Goal: Task Accomplishment & Management: Complete application form

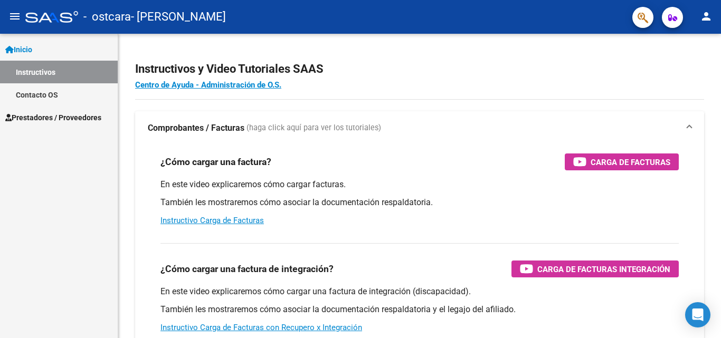
click at [50, 117] on span "Prestadores / Proveedores" at bounding box center [53, 118] width 96 height 12
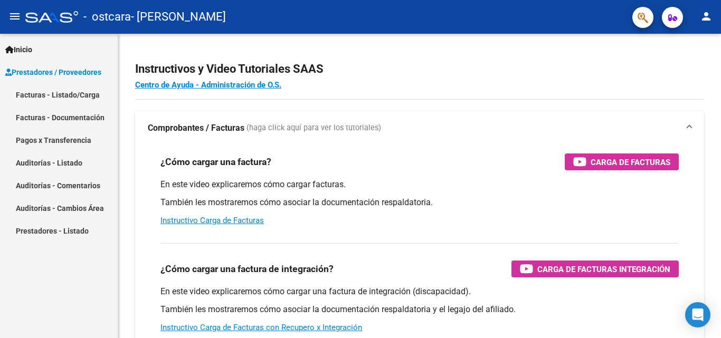
click at [86, 95] on link "Facturas - Listado/Carga" at bounding box center [59, 94] width 118 height 23
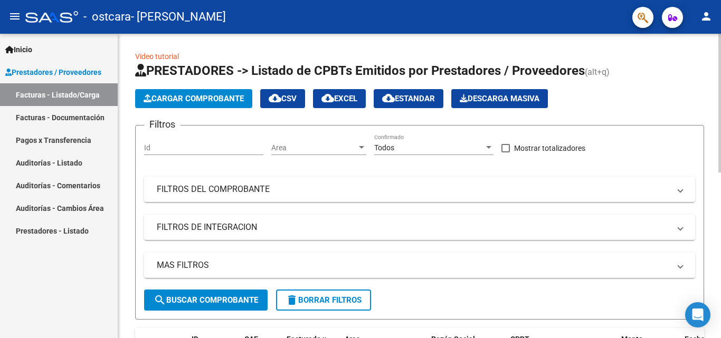
click at [208, 100] on span "Cargar Comprobante" at bounding box center [193, 98] width 100 height 9
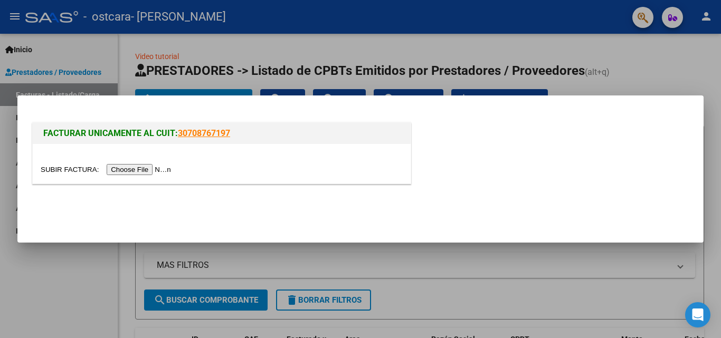
click at [157, 167] on input "file" at bounding box center [107, 169] width 133 height 11
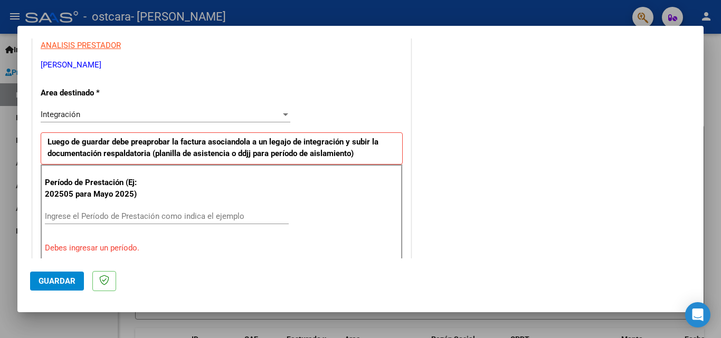
scroll to position [211, 0]
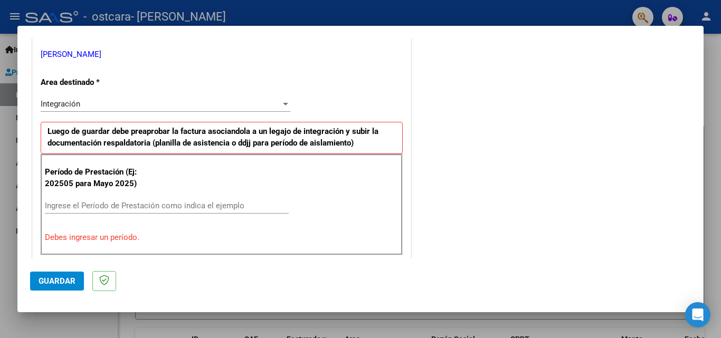
click at [136, 202] on input "Ingrese el Período de Prestación como indica el ejemplo" at bounding box center [167, 205] width 244 height 9
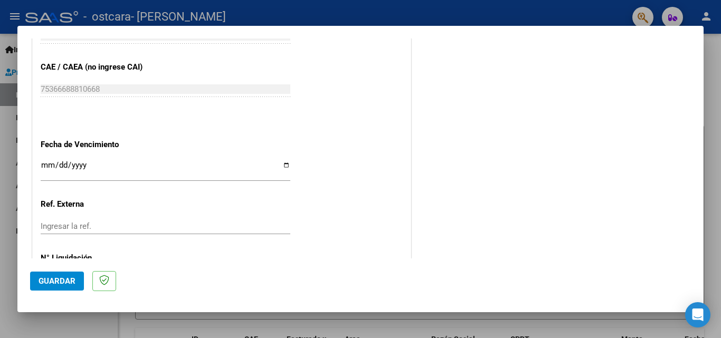
scroll to position [686, 0]
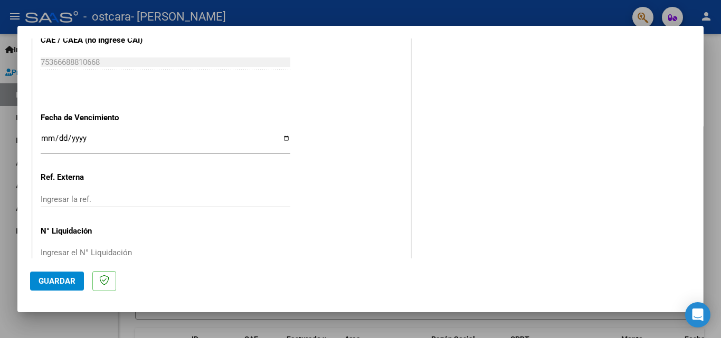
type input "202508"
click at [282, 139] on input "Ingresar la fecha" at bounding box center [165, 142] width 249 height 17
type input "[DATE]"
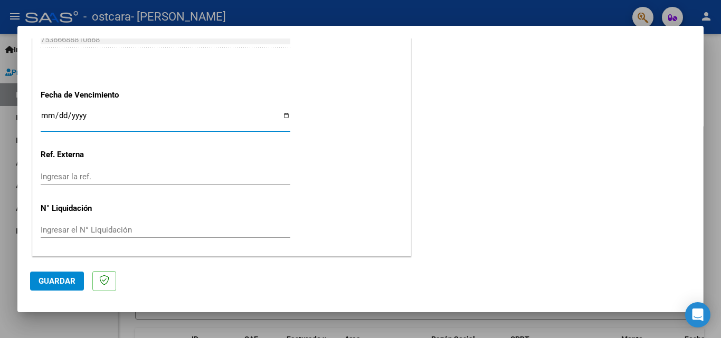
click at [65, 277] on span "Guardar" at bounding box center [57, 280] width 37 height 9
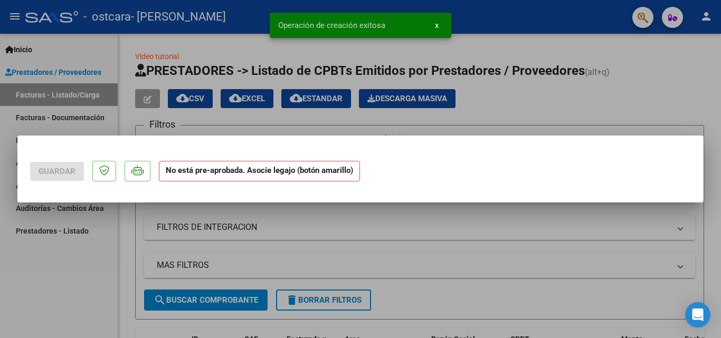
scroll to position [0, 0]
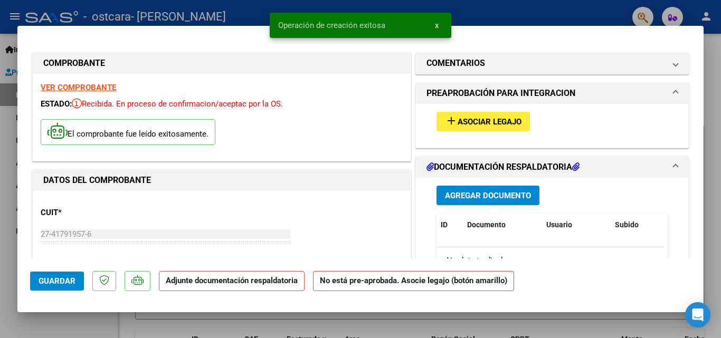
click at [466, 121] on span "Asociar Legajo" at bounding box center [489, 121] width 64 height 9
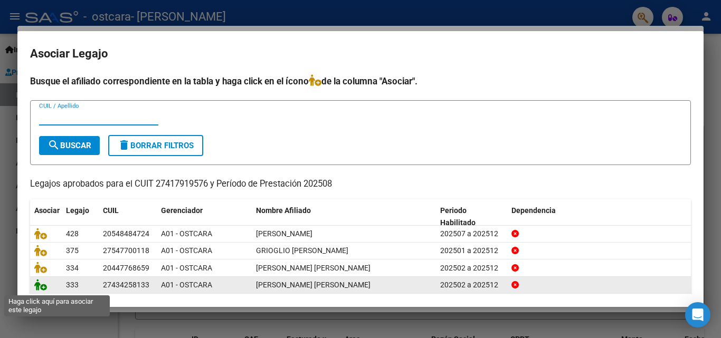
click at [41, 286] on icon at bounding box center [40, 285] width 13 height 12
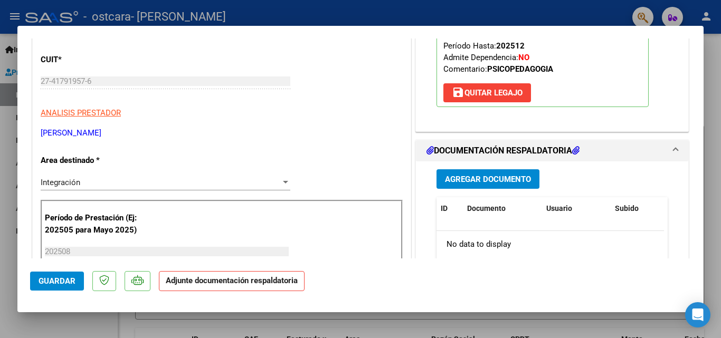
scroll to position [158, 0]
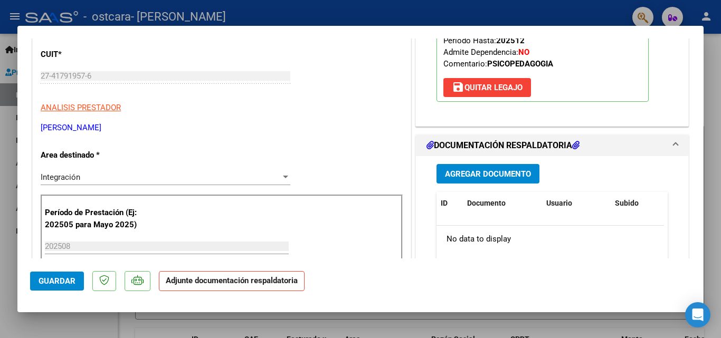
click at [487, 170] on span "Agregar Documento" at bounding box center [488, 173] width 86 height 9
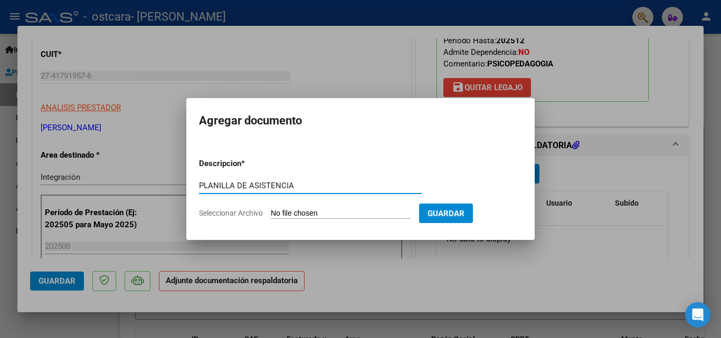
type input "PLANILLA DE ASISTENCIA"
click at [293, 211] on input "Seleccionar Archivo" at bounding box center [341, 214] width 140 height 10
type input "C:\fakepath\ASISTENCIA AGOSTO [PERSON_NAME].pdf"
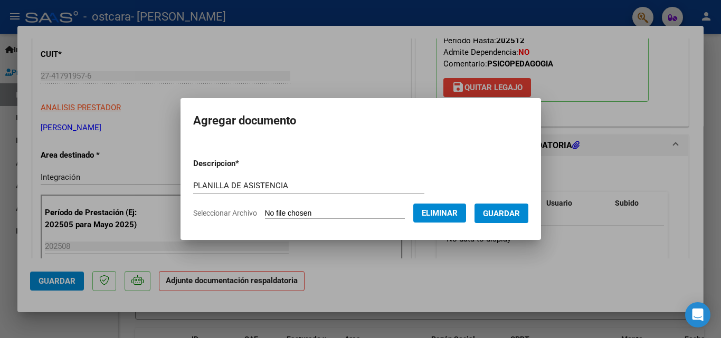
click at [520, 209] on span "Guardar" at bounding box center [501, 213] width 37 height 9
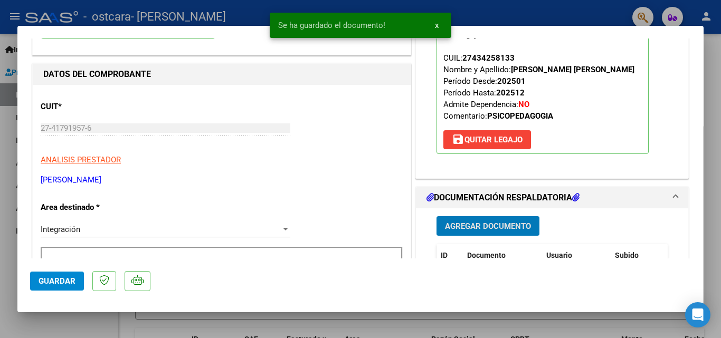
scroll to position [105, 0]
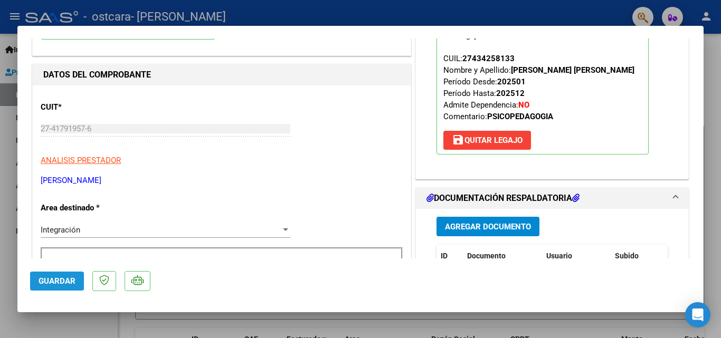
click at [45, 283] on span "Guardar" at bounding box center [57, 280] width 37 height 9
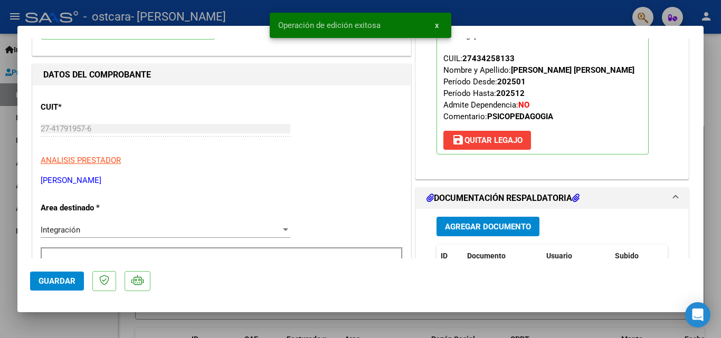
click at [391, 322] on div at bounding box center [360, 169] width 721 height 338
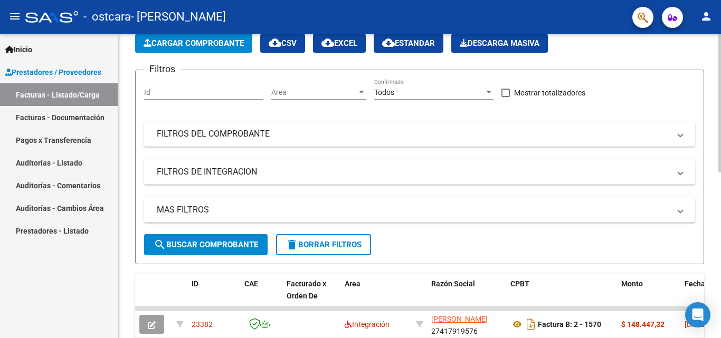
scroll to position [0, 0]
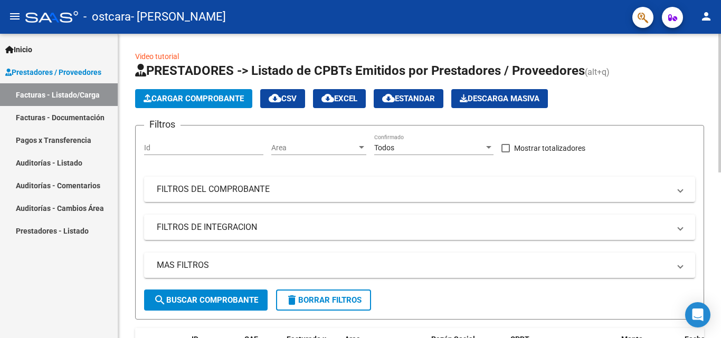
click at [207, 100] on span "Cargar Comprobante" at bounding box center [193, 98] width 100 height 9
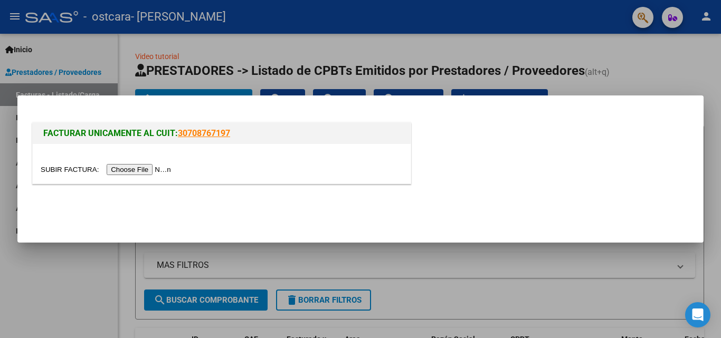
click at [161, 171] on input "file" at bounding box center [107, 169] width 133 height 11
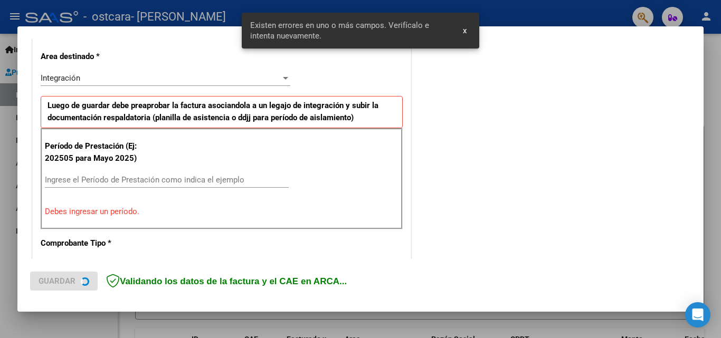
scroll to position [238, 0]
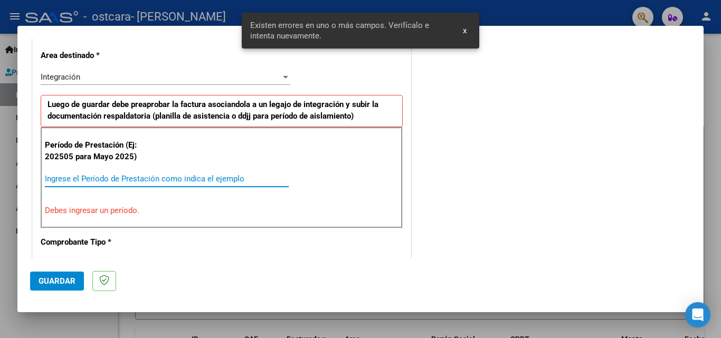
click at [87, 178] on input "Ingrese el Período de Prestación como indica el ejemplo" at bounding box center [167, 178] width 244 height 9
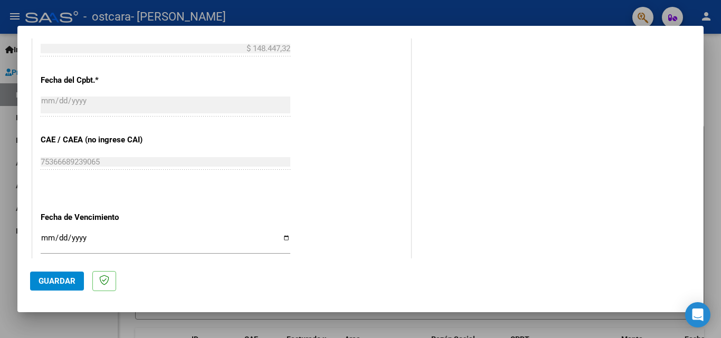
scroll to position [660, 0]
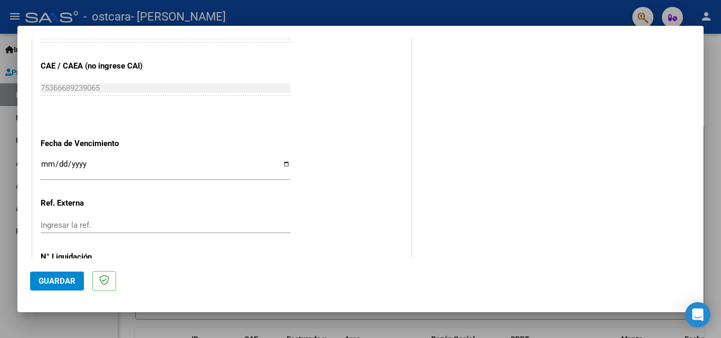
type input "202508"
click at [282, 165] on input "Ingresar la fecha" at bounding box center [165, 168] width 249 height 17
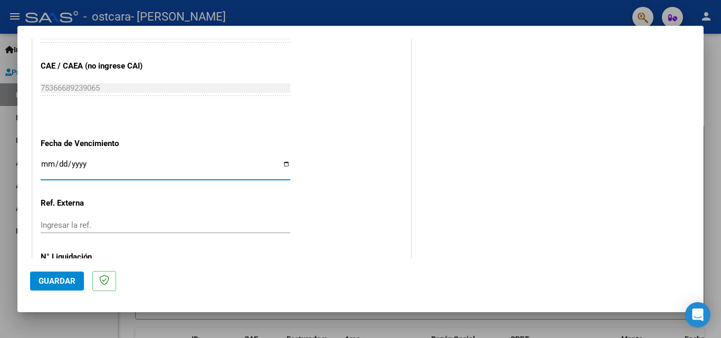
type input "[DATE]"
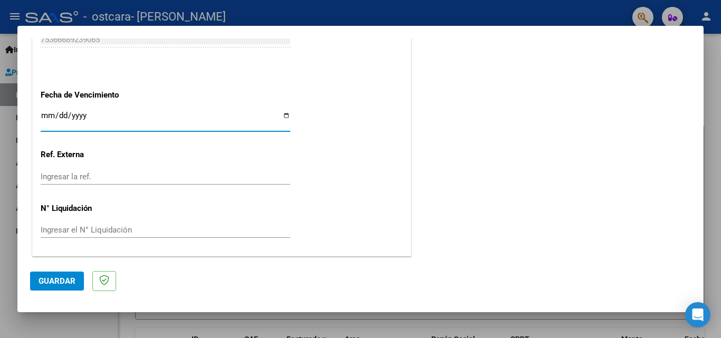
click at [53, 281] on span "Guardar" at bounding box center [57, 280] width 37 height 9
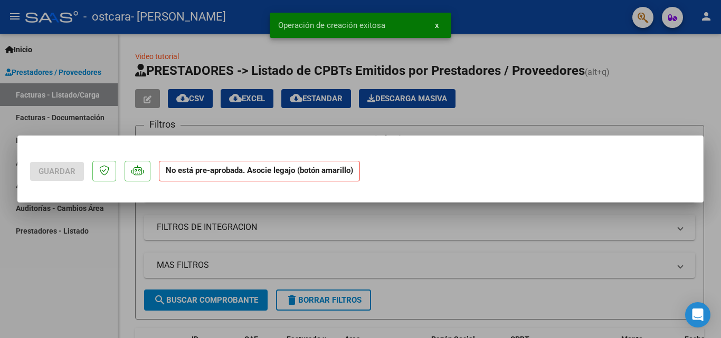
scroll to position [0, 0]
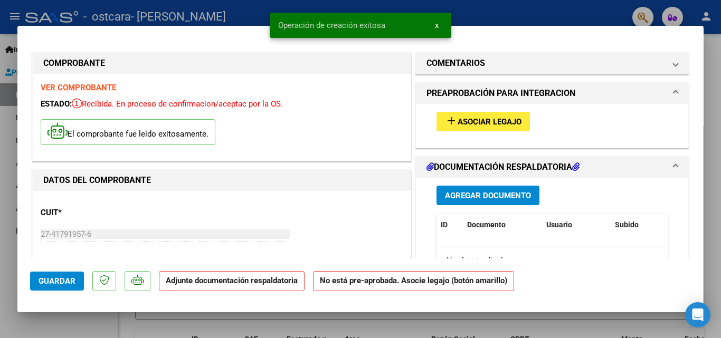
click at [462, 119] on span "Asociar Legajo" at bounding box center [489, 121] width 64 height 9
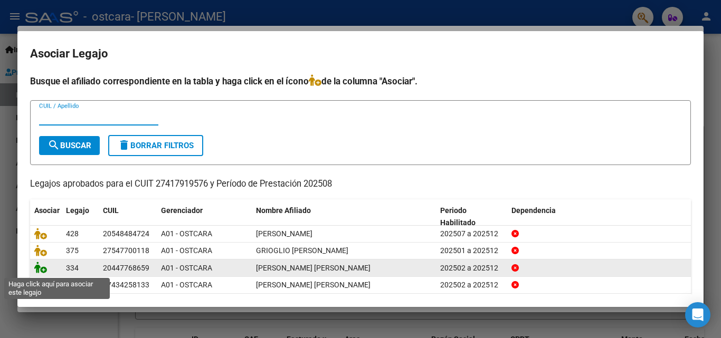
click at [41, 271] on icon at bounding box center [40, 268] width 13 height 12
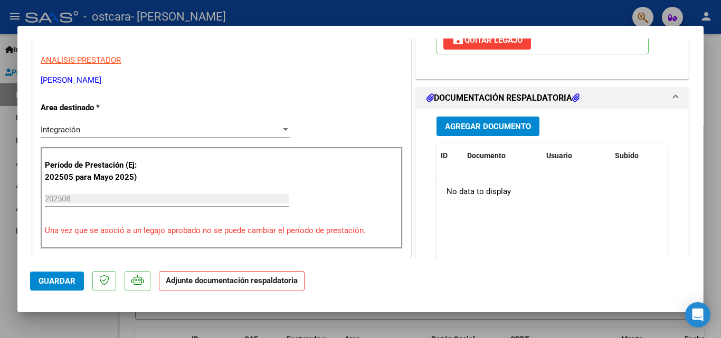
scroll to position [211, 0]
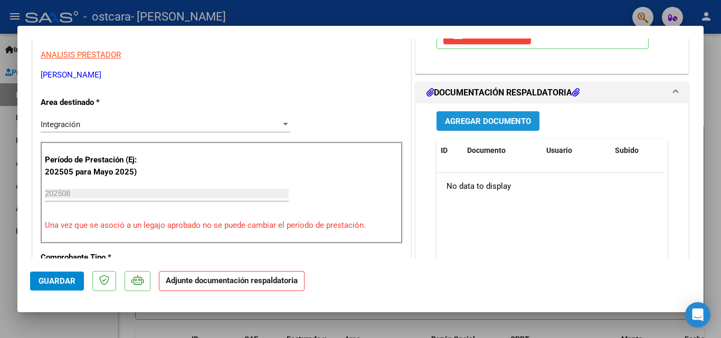
click at [484, 122] on span "Agregar Documento" at bounding box center [488, 121] width 86 height 9
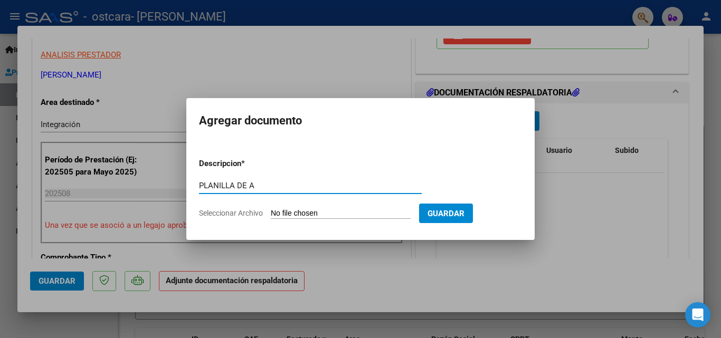
click at [244, 187] on input "PLANILLA DE A" at bounding box center [310, 185] width 223 height 9
click at [242, 186] on input "PLANILLA DE A" at bounding box center [310, 185] width 223 height 9
click at [288, 188] on input "PLANILLA DE A" at bounding box center [310, 185] width 223 height 9
type input "PLANILLA DE ASISTENCIA"
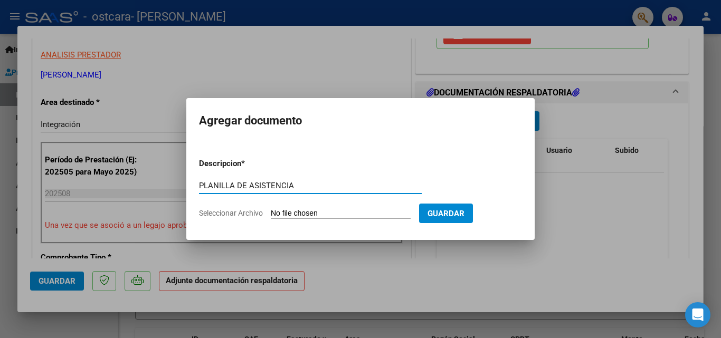
click at [243, 212] on span "Seleccionar Archivo" at bounding box center [231, 213] width 64 height 8
click at [271, 212] on input "Seleccionar Archivo" at bounding box center [341, 214] width 140 height 10
type input "C:\fakepath\ASISTENCIA AGOSTO [PERSON_NAME].pdf"
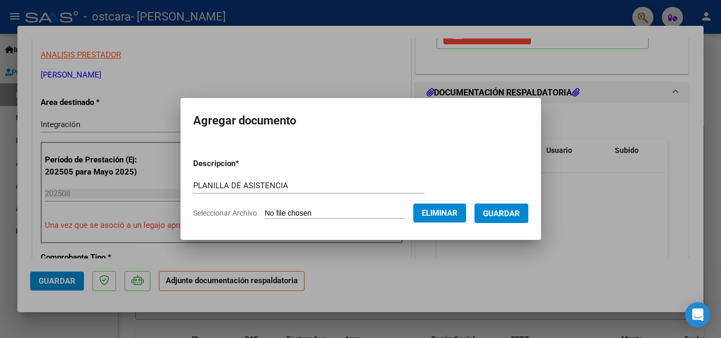
click at [516, 216] on span "Guardar" at bounding box center [501, 213] width 37 height 9
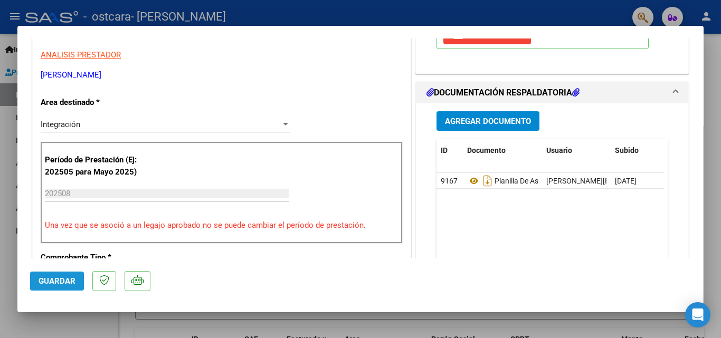
click at [57, 284] on span "Guardar" at bounding box center [57, 280] width 37 height 9
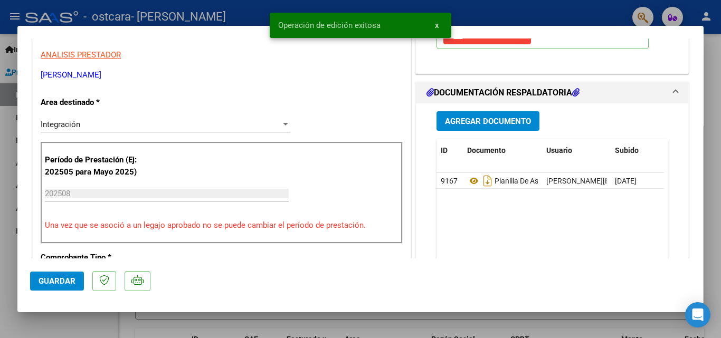
click at [375, 323] on div at bounding box center [360, 169] width 721 height 338
type input "$ 0,00"
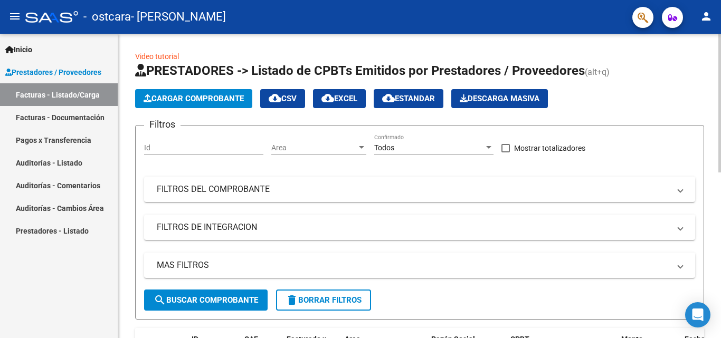
click at [203, 101] on span "Cargar Comprobante" at bounding box center [193, 98] width 100 height 9
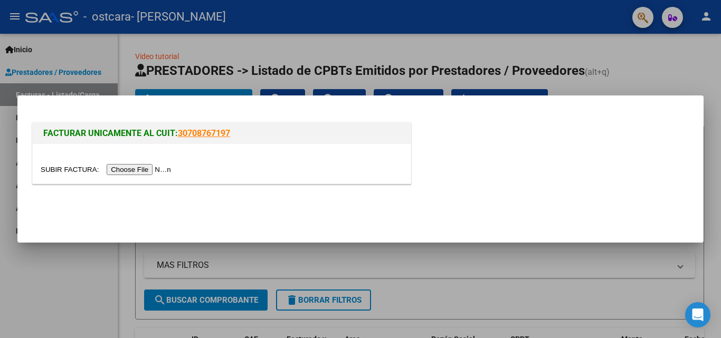
click at [157, 170] on input "file" at bounding box center [107, 169] width 133 height 11
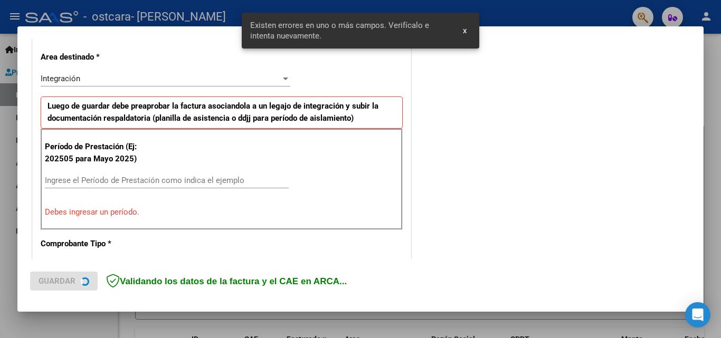
scroll to position [238, 0]
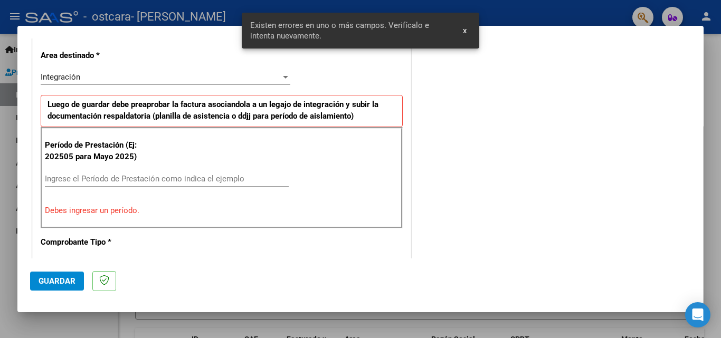
click at [120, 175] on input "Ingrese el Período de Prestación como indica el ejemplo" at bounding box center [167, 178] width 244 height 9
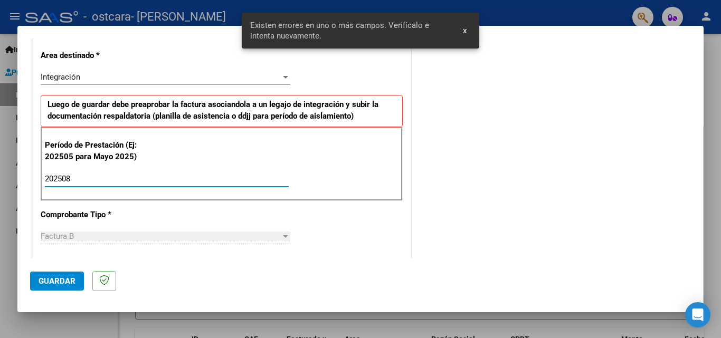
type input "202508"
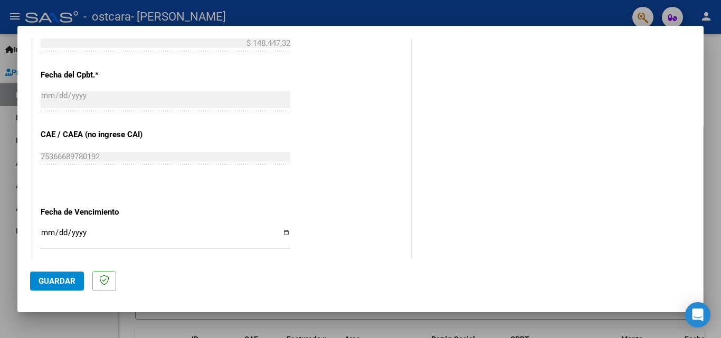
scroll to position [607, 0]
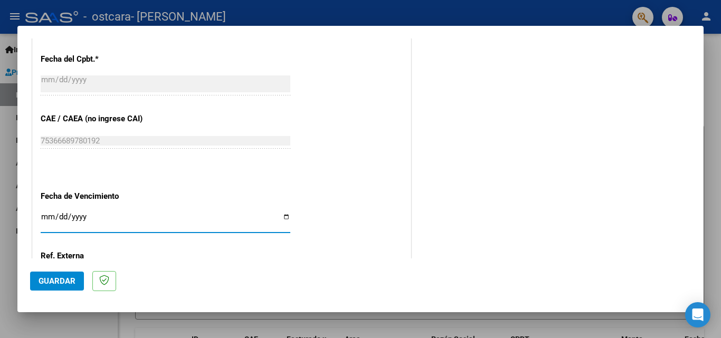
click at [281, 215] on input "Ingresar la fecha" at bounding box center [165, 221] width 249 height 17
type input "[DATE]"
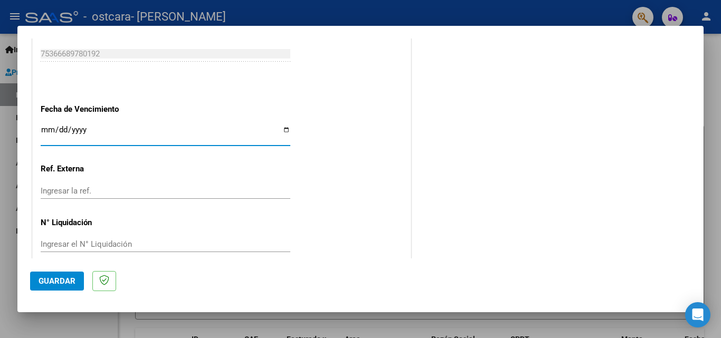
scroll to position [708, 0]
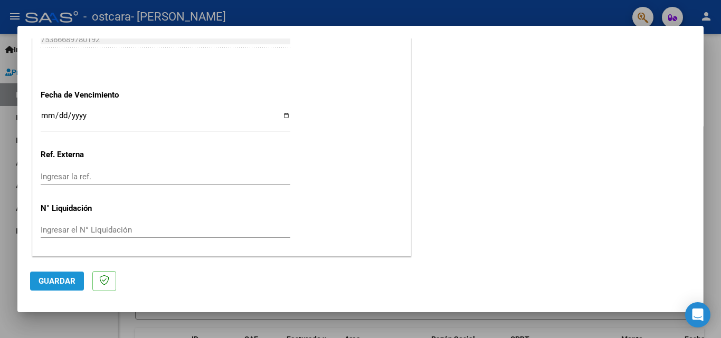
click at [68, 277] on span "Guardar" at bounding box center [57, 280] width 37 height 9
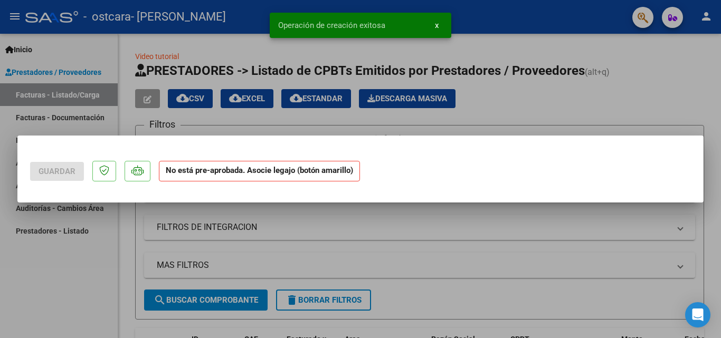
scroll to position [0, 0]
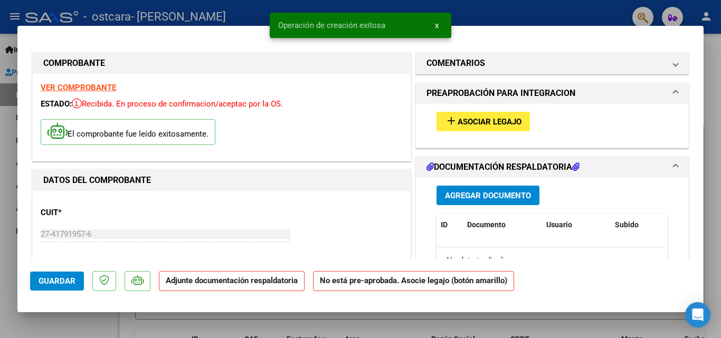
click at [491, 126] on span "Asociar Legajo" at bounding box center [489, 121] width 64 height 9
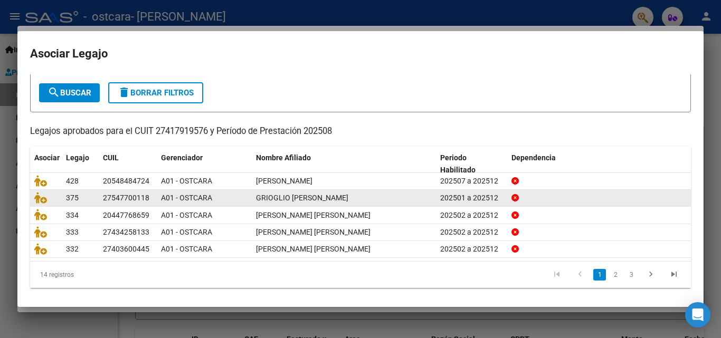
scroll to position [57, 0]
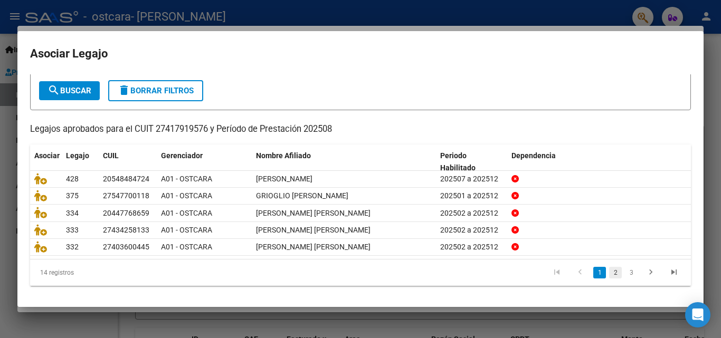
click at [609, 275] on link "2" at bounding box center [615, 273] width 13 height 12
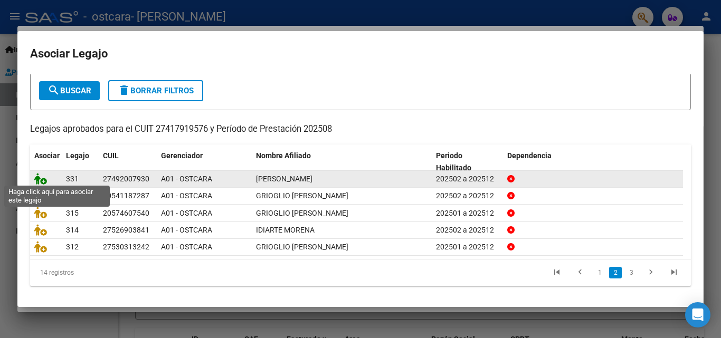
click at [41, 176] on icon at bounding box center [40, 179] width 13 height 12
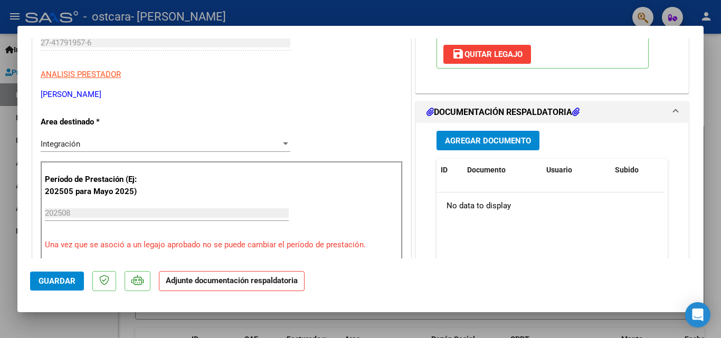
scroll to position [264, 0]
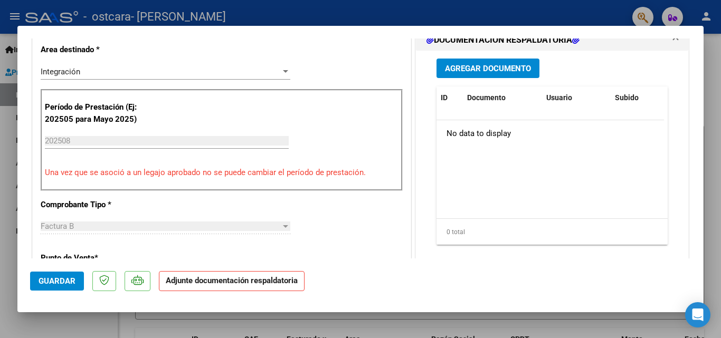
click at [471, 69] on span "Agregar Documento" at bounding box center [488, 68] width 86 height 9
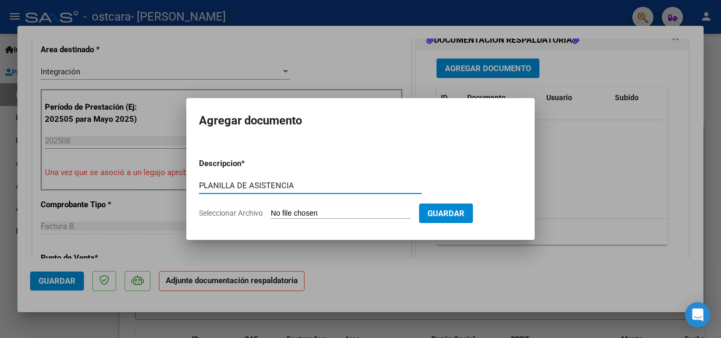
type input "PLANILLA DE ASISTENCIA"
click at [247, 211] on span "Seleccionar Archivo" at bounding box center [231, 213] width 64 height 8
click at [271, 211] on input "Seleccionar Archivo" at bounding box center [341, 214] width 140 height 10
type input "C:\fakepath\ASISTENCIA AGOSTO [PERSON_NAME].pdf"
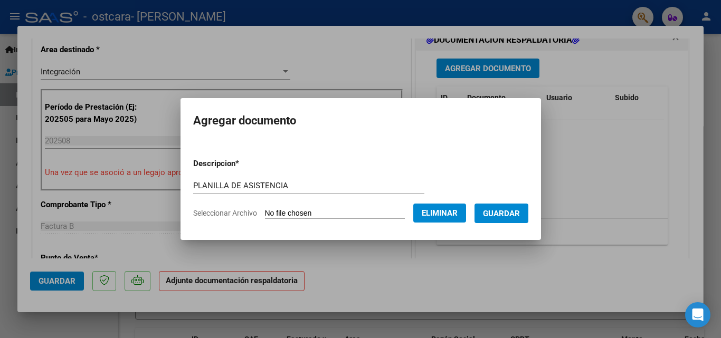
click at [513, 212] on span "Guardar" at bounding box center [501, 213] width 37 height 9
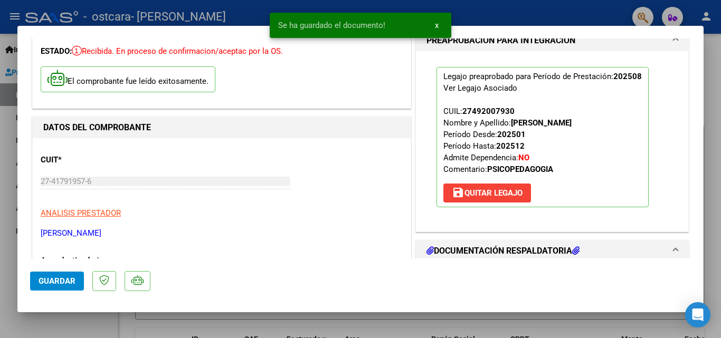
scroll to position [211, 0]
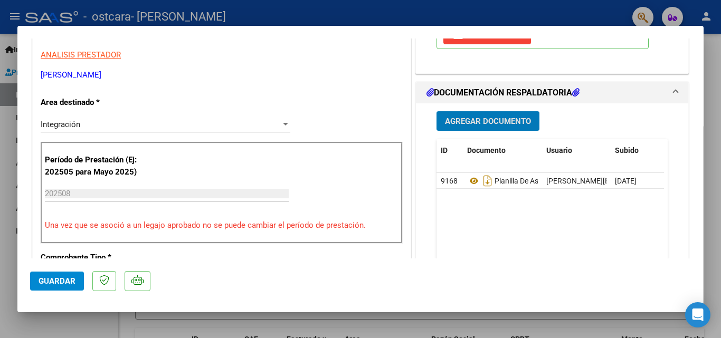
click at [56, 286] on button "Guardar" at bounding box center [57, 281] width 54 height 19
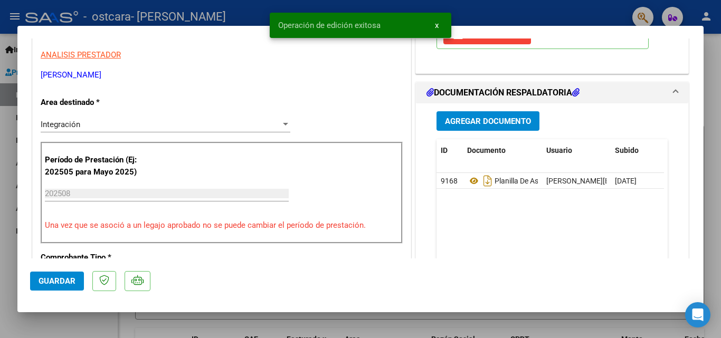
click at [404, 321] on div at bounding box center [360, 169] width 721 height 338
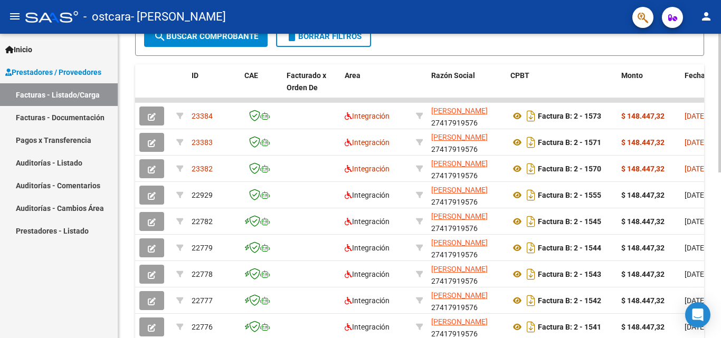
scroll to position [0, 0]
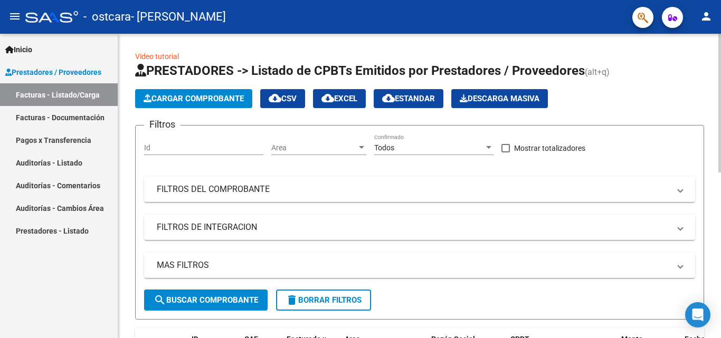
click at [176, 98] on span "Cargar Comprobante" at bounding box center [193, 98] width 100 height 9
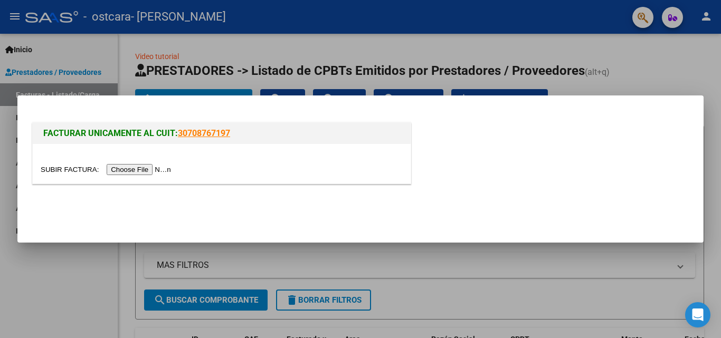
click at [143, 170] on input "file" at bounding box center [107, 169] width 133 height 11
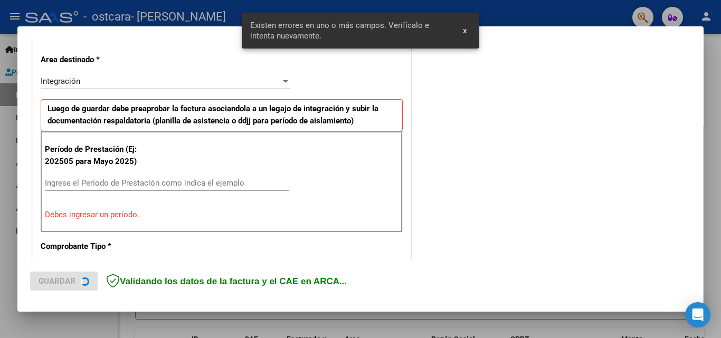
scroll to position [238, 0]
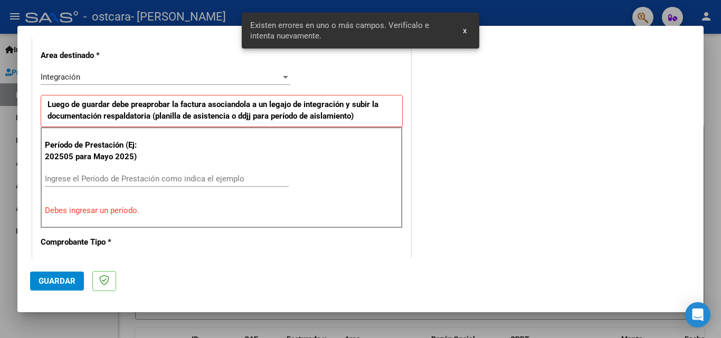
click at [136, 177] on input "Ingrese el Período de Prestación como indica el ejemplo" at bounding box center [167, 178] width 244 height 9
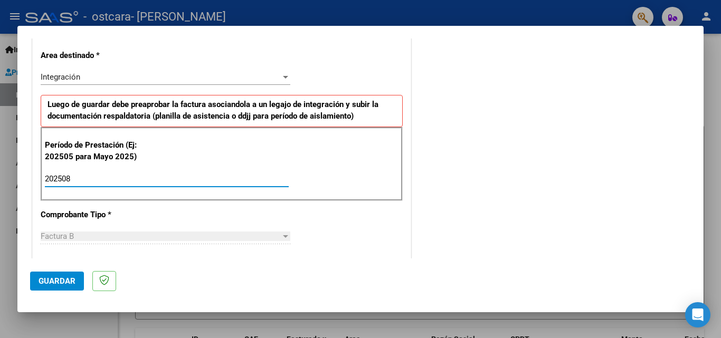
type input "202508"
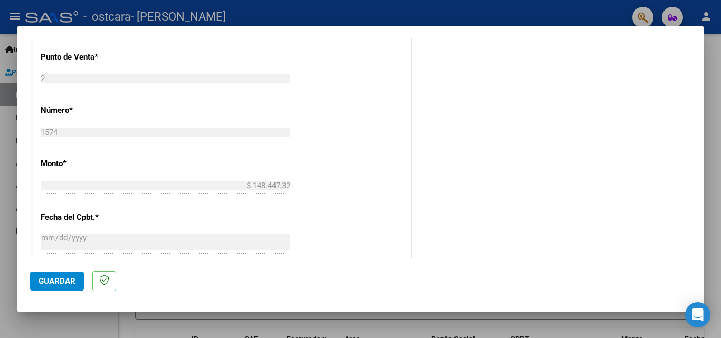
scroll to position [607, 0]
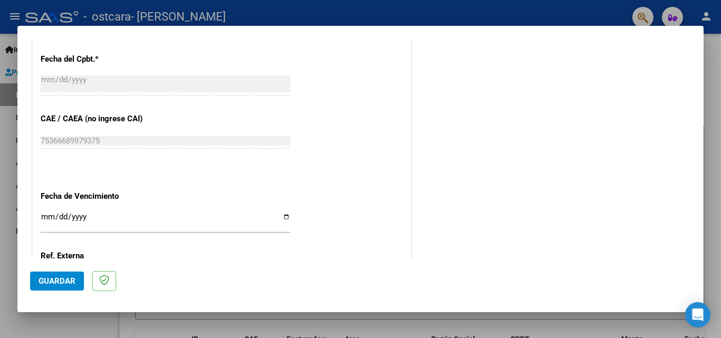
click at [280, 217] on input "Ingresar la fecha" at bounding box center [165, 221] width 249 height 17
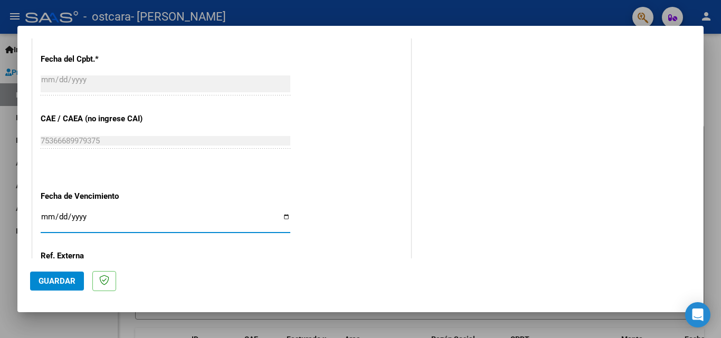
type input "[DATE]"
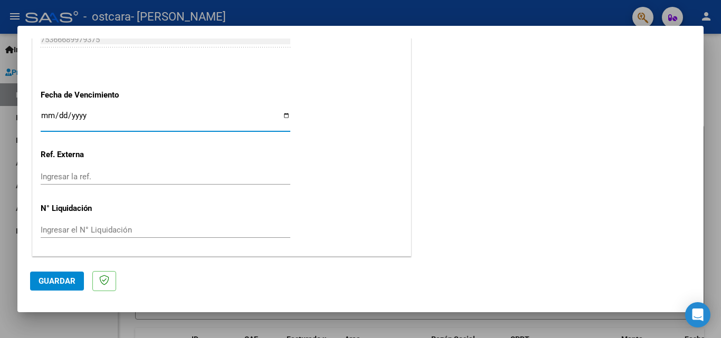
click at [55, 274] on button "Guardar" at bounding box center [57, 281] width 54 height 19
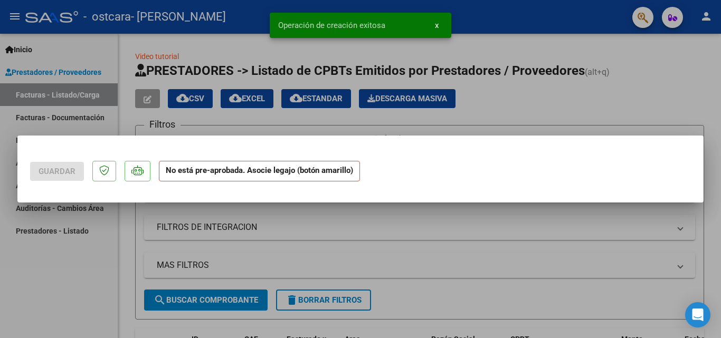
scroll to position [0, 0]
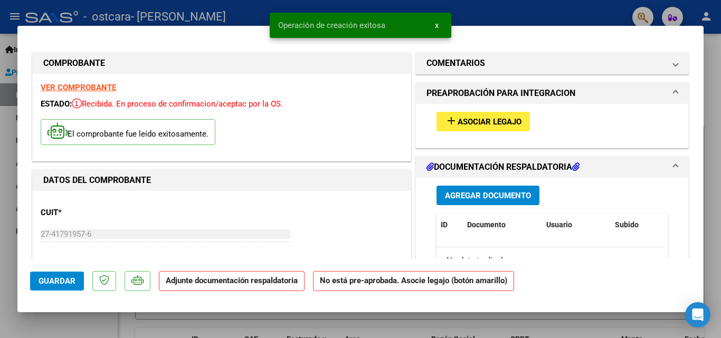
click at [458, 119] on span "Asociar Legajo" at bounding box center [489, 121] width 64 height 9
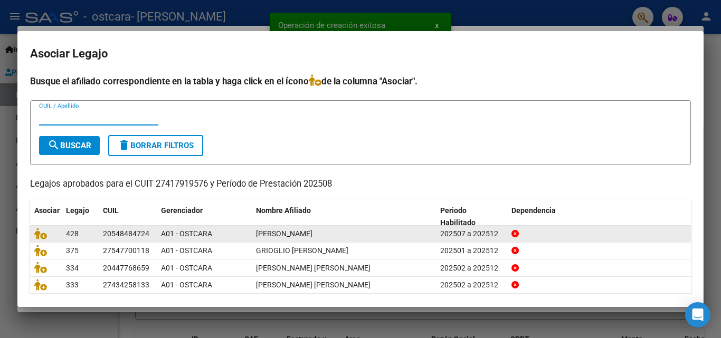
scroll to position [57, 0]
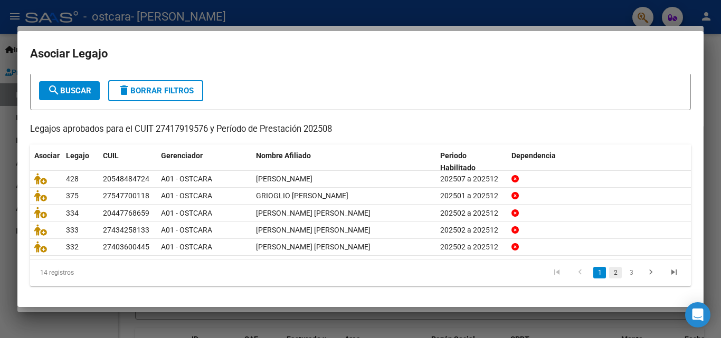
click at [610, 273] on link "2" at bounding box center [615, 273] width 13 height 12
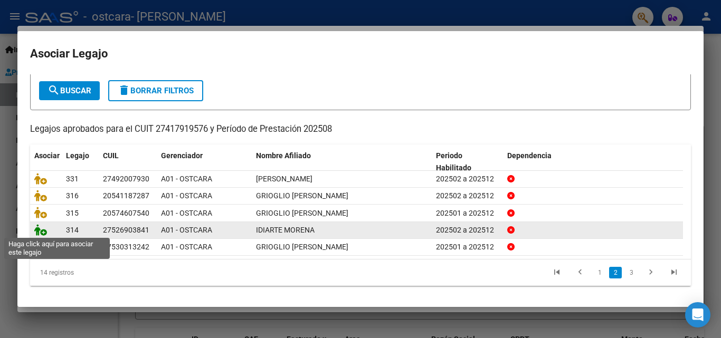
click at [41, 231] on icon at bounding box center [40, 230] width 13 height 12
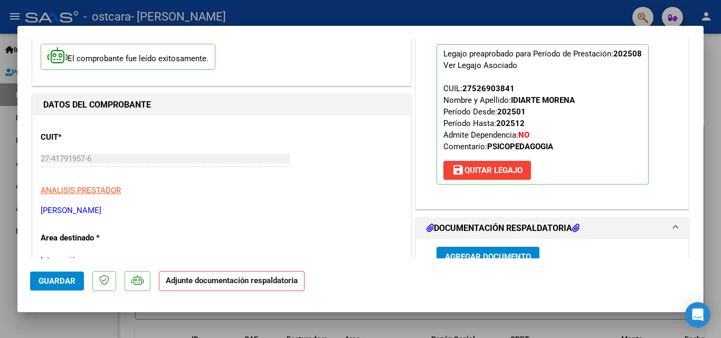
scroll to position [211, 0]
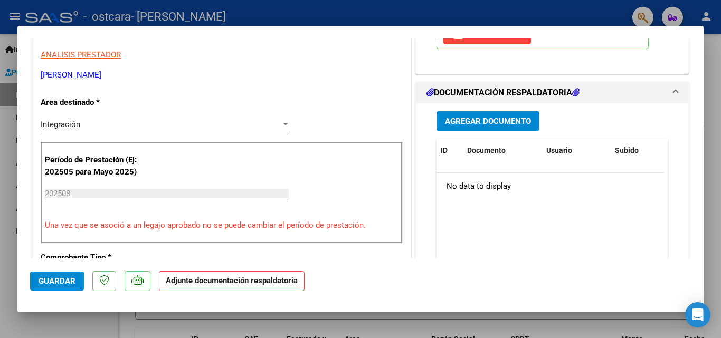
click at [491, 123] on span "Agregar Documento" at bounding box center [488, 121] width 86 height 9
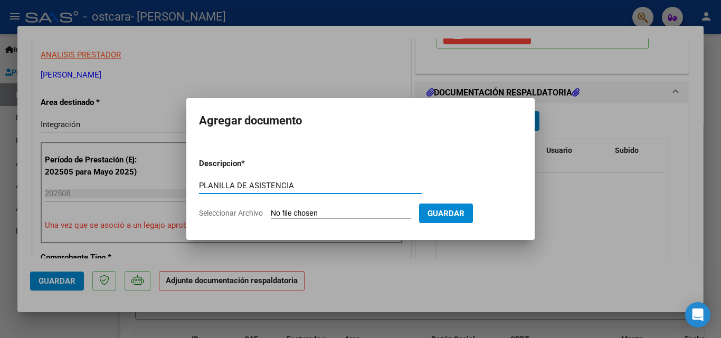
type input "PLANILLA DE ASISTENCIA"
click at [251, 209] on span "Seleccionar Archivo" at bounding box center [231, 213] width 64 height 8
click at [271, 209] on input "Seleccionar Archivo" at bounding box center [341, 214] width 140 height 10
type input "C:\fakepath\ASISTENCIA AGOSTO IDIARTE MORENA.pdf"
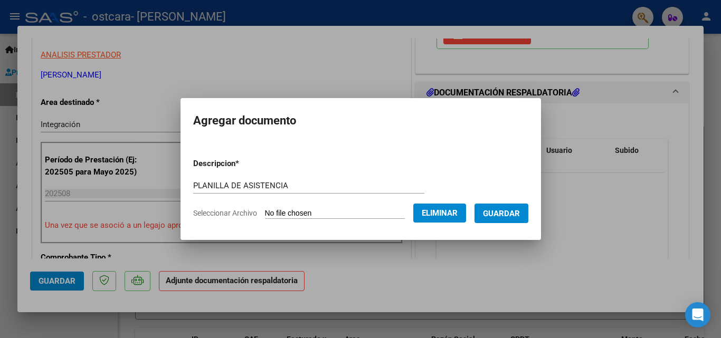
click at [512, 212] on span "Guardar" at bounding box center [501, 213] width 37 height 9
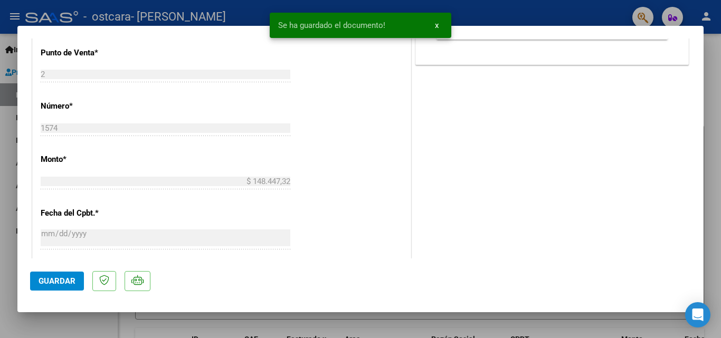
scroll to position [475, 0]
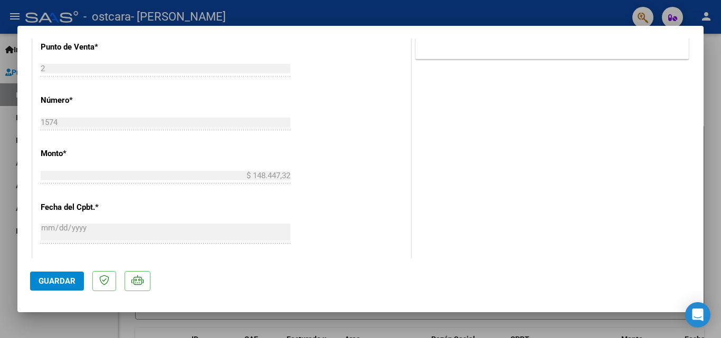
click at [41, 280] on span "Guardar" at bounding box center [57, 280] width 37 height 9
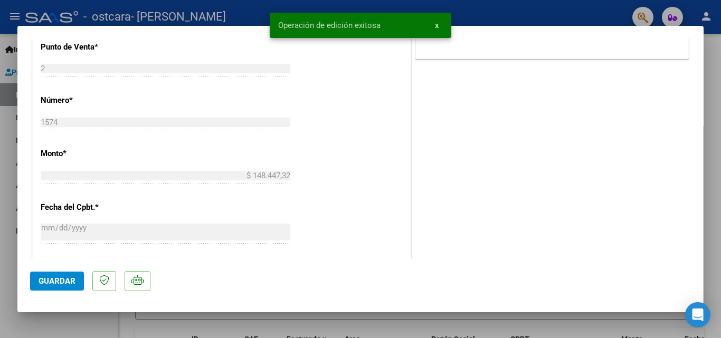
click at [76, 283] on button "Guardar" at bounding box center [57, 281] width 54 height 19
click at [130, 325] on div at bounding box center [360, 169] width 721 height 338
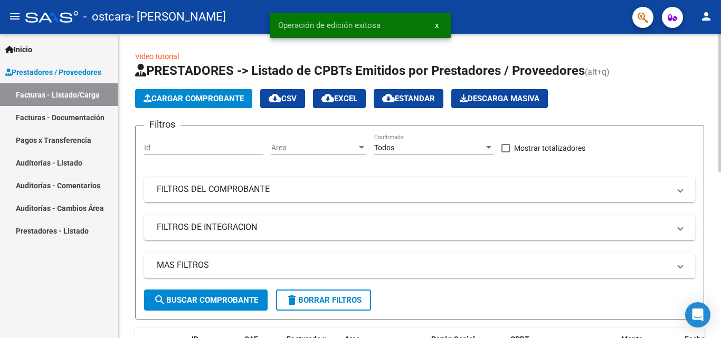
click at [200, 97] on span "Cargar Comprobante" at bounding box center [193, 98] width 100 height 9
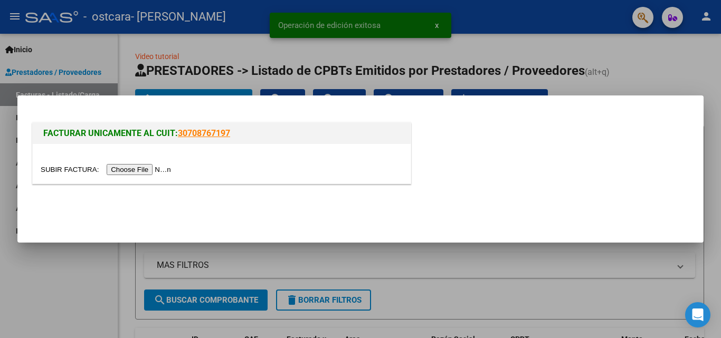
click at [160, 168] on input "file" at bounding box center [107, 169] width 133 height 11
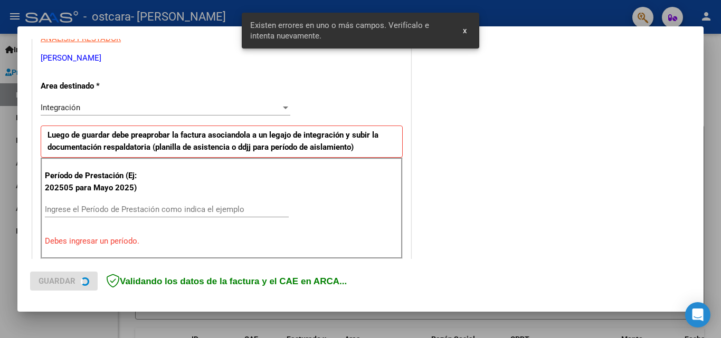
scroll to position [238, 0]
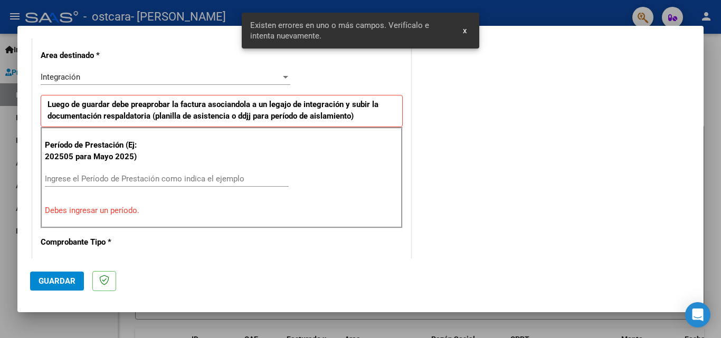
click at [122, 179] on input "Ingrese el Período de Prestación como indica el ejemplo" at bounding box center [167, 178] width 244 height 9
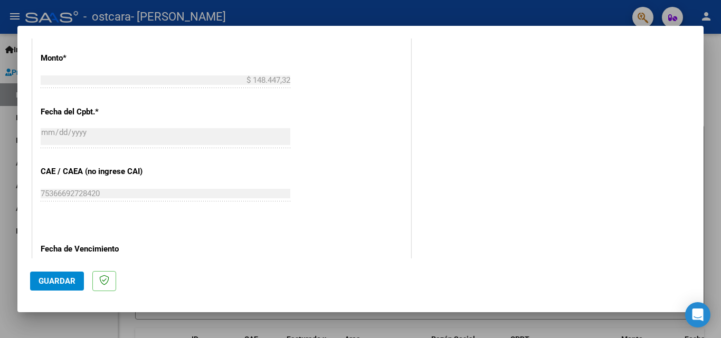
scroll to position [607, 0]
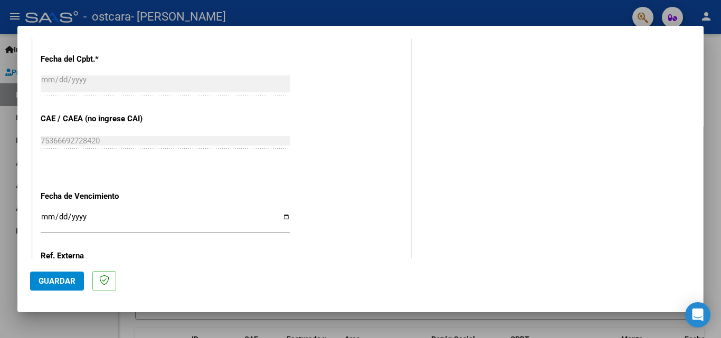
type input "202508"
click at [282, 215] on input "Ingresar la fecha" at bounding box center [165, 221] width 249 height 17
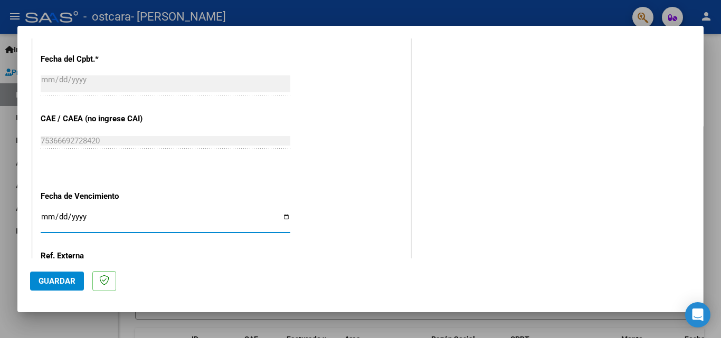
type input "[DATE]"
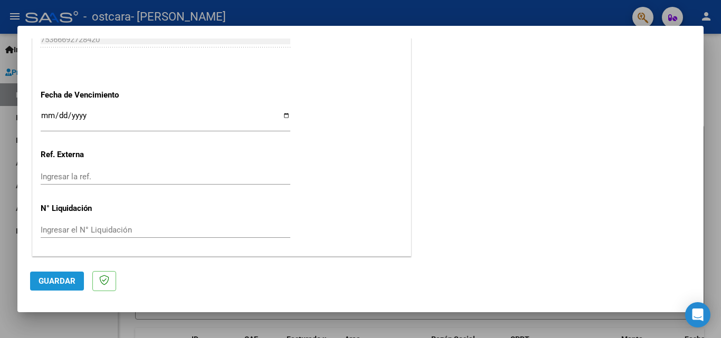
click at [59, 272] on button "Guardar" at bounding box center [57, 281] width 54 height 19
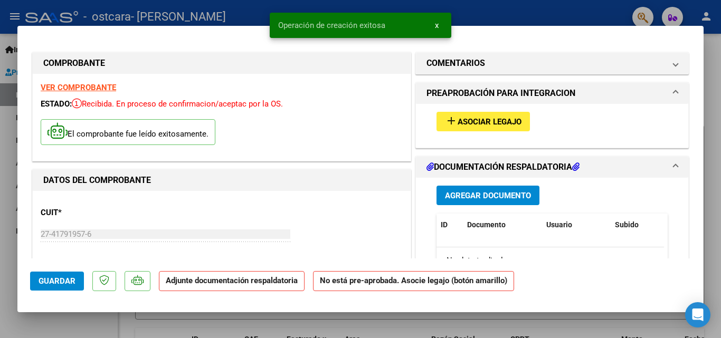
click at [445, 119] on mat-icon "add" at bounding box center [451, 120] width 13 height 13
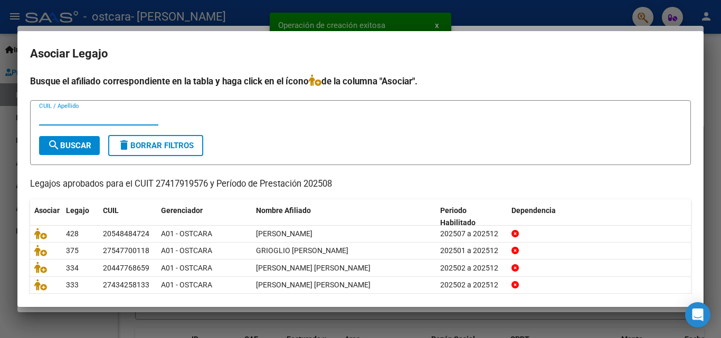
scroll to position [57, 0]
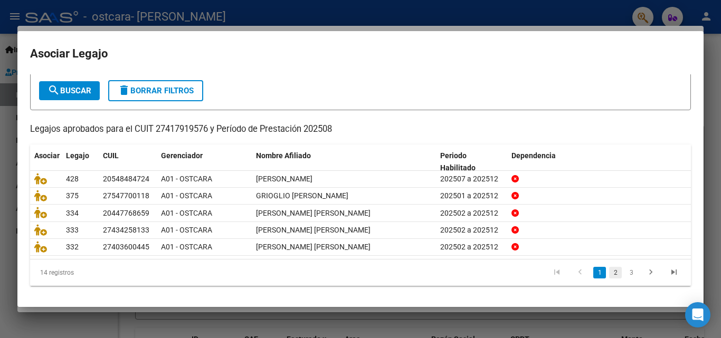
click at [609, 274] on link "2" at bounding box center [615, 273] width 13 height 12
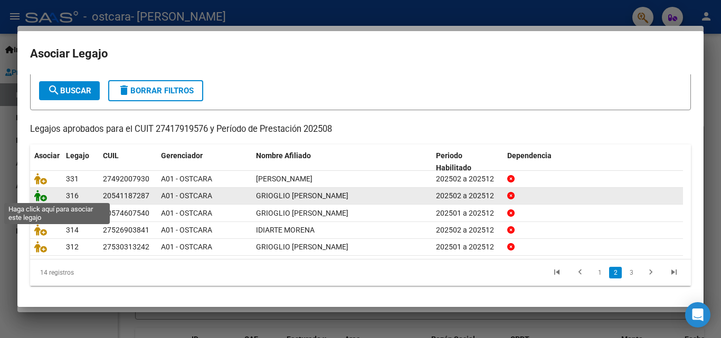
click at [40, 195] on icon at bounding box center [40, 196] width 13 height 12
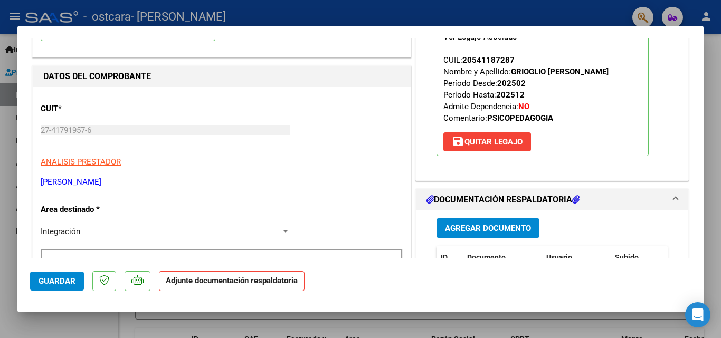
scroll to position [211, 0]
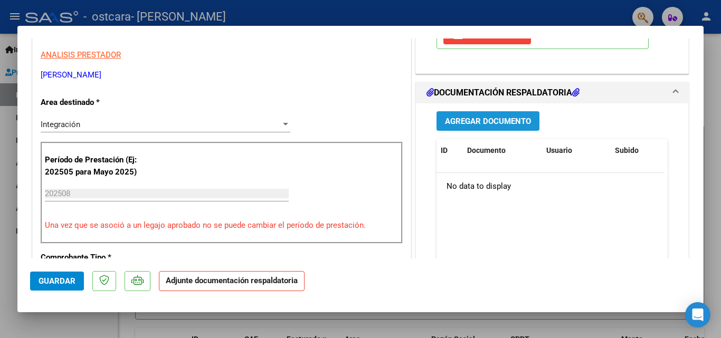
click at [465, 123] on span "Agregar Documento" at bounding box center [488, 121] width 86 height 9
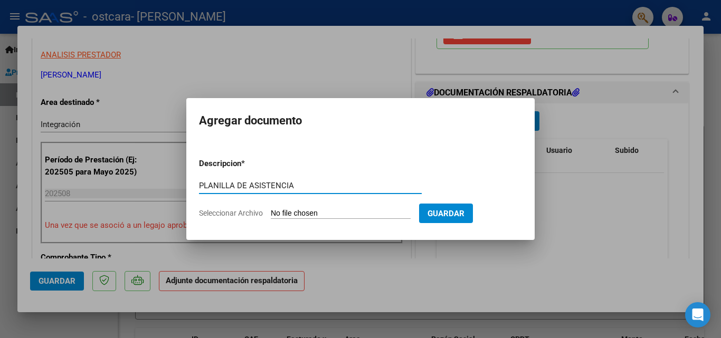
type input "PLANILLA DE ASISTENCIA"
click at [246, 213] on span "Seleccionar Archivo" at bounding box center [231, 213] width 64 height 8
click at [271, 213] on input "Seleccionar Archivo" at bounding box center [341, 214] width 140 height 10
type input "C:\fakepath\ASISTENCIA AGOSTO [DEMOGRAPHIC_DATA] [PERSON_NAME].pdf"
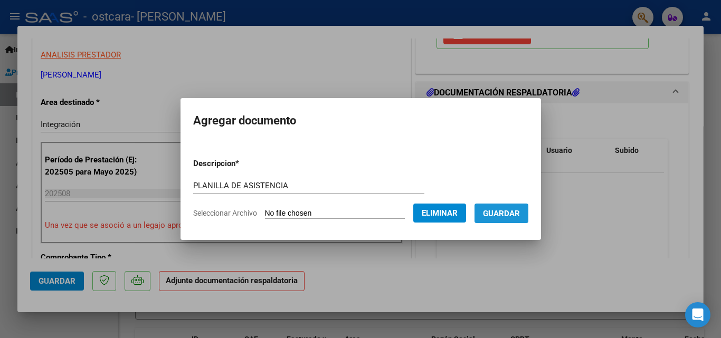
click at [520, 215] on span "Guardar" at bounding box center [501, 213] width 37 height 9
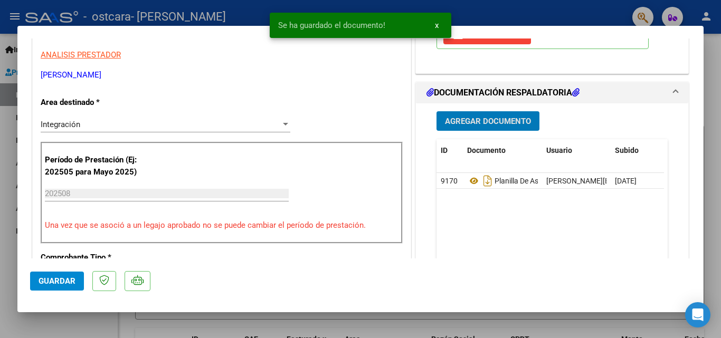
scroll to position [105, 0]
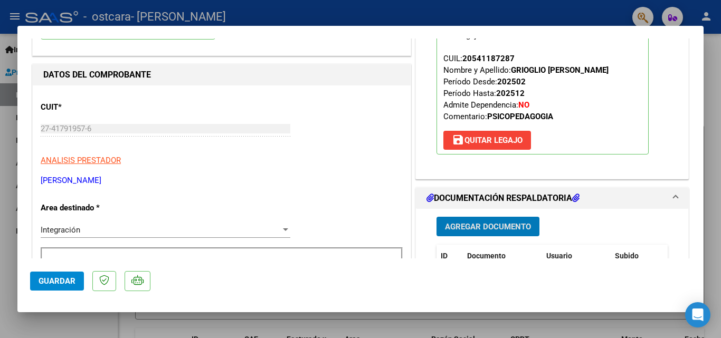
click at [55, 278] on span "Guardar" at bounding box center [57, 280] width 37 height 9
click at [99, 318] on div at bounding box center [360, 169] width 721 height 338
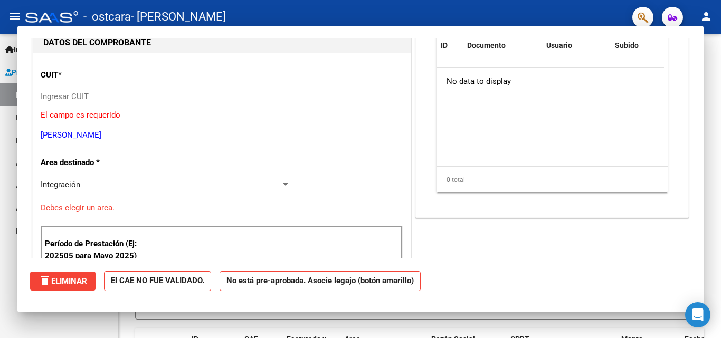
scroll to position [0, 0]
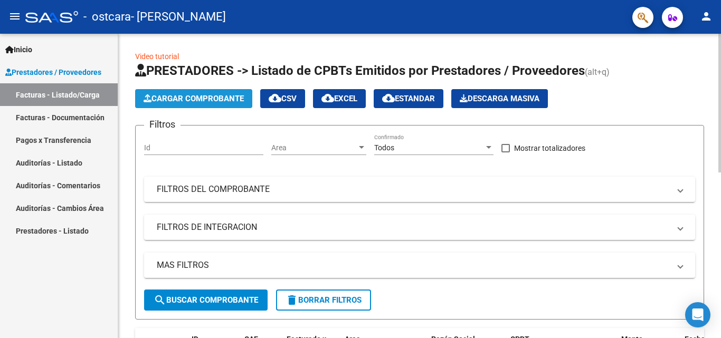
click at [207, 98] on span "Cargar Comprobante" at bounding box center [193, 98] width 100 height 9
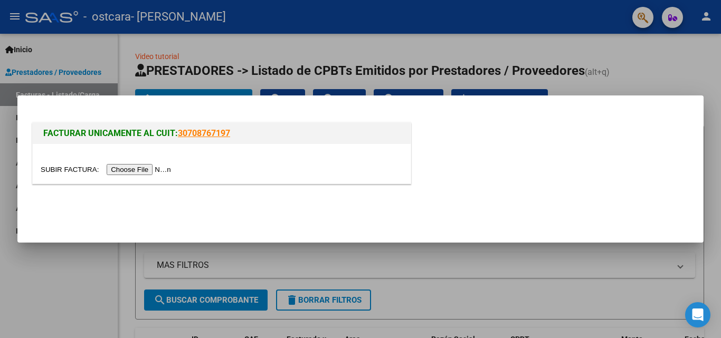
click at [152, 168] on input "file" at bounding box center [107, 169] width 133 height 11
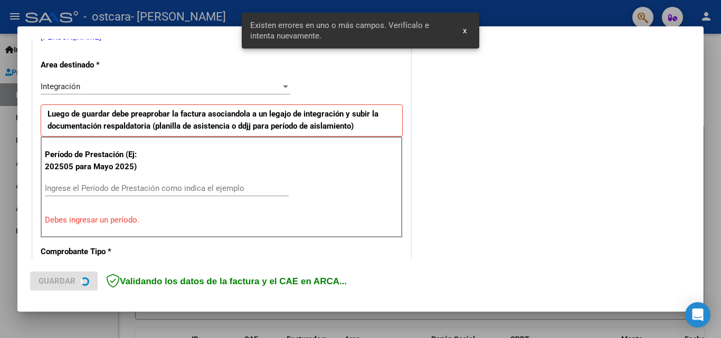
scroll to position [238, 0]
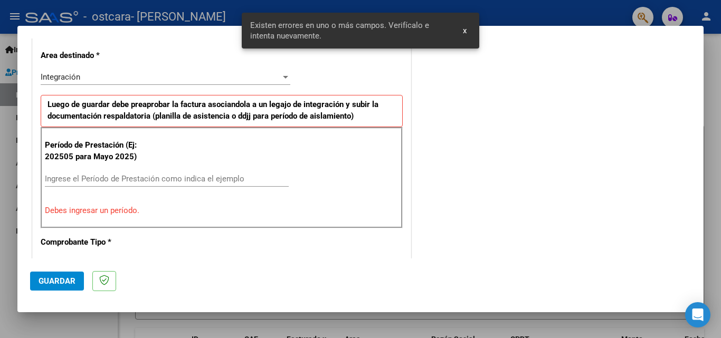
click at [122, 183] on input "Ingrese el Período de Prestación como indica el ejemplo" at bounding box center [167, 178] width 244 height 9
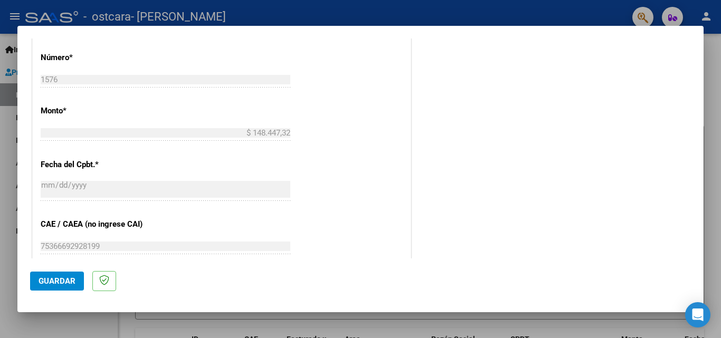
scroll to position [607, 0]
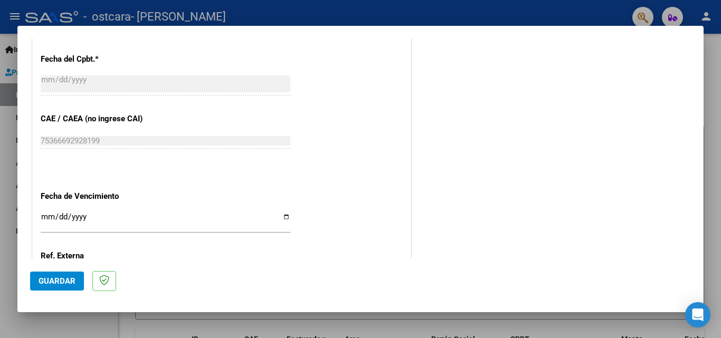
type input "202508"
click at [281, 217] on input "Ingresar la fecha" at bounding box center [165, 221] width 249 height 17
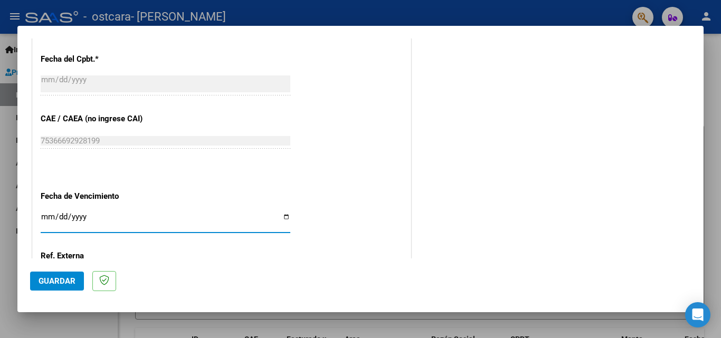
type input "[DATE]"
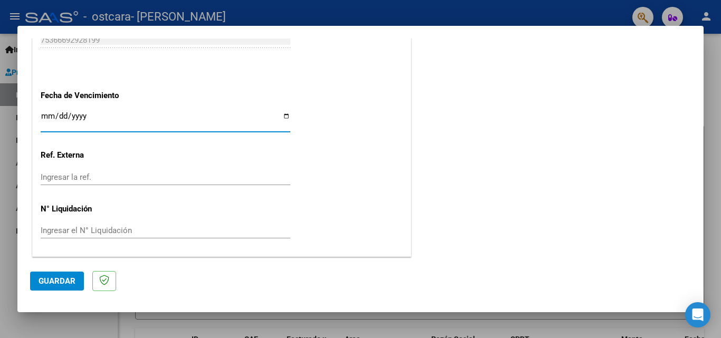
scroll to position [708, 0]
click at [66, 275] on button "Guardar" at bounding box center [57, 281] width 54 height 19
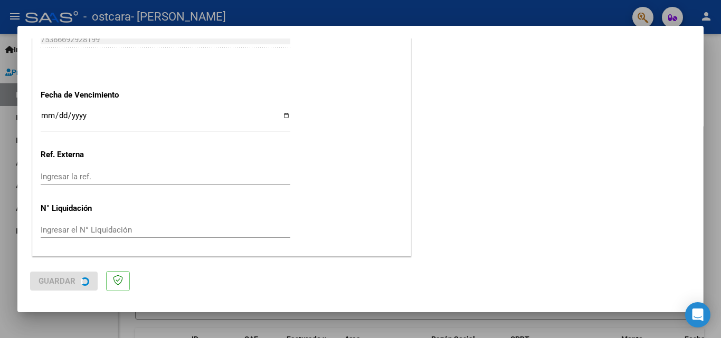
scroll to position [0, 0]
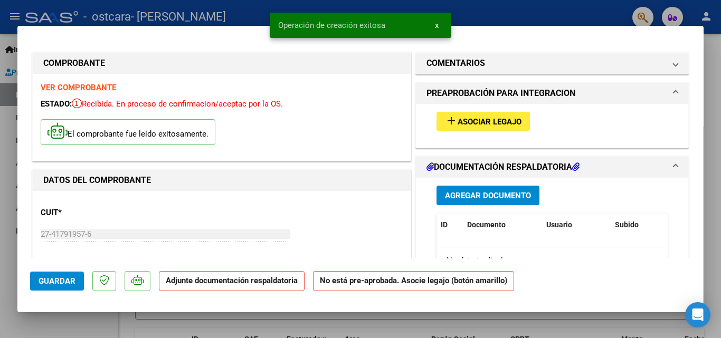
click at [467, 115] on button "add Asociar Legajo" at bounding box center [482, 122] width 93 height 20
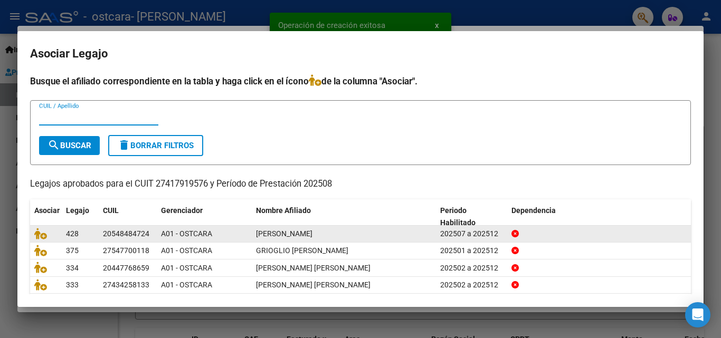
scroll to position [57, 0]
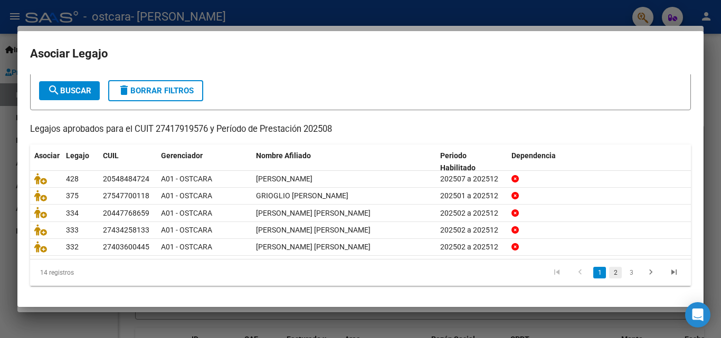
click at [609, 271] on link "2" at bounding box center [615, 273] width 13 height 12
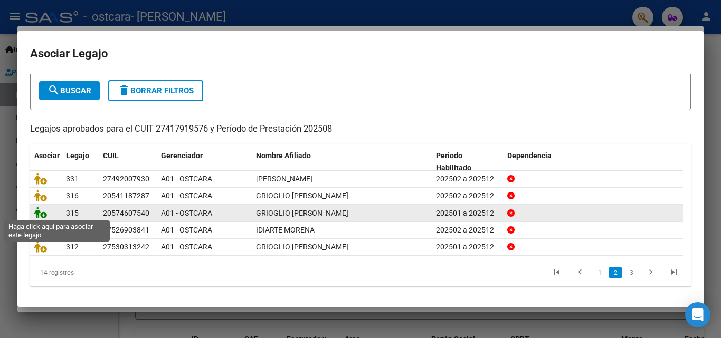
click at [43, 214] on icon at bounding box center [40, 213] width 13 height 12
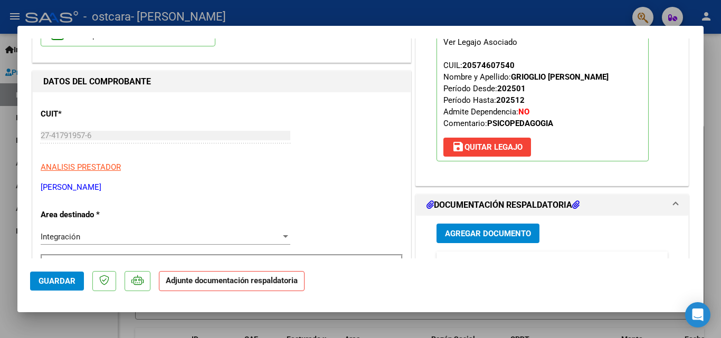
scroll to position [105, 0]
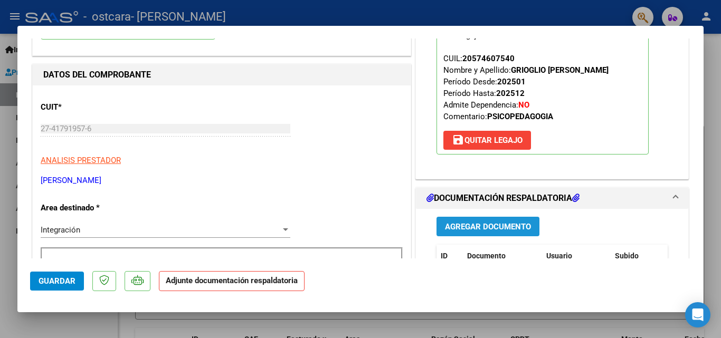
click at [488, 221] on button "Agregar Documento" at bounding box center [487, 227] width 103 height 20
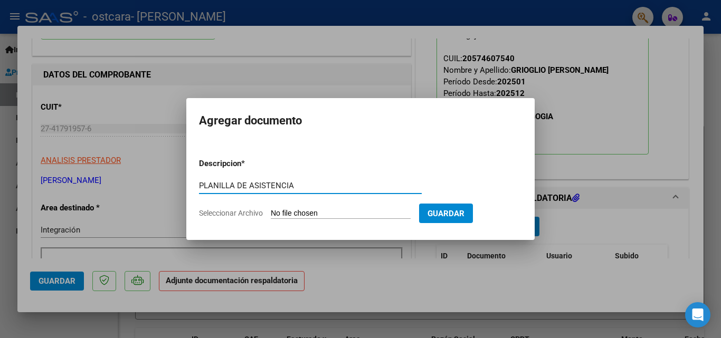
type input "PLANILLA DE ASISTENCIA"
click at [257, 213] on span "Seleccionar Archivo" at bounding box center [231, 213] width 64 height 8
click at [271, 213] on input "Seleccionar Archivo" at bounding box center [341, 214] width 140 height 10
type input "C:\fakepath\ASISTENCIA AGOSTO [PERSON_NAME].pdf"
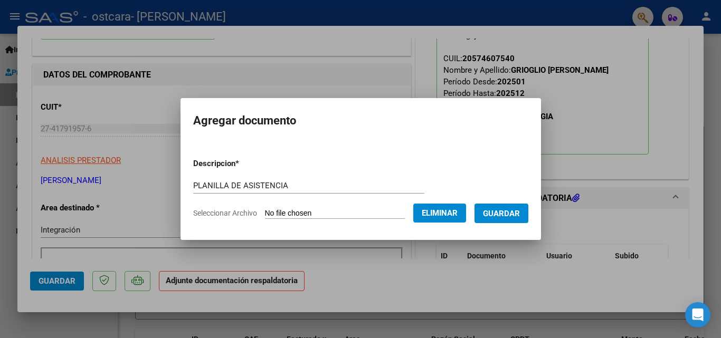
click at [520, 213] on span "Guardar" at bounding box center [501, 213] width 37 height 9
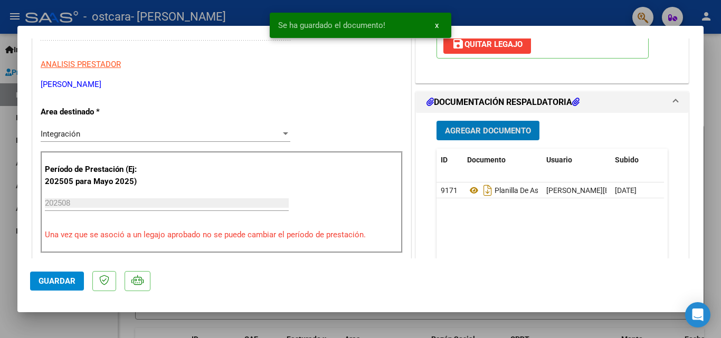
scroll to position [211, 0]
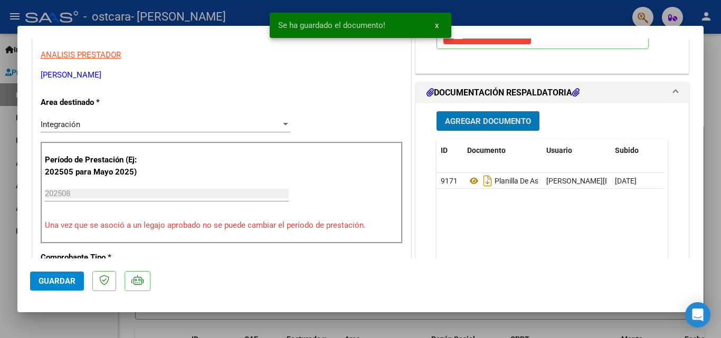
click at [59, 278] on span "Guardar" at bounding box center [57, 280] width 37 height 9
click at [152, 325] on div at bounding box center [360, 169] width 721 height 338
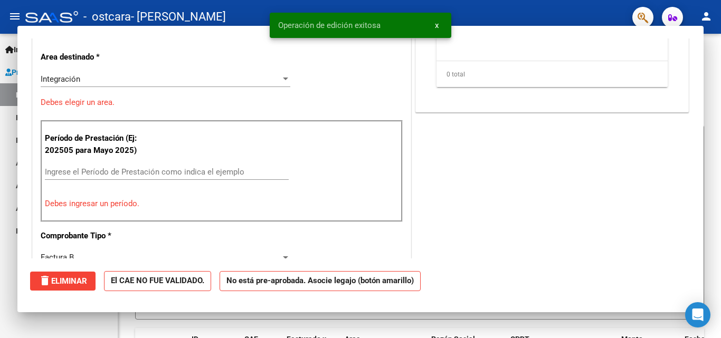
scroll to position [0, 0]
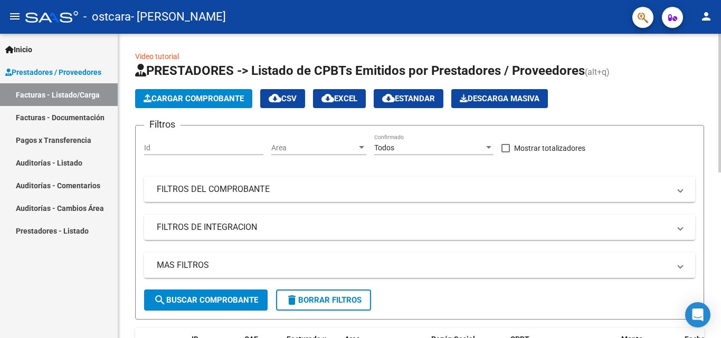
click at [188, 97] on span "Cargar Comprobante" at bounding box center [193, 98] width 100 height 9
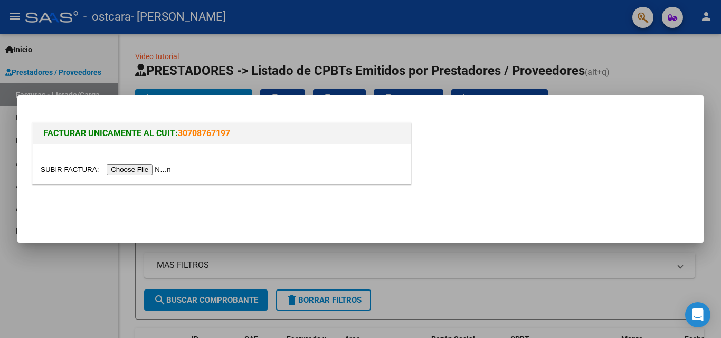
click at [158, 170] on input "file" at bounding box center [107, 169] width 133 height 11
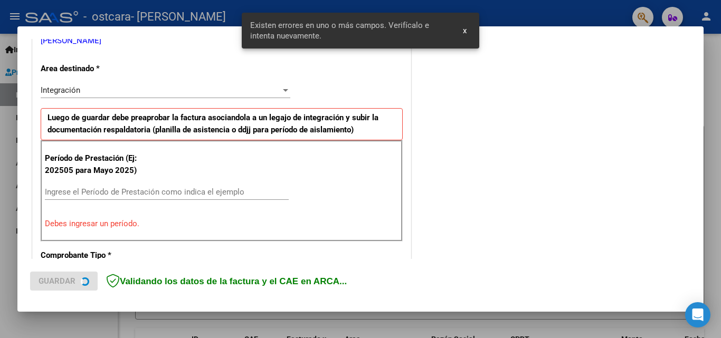
scroll to position [238, 0]
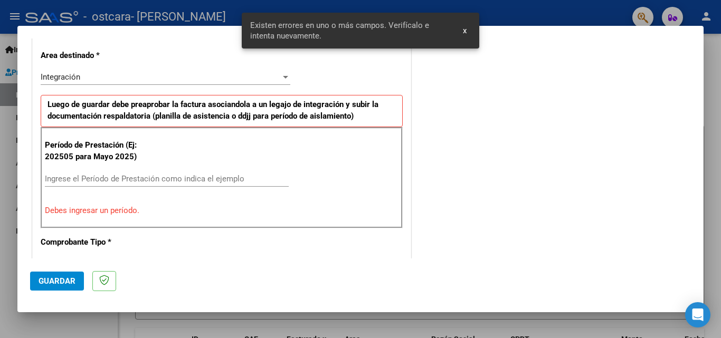
click at [116, 177] on input "Ingrese el Período de Prestación como indica el ejemplo" at bounding box center [167, 178] width 244 height 9
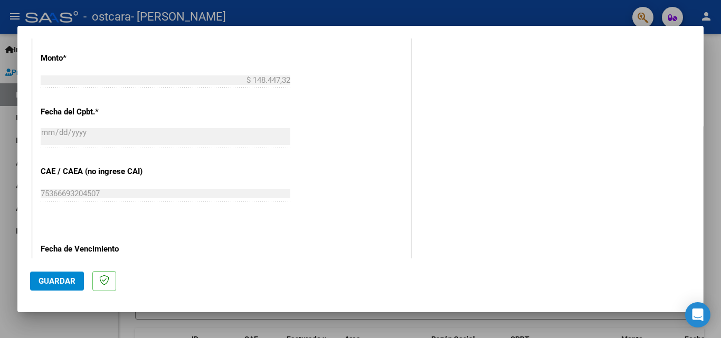
scroll to position [607, 0]
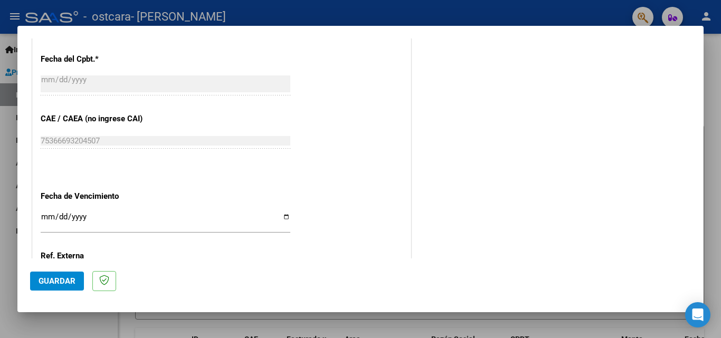
type input "202508"
click at [283, 218] on input "Ingresar la fecha" at bounding box center [165, 221] width 249 height 17
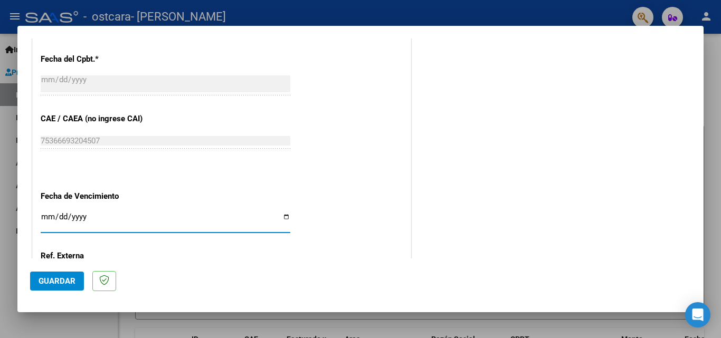
type input "[DATE]"
click at [57, 278] on span "Guardar" at bounding box center [57, 280] width 37 height 9
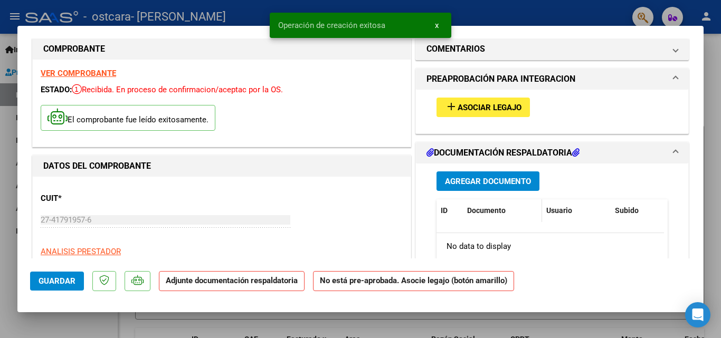
scroll to position [53, 0]
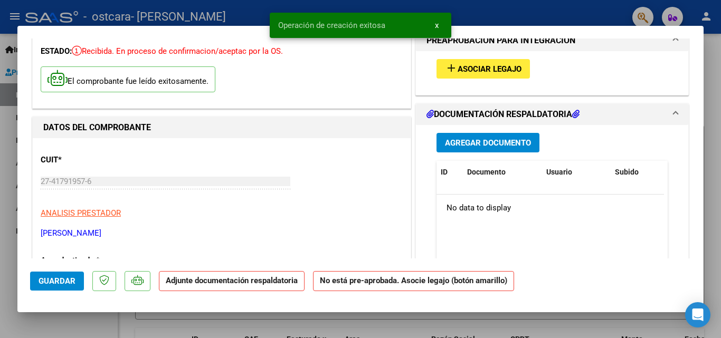
click at [472, 69] on span "Asociar Legajo" at bounding box center [489, 68] width 64 height 9
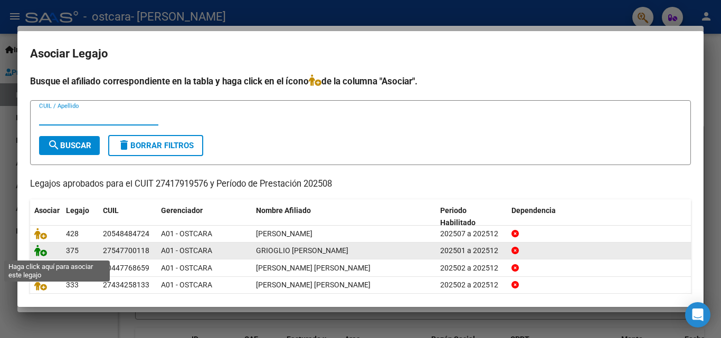
click at [39, 252] on icon at bounding box center [40, 251] width 13 height 12
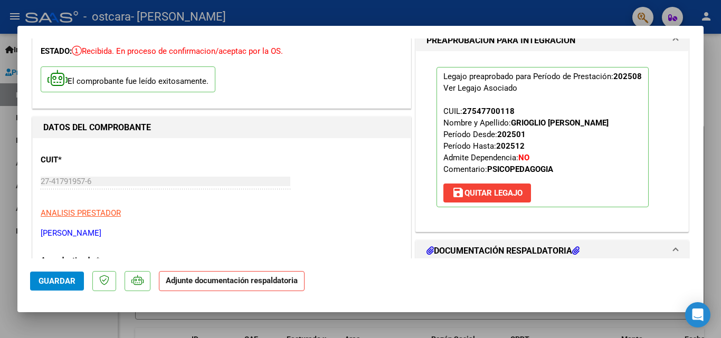
scroll to position [158, 0]
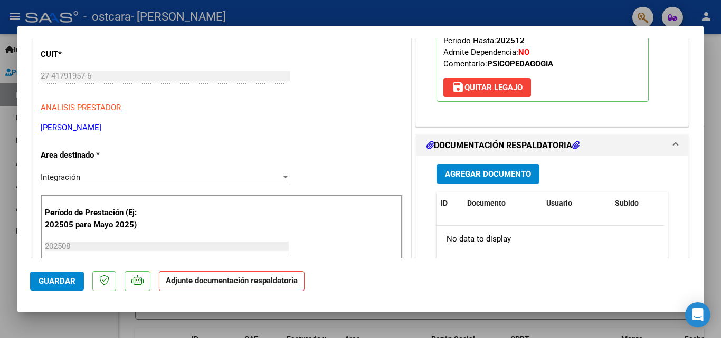
click at [476, 176] on span "Agregar Documento" at bounding box center [488, 173] width 86 height 9
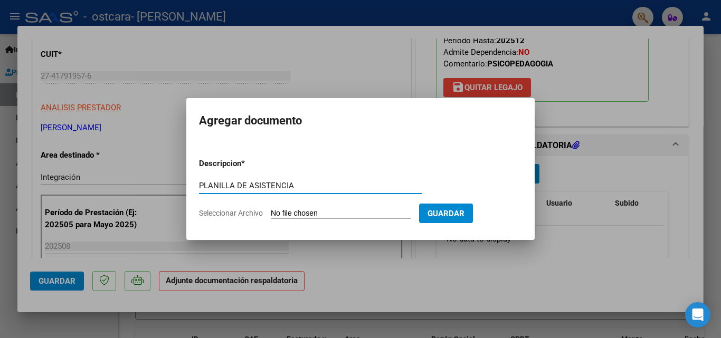
type input "PLANILLA DE ASISTENCIA"
click at [235, 210] on span "Seleccionar Archivo" at bounding box center [231, 213] width 64 height 8
click at [271, 210] on input "Seleccionar Archivo" at bounding box center [341, 214] width 140 height 10
type input "C:\fakepath\ASISTENCIA AGOSTO [PERSON_NAME].pdf"
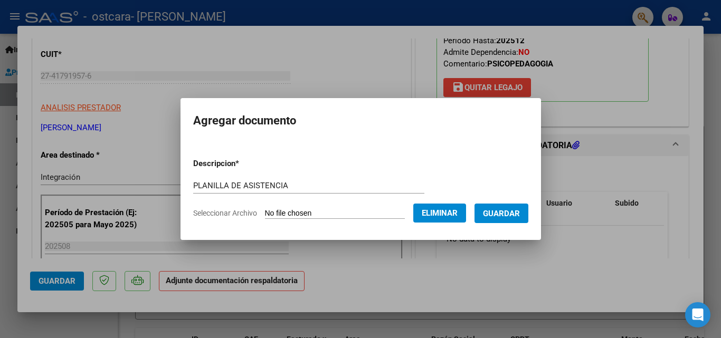
click at [520, 216] on span "Guardar" at bounding box center [501, 213] width 37 height 9
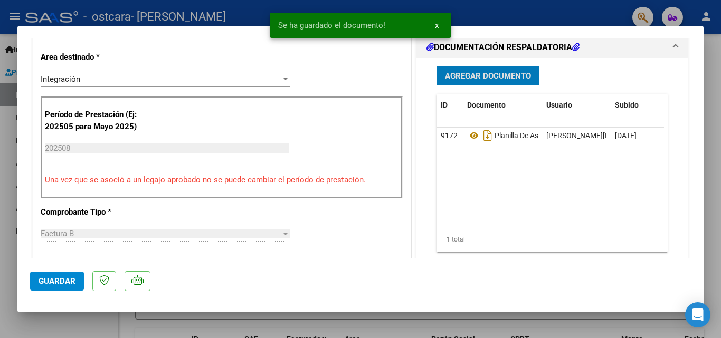
scroll to position [264, 0]
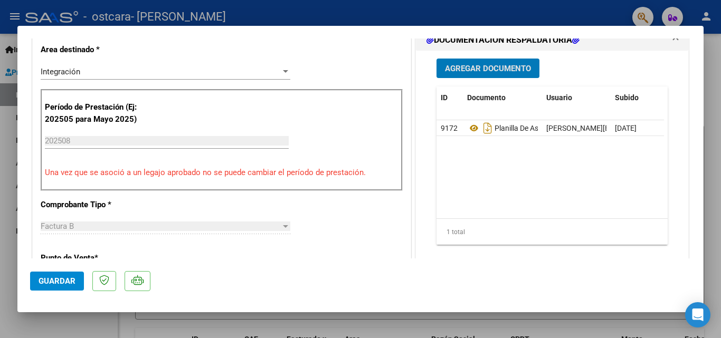
click at [38, 284] on button "Guardar" at bounding box center [57, 281] width 54 height 19
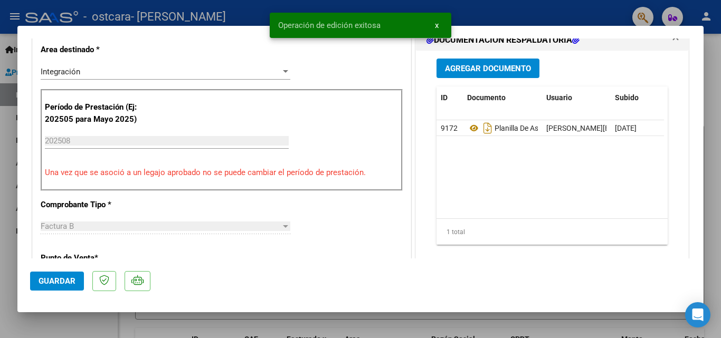
click at [124, 327] on div at bounding box center [360, 169] width 721 height 338
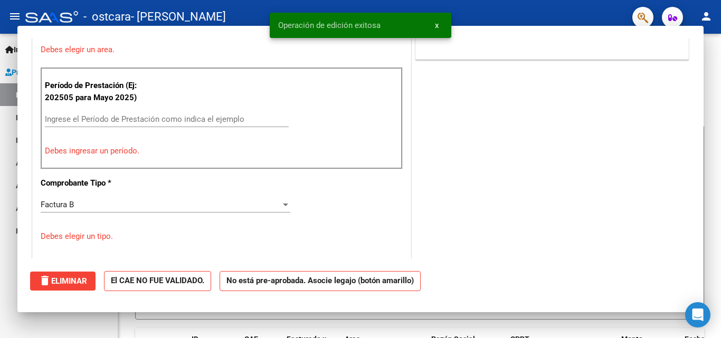
scroll to position [0, 0]
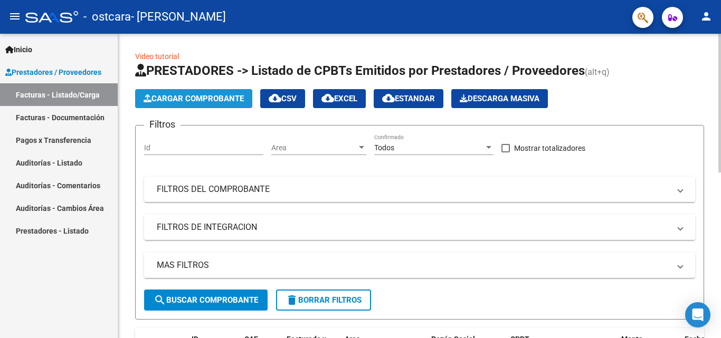
click at [187, 95] on span "Cargar Comprobante" at bounding box center [193, 98] width 100 height 9
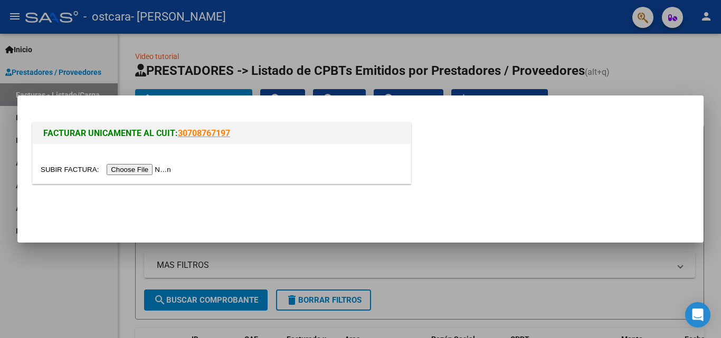
click at [153, 165] on input "file" at bounding box center [107, 169] width 133 height 11
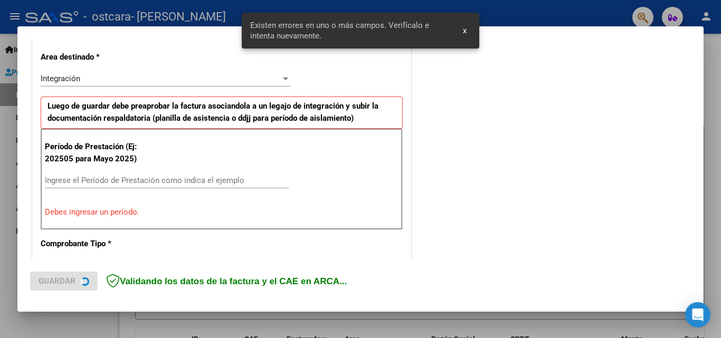
scroll to position [238, 0]
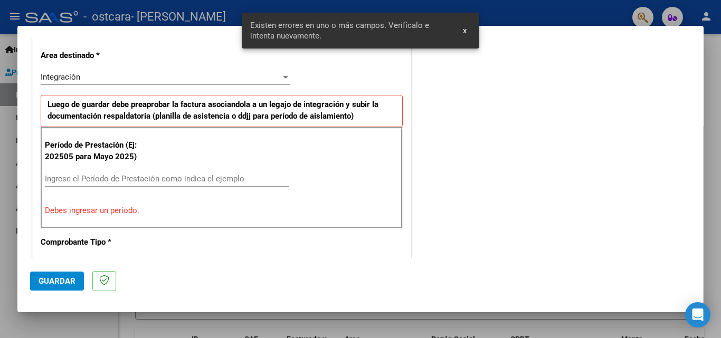
click at [112, 179] on input "Ingrese el Período de Prestación como indica el ejemplo" at bounding box center [167, 178] width 244 height 9
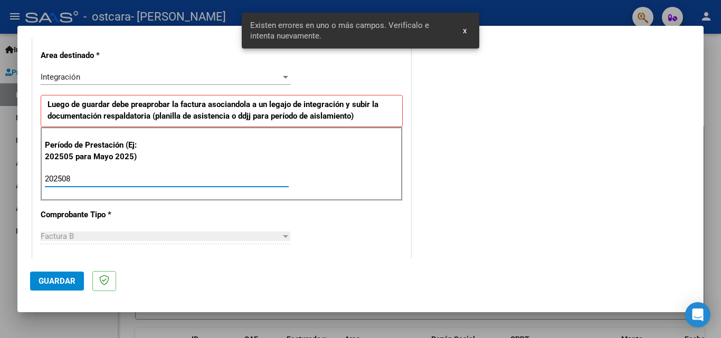
type input "202508"
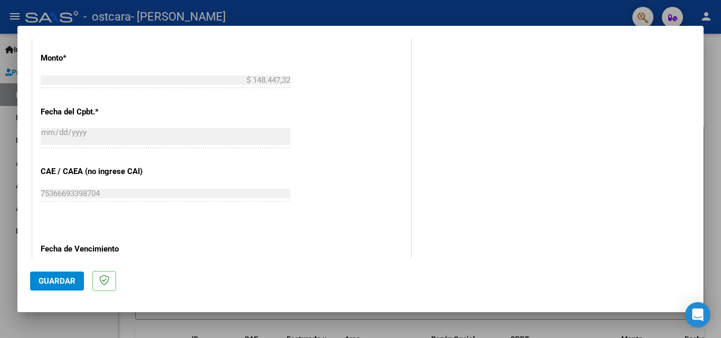
scroll to position [607, 0]
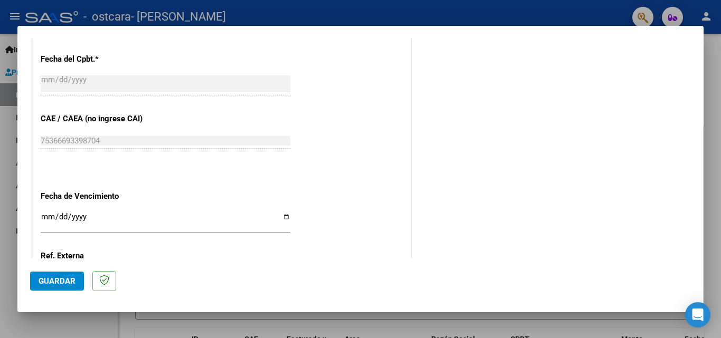
click at [283, 216] on input "Ingresar la fecha" at bounding box center [165, 221] width 249 height 17
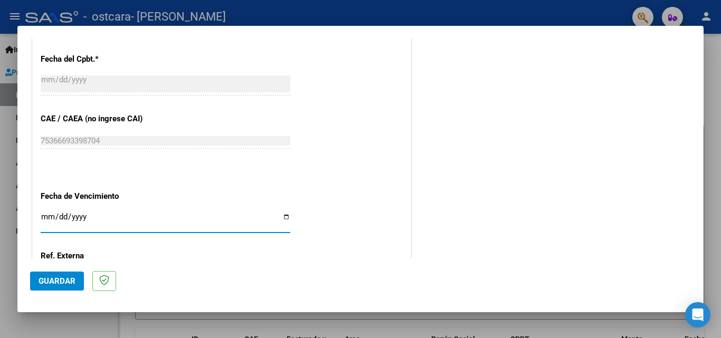
type input "[DATE]"
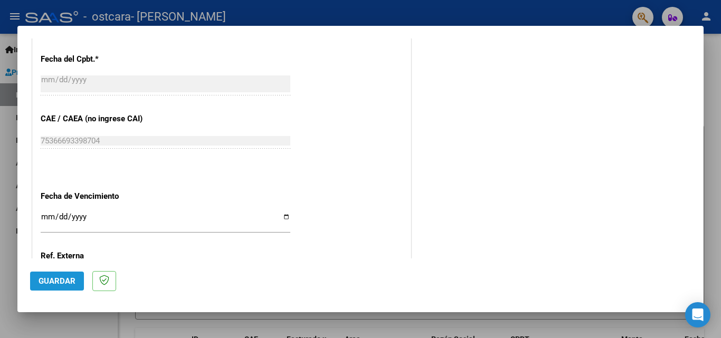
click at [61, 282] on span "Guardar" at bounding box center [57, 280] width 37 height 9
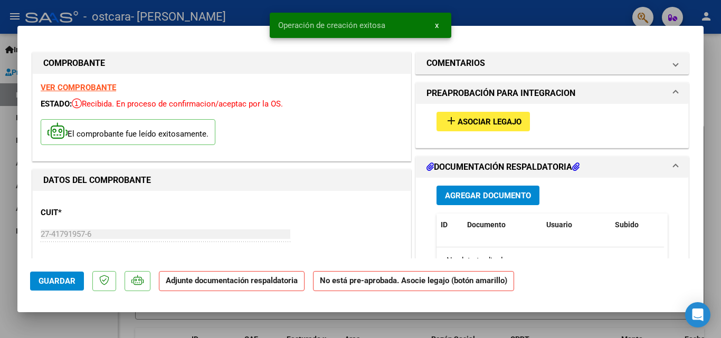
click at [476, 118] on span "Asociar Legajo" at bounding box center [489, 121] width 64 height 9
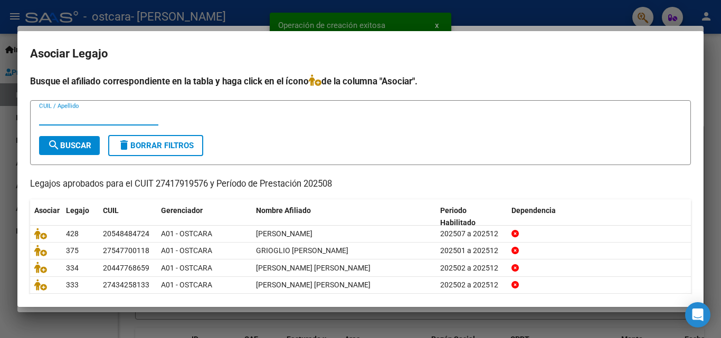
scroll to position [57, 0]
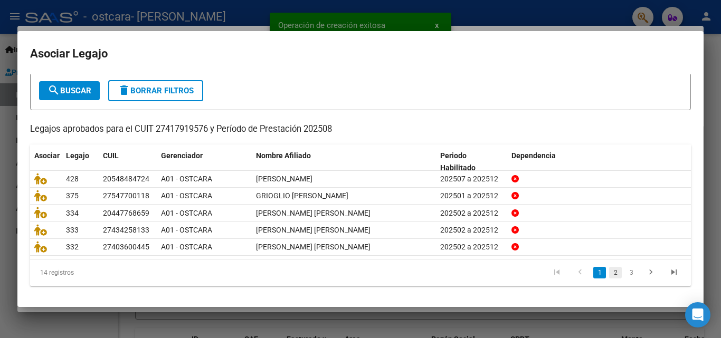
click at [609, 269] on link "2" at bounding box center [615, 273] width 13 height 12
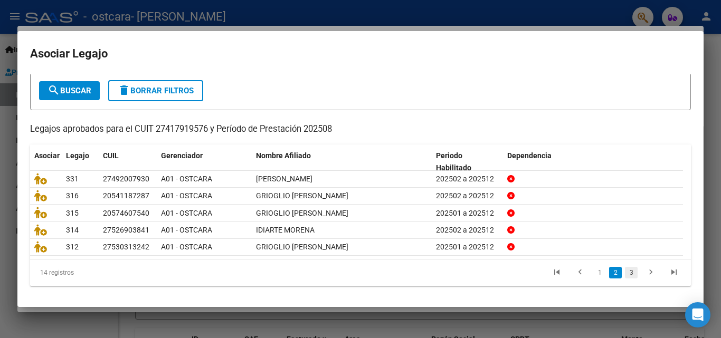
click at [625, 272] on link "3" at bounding box center [631, 273] width 13 height 12
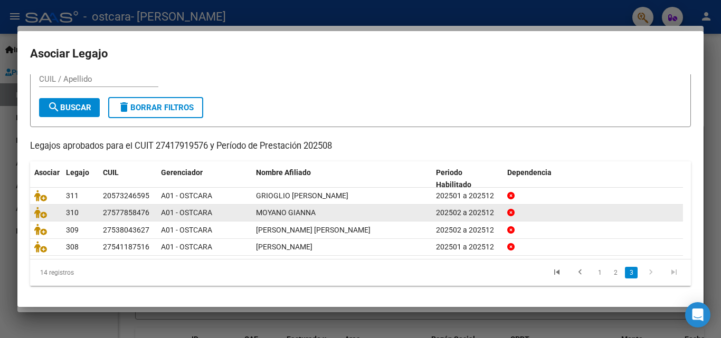
scroll to position [40, 0]
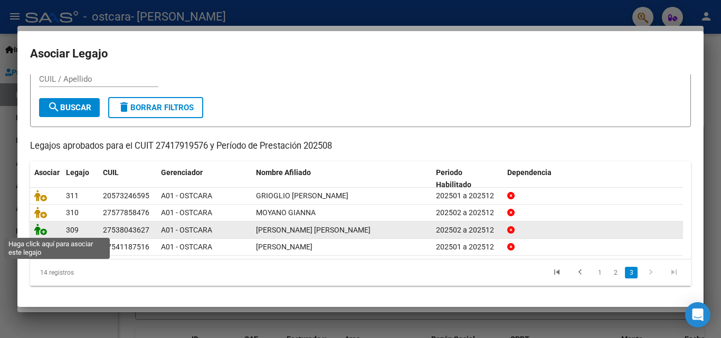
click at [42, 230] on icon at bounding box center [40, 230] width 13 height 12
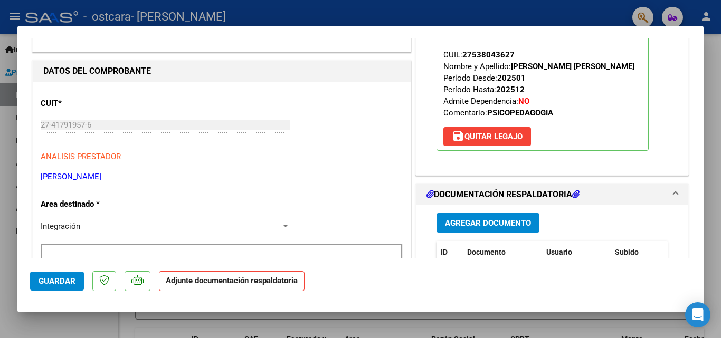
scroll to position [158, 0]
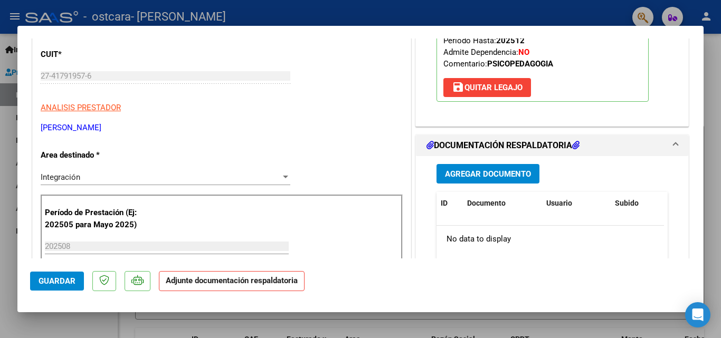
click at [484, 172] on span "Agregar Documento" at bounding box center [488, 173] width 86 height 9
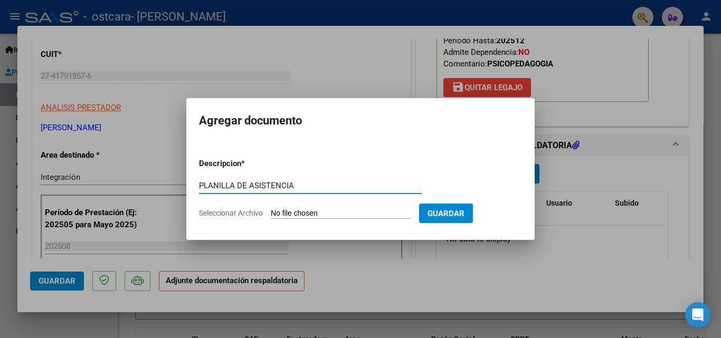
type input "PLANILLA DE ASISTENCIA"
click at [241, 214] on span "Seleccionar Archivo" at bounding box center [231, 213] width 64 height 8
click at [271, 214] on input "Seleccionar Archivo" at bounding box center [341, 214] width 140 height 10
type input "C:\fakepath\ASISTENCIA [PERSON_NAME].pdf"
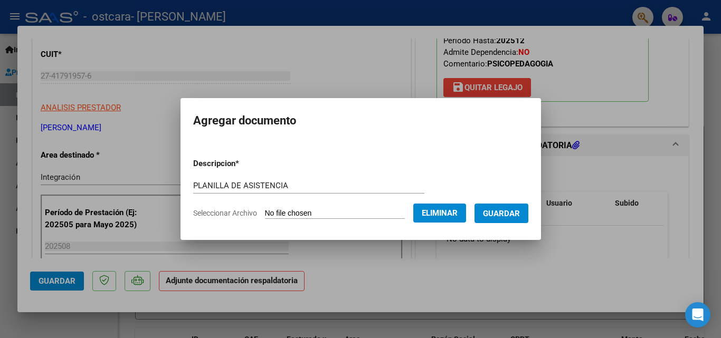
click at [503, 212] on span "Guardar" at bounding box center [501, 213] width 37 height 9
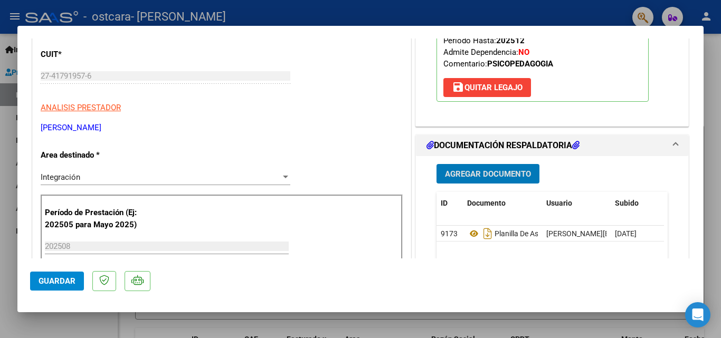
click at [72, 281] on span "Guardar" at bounding box center [57, 280] width 37 height 9
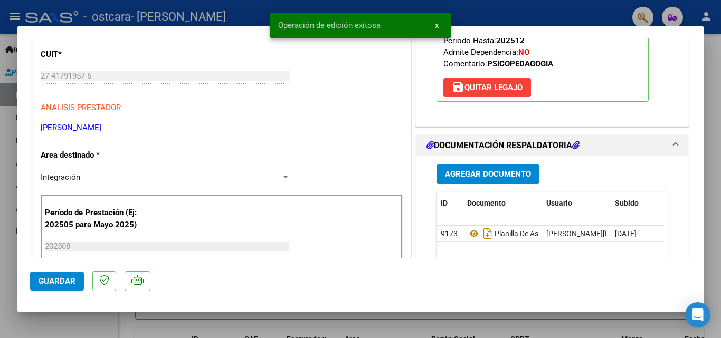
click at [133, 327] on div at bounding box center [360, 169] width 721 height 338
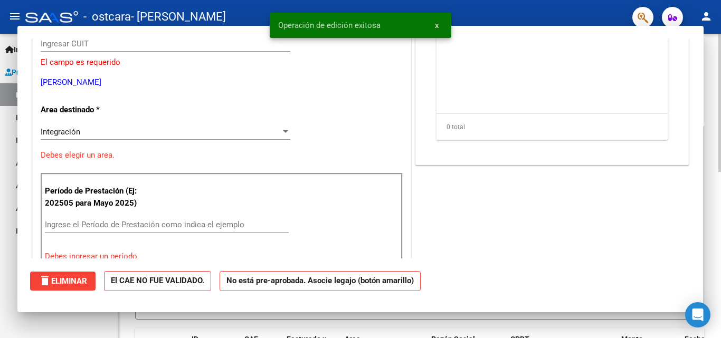
scroll to position [0, 0]
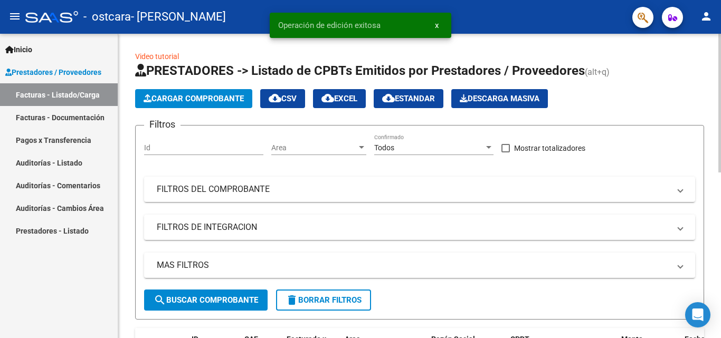
click at [208, 102] on span "Cargar Comprobante" at bounding box center [193, 98] width 100 height 9
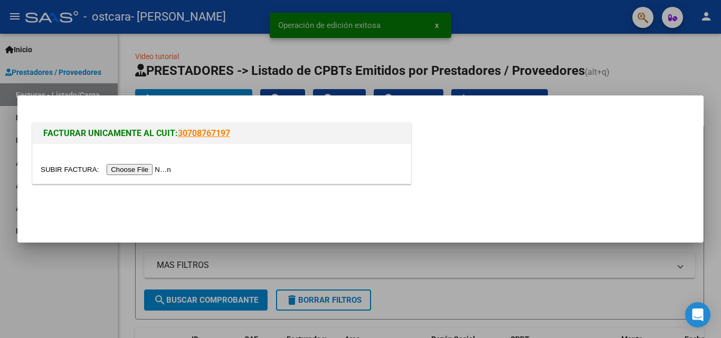
click at [159, 170] on input "file" at bounding box center [107, 169] width 133 height 11
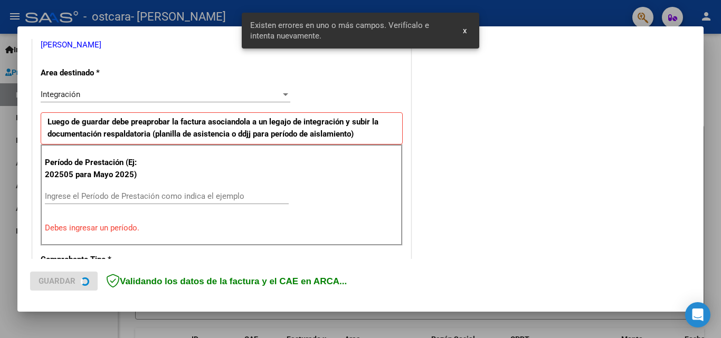
scroll to position [238, 0]
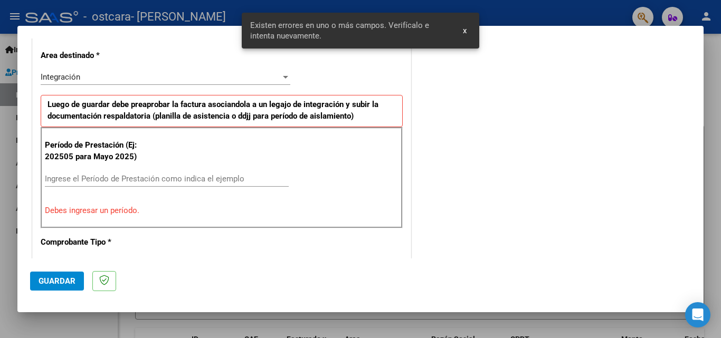
click at [94, 215] on p "Debes ingresar un período." at bounding box center [221, 211] width 353 height 12
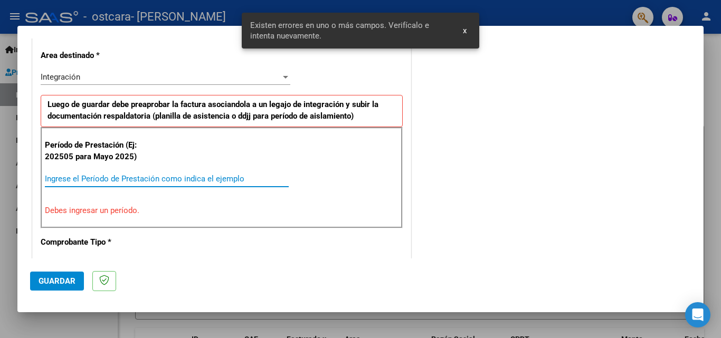
click at [92, 179] on input "Ingrese el Período de Prestación como indica el ejemplo" at bounding box center [167, 178] width 244 height 9
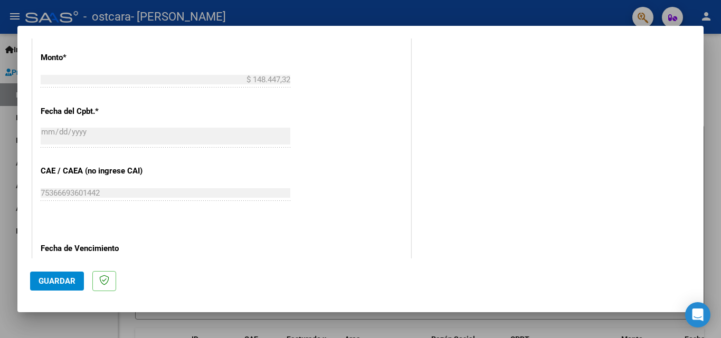
scroll to position [607, 0]
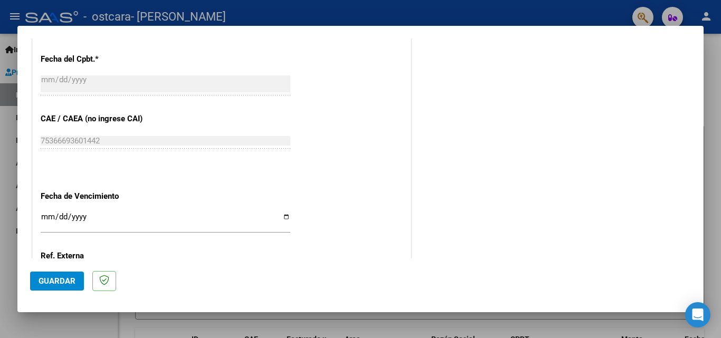
type input "202508"
click at [280, 216] on input "Ingresar la fecha" at bounding box center [165, 221] width 249 height 17
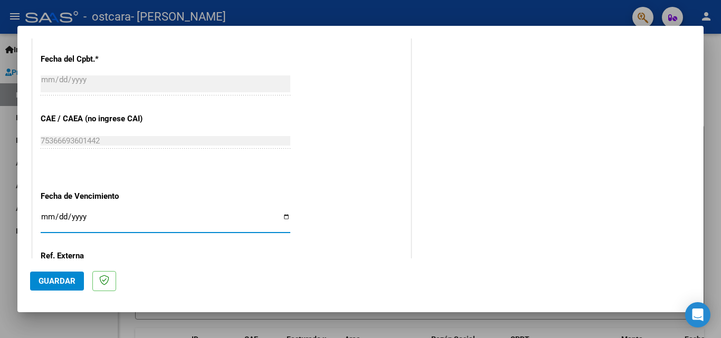
type input "[DATE]"
click at [49, 280] on span "Guardar" at bounding box center [57, 280] width 37 height 9
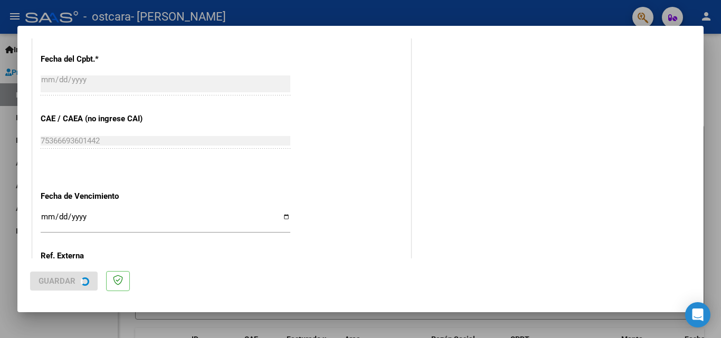
scroll to position [0, 0]
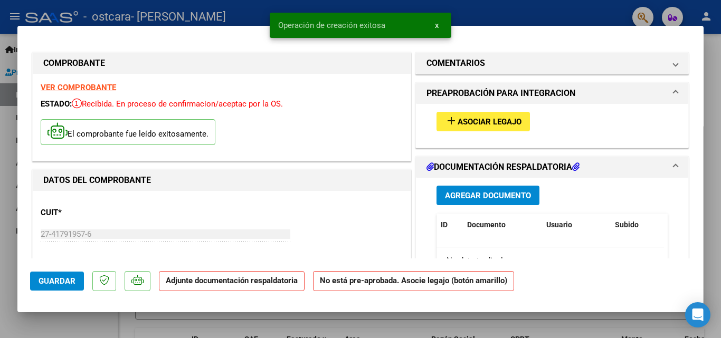
click at [446, 123] on mat-icon "add" at bounding box center [451, 120] width 13 height 13
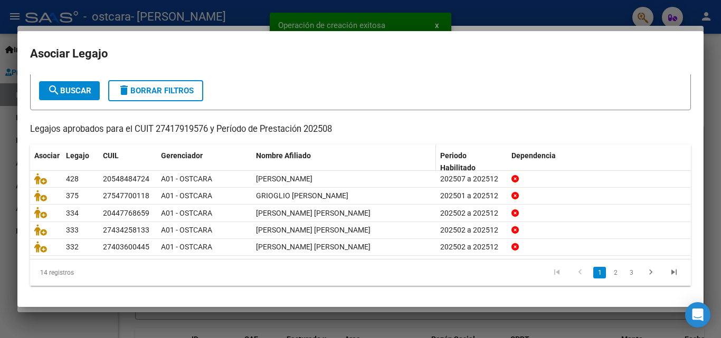
scroll to position [57, 0]
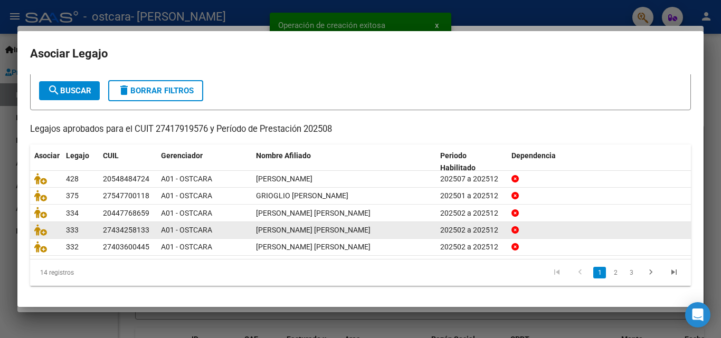
click at [609, 274] on link "2" at bounding box center [615, 273] width 13 height 12
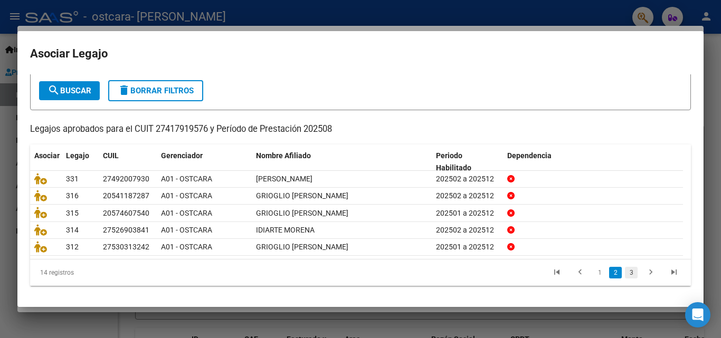
click at [625, 275] on link "3" at bounding box center [631, 273] width 13 height 12
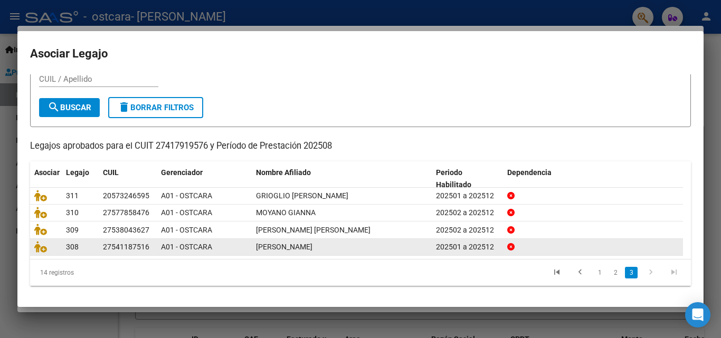
scroll to position [40, 0]
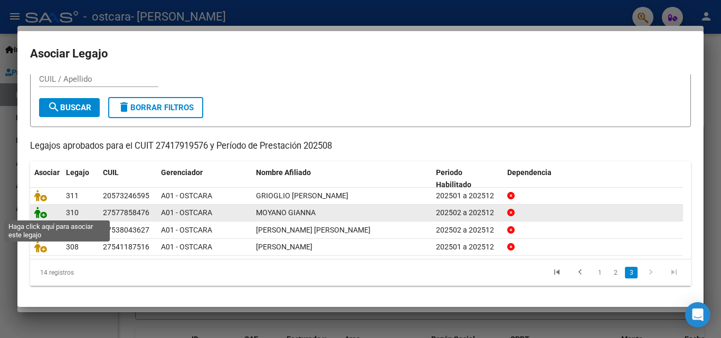
click at [41, 209] on icon at bounding box center [40, 213] width 13 height 12
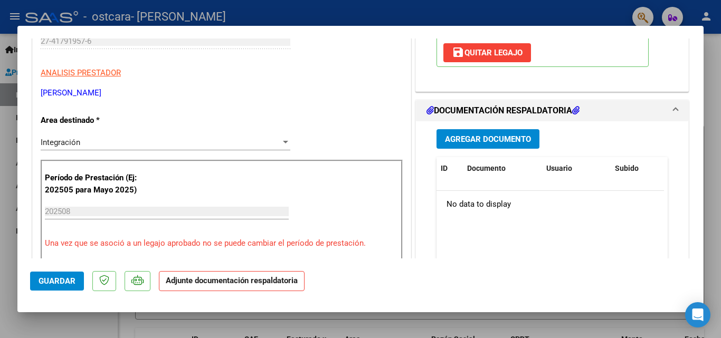
scroll to position [211, 0]
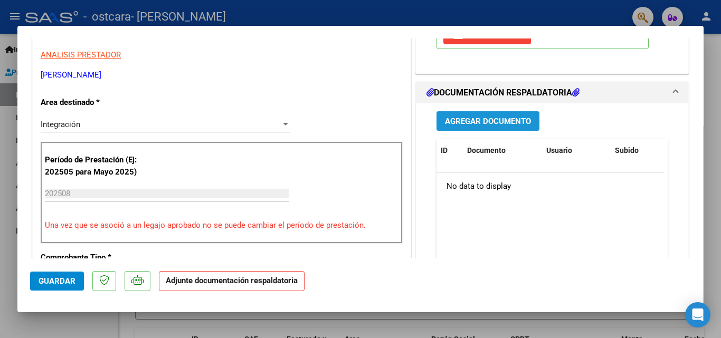
click at [465, 117] on span "Agregar Documento" at bounding box center [488, 121] width 86 height 9
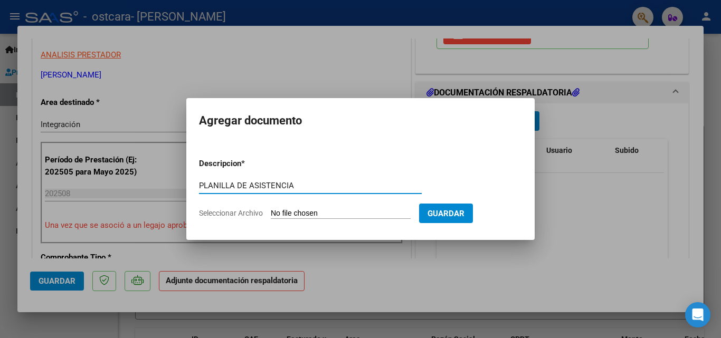
type input "PLANILLA DE ASISTENCIA"
click at [245, 212] on span "Seleccionar Archivo" at bounding box center [231, 213] width 64 height 8
click at [271, 212] on input "Seleccionar Archivo" at bounding box center [341, 214] width 140 height 10
type input "C:\fakepath\ASISTENCIA AGOSTO [PERSON_NAME].pdf"
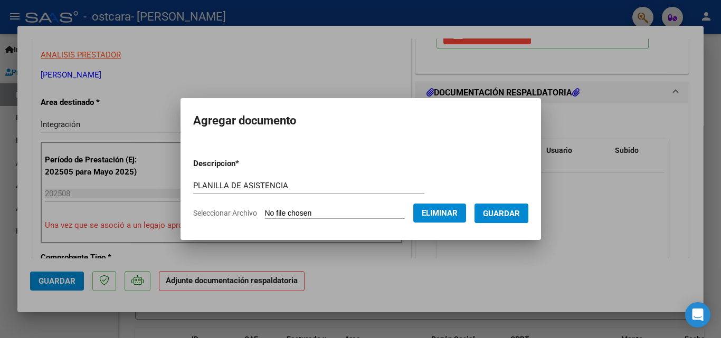
click at [506, 210] on span "Guardar" at bounding box center [501, 213] width 37 height 9
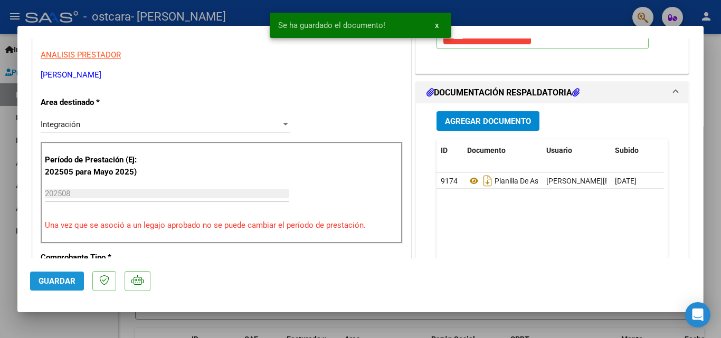
click at [60, 281] on span "Guardar" at bounding box center [57, 280] width 37 height 9
click at [106, 323] on div at bounding box center [360, 169] width 721 height 338
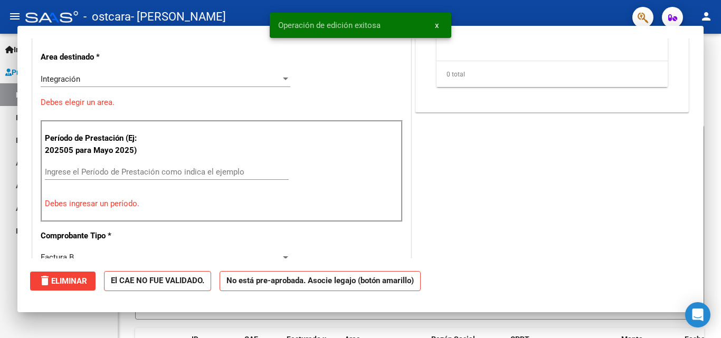
scroll to position [0, 0]
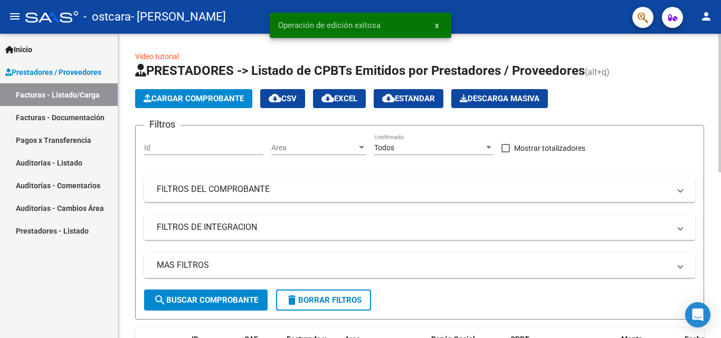
click at [207, 95] on span "Cargar Comprobante" at bounding box center [193, 98] width 100 height 9
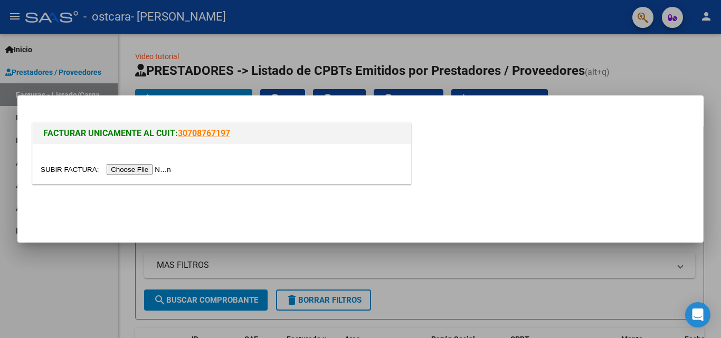
click at [165, 169] on input "file" at bounding box center [107, 169] width 133 height 11
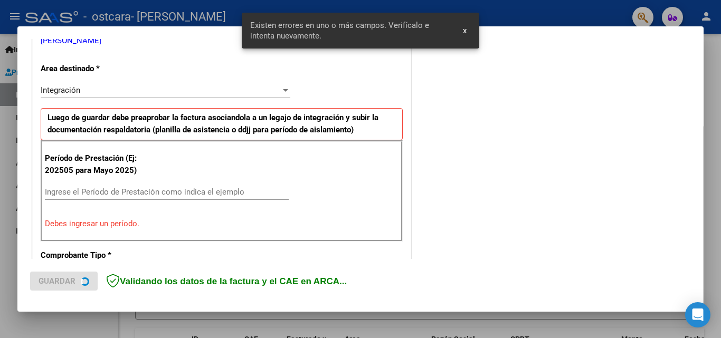
scroll to position [238, 0]
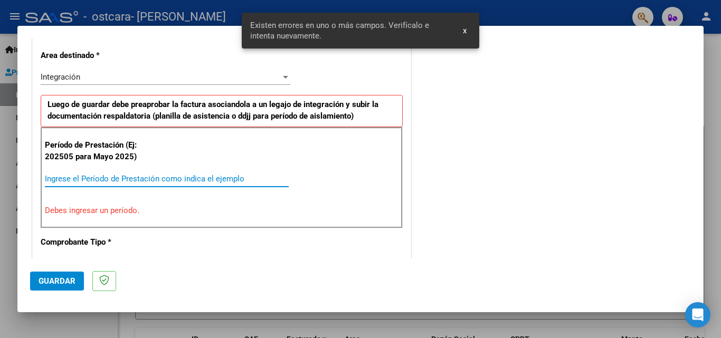
click at [150, 177] on input "Ingrese el Período de Prestación como indica el ejemplo" at bounding box center [167, 178] width 244 height 9
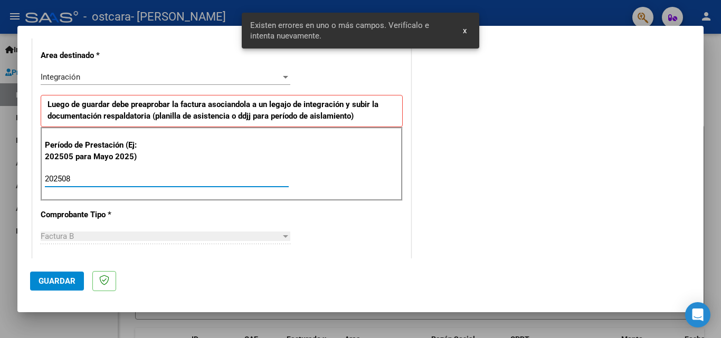
type input "202508"
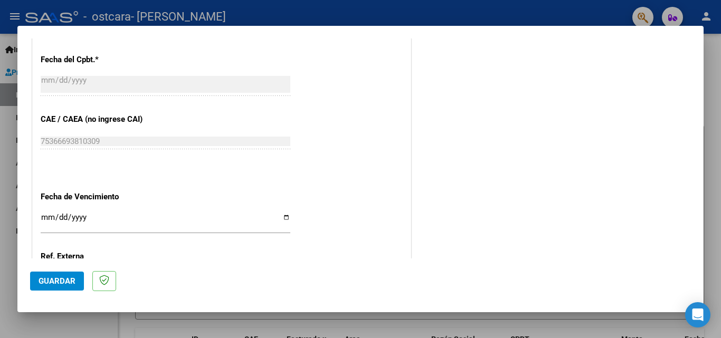
scroll to position [607, 0]
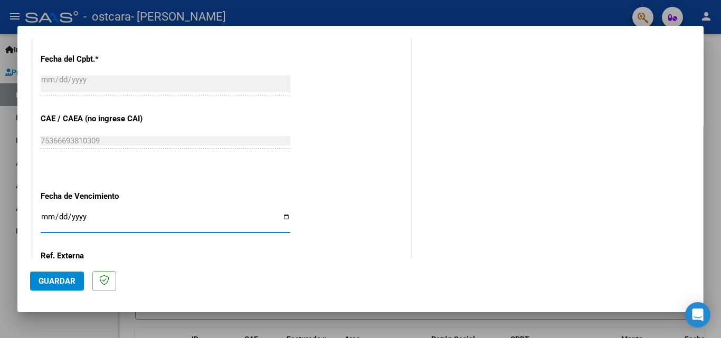
click at [281, 217] on input "Ingresar la fecha" at bounding box center [165, 221] width 249 height 17
type input "[DATE]"
click at [58, 277] on span "Guardar" at bounding box center [57, 280] width 37 height 9
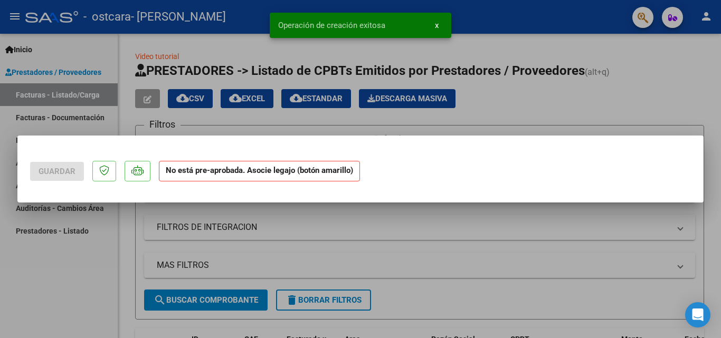
scroll to position [0, 0]
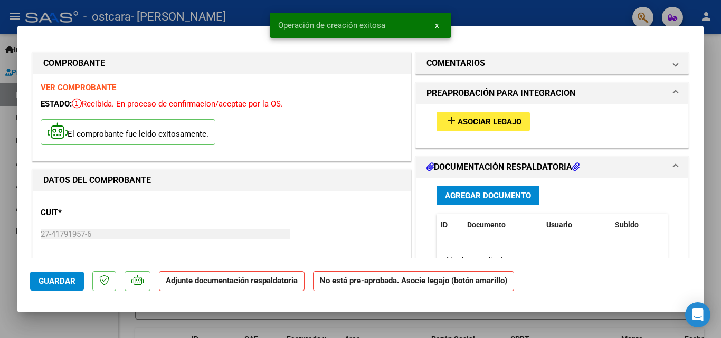
click at [470, 116] on button "add Asociar Legajo" at bounding box center [482, 122] width 93 height 20
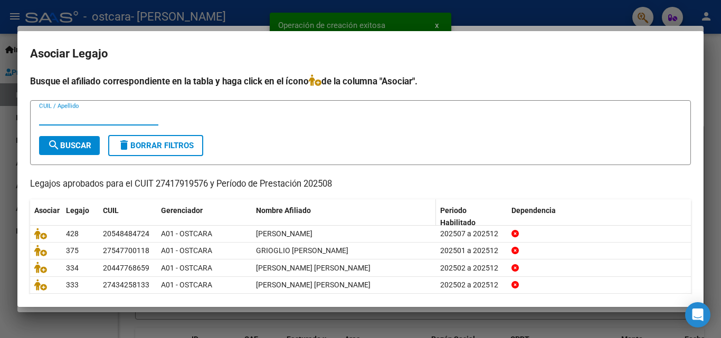
scroll to position [57, 0]
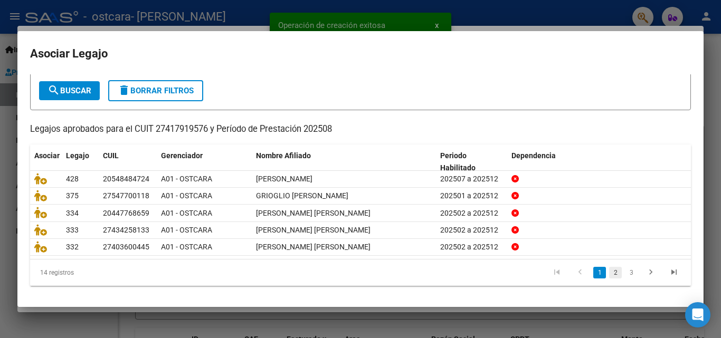
click at [609, 272] on link "2" at bounding box center [615, 273] width 13 height 12
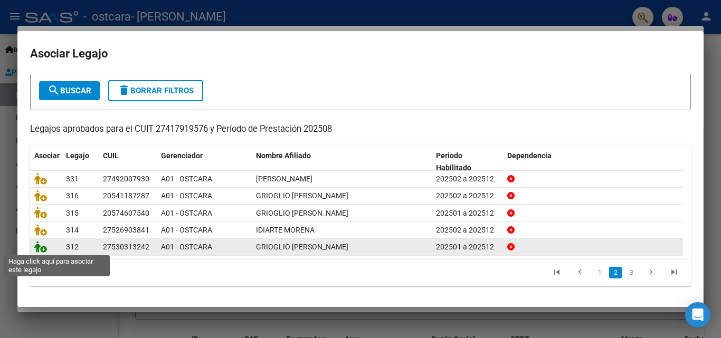
click at [39, 248] on icon at bounding box center [40, 247] width 13 height 12
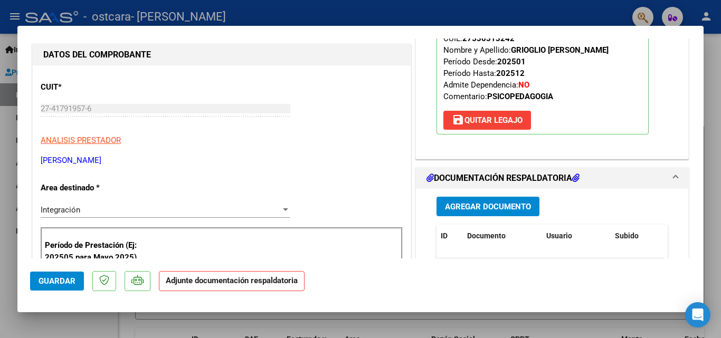
scroll to position [211, 0]
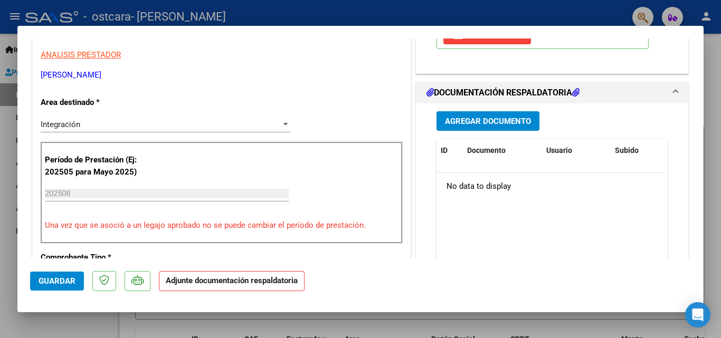
click at [451, 121] on span "Agregar Documento" at bounding box center [488, 121] width 86 height 9
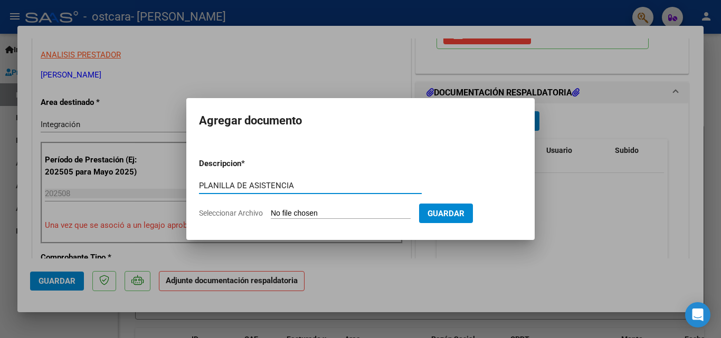
type input "PLANILLA DE ASISTENCIA"
click at [246, 213] on span "Seleccionar Archivo" at bounding box center [231, 213] width 64 height 8
click at [271, 213] on input "Seleccionar Archivo" at bounding box center [341, 214] width 140 height 10
type input "C:\fakepath\ASISTENCIA AGOSTO [PERSON_NAME].pdf"
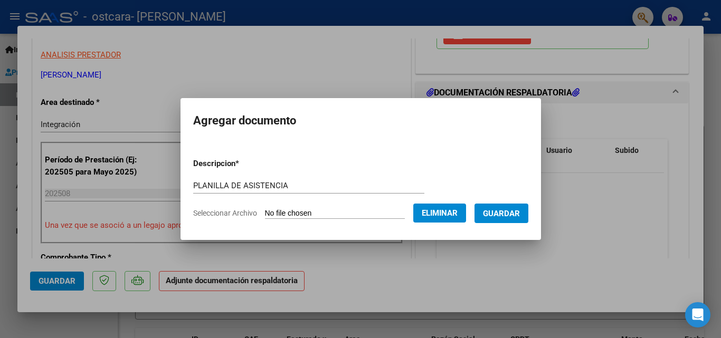
click at [501, 209] on span "Guardar" at bounding box center [501, 213] width 37 height 9
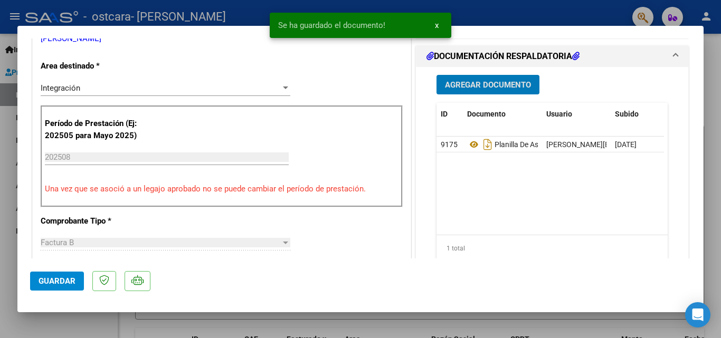
scroll to position [316, 0]
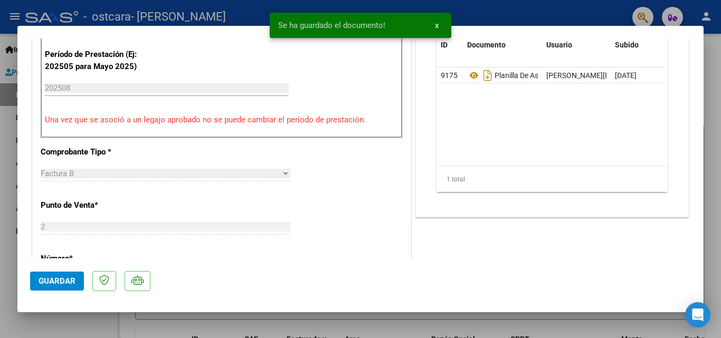
click at [64, 285] on span "Guardar" at bounding box center [57, 280] width 37 height 9
click at [68, 326] on div at bounding box center [360, 169] width 721 height 338
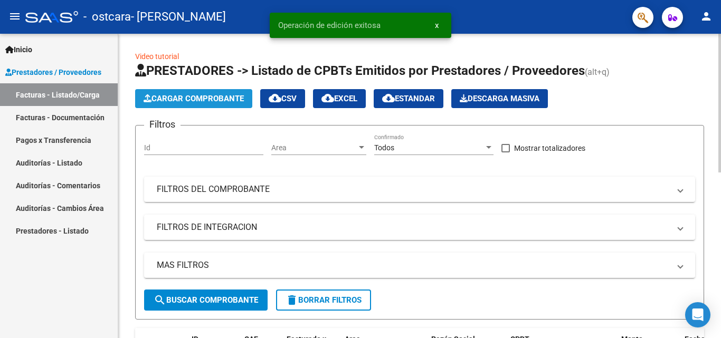
click at [191, 101] on span "Cargar Comprobante" at bounding box center [193, 98] width 100 height 9
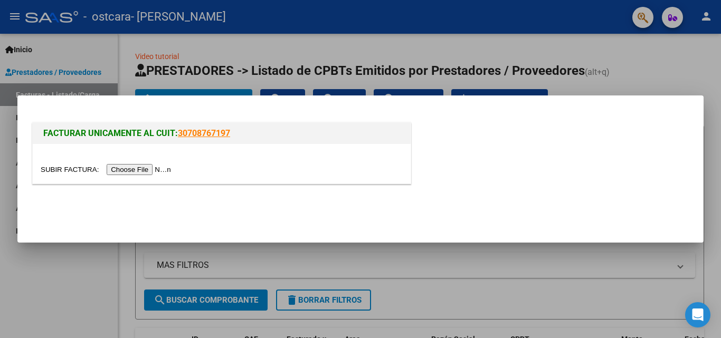
click at [159, 168] on input "file" at bounding box center [107, 169] width 133 height 11
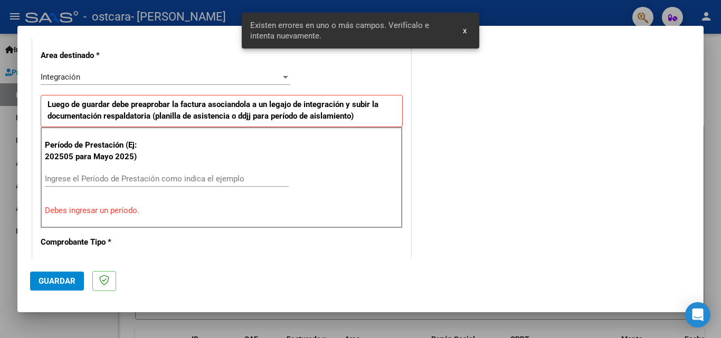
scroll to position [258, 0]
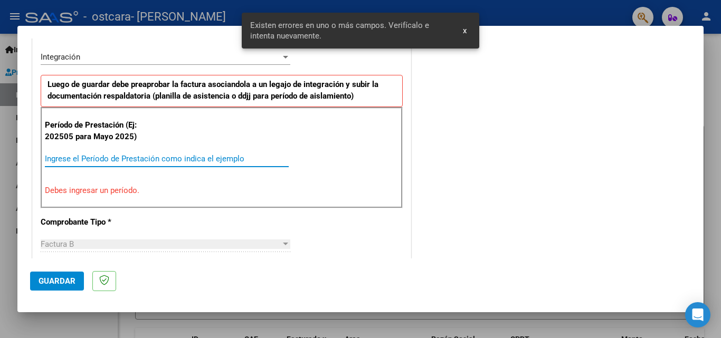
click at [121, 159] on input "Ingrese el Período de Prestación como indica el ejemplo" at bounding box center [167, 158] width 244 height 9
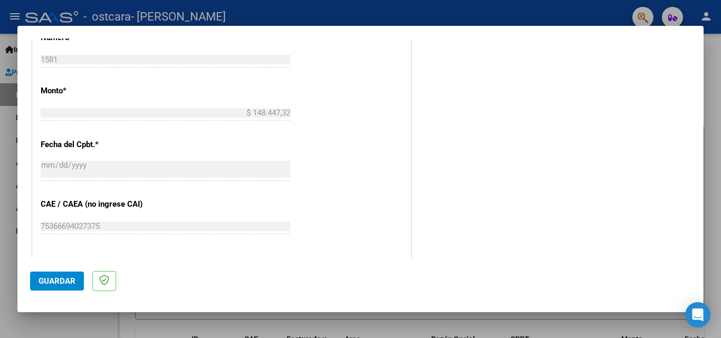
scroll to position [574, 0]
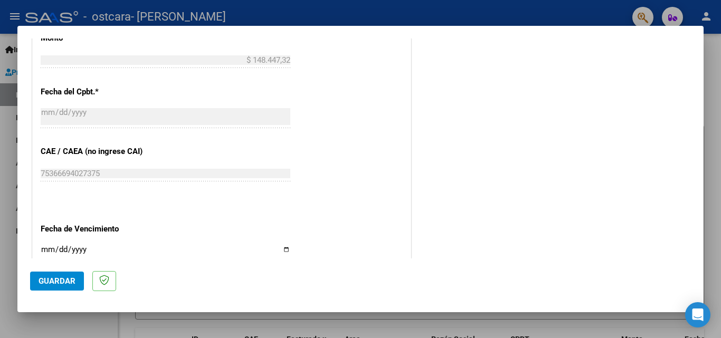
type input "202508"
click at [281, 248] on input "Ingresar la fecha" at bounding box center [165, 253] width 249 height 17
type input "[DATE]"
click at [56, 278] on span "Guardar" at bounding box center [57, 280] width 37 height 9
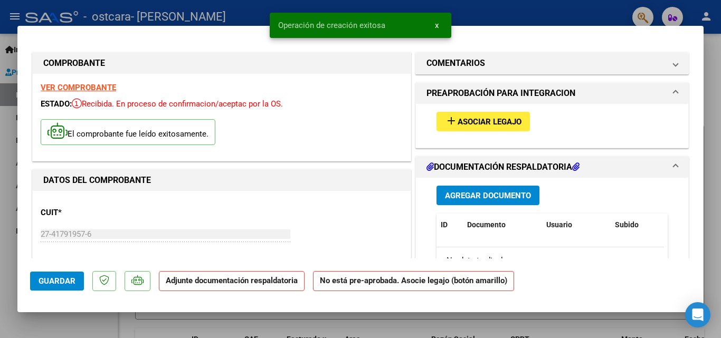
click at [503, 117] on span "Asociar Legajo" at bounding box center [489, 121] width 64 height 9
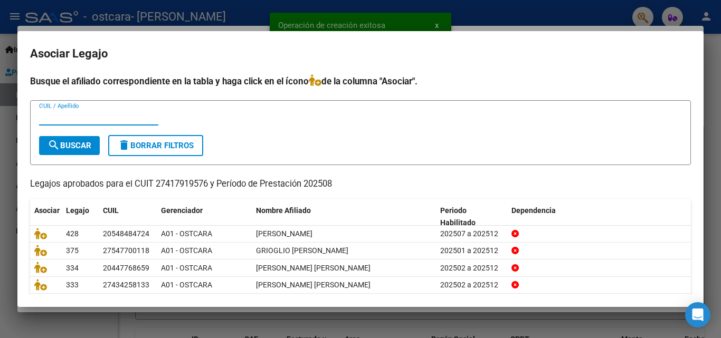
scroll to position [57, 0]
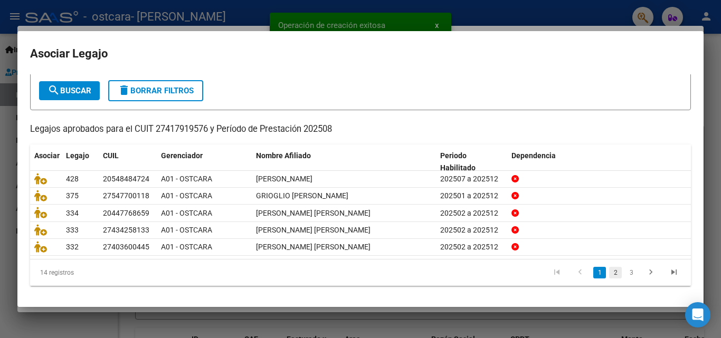
click at [609, 272] on link "2" at bounding box center [615, 273] width 13 height 12
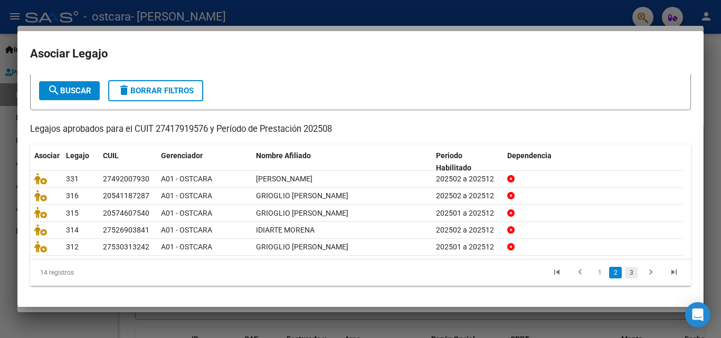
click at [625, 272] on link "3" at bounding box center [631, 273] width 13 height 12
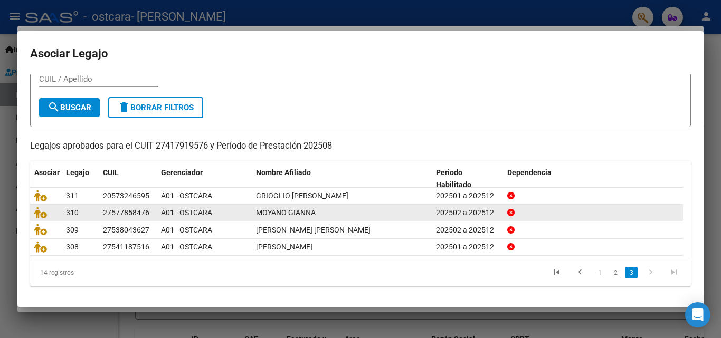
scroll to position [40, 0]
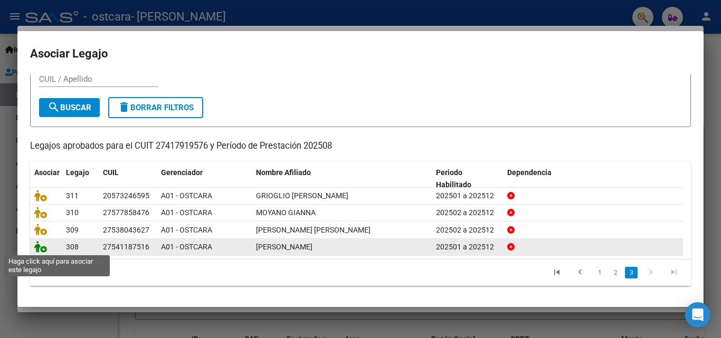
click at [41, 248] on icon at bounding box center [40, 247] width 13 height 12
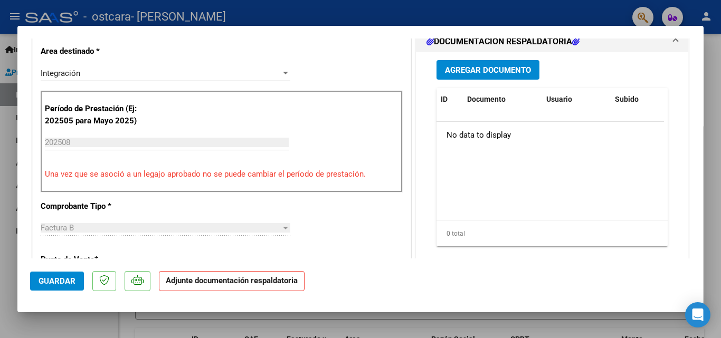
scroll to position [264, 0]
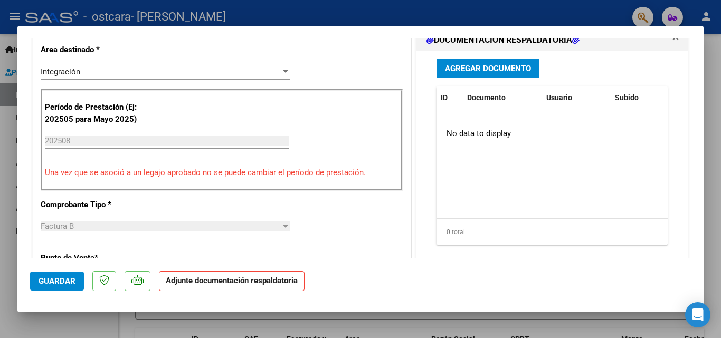
click at [464, 71] on span "Agregar Documento" at bounding box center [488, 68] width 86 height 9
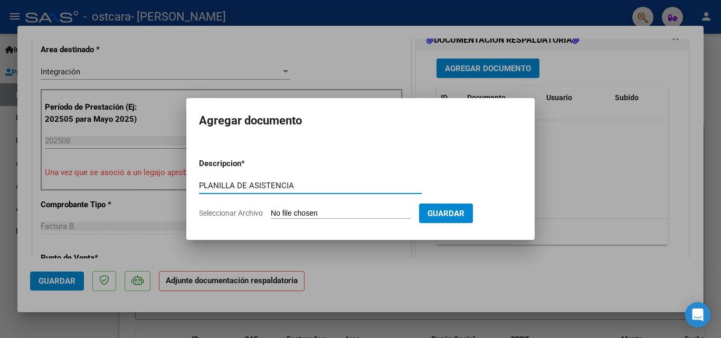
type input "PLANILLA DE ASISTENCIA"
click at [245, 211] on span "Seleccionar Archivo" at bounding box center [231, 213] width 64 height 8
click at [271, 211] on input "Seleccionar Archivo" at bounding box center [341, 214] width 140 height 10
type input "C:\fakepath\ASISTENCIA AGOSTO [PERSON_NAME].pdf"
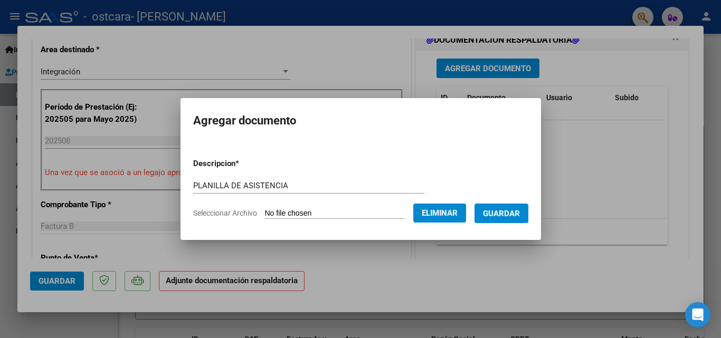
click at [503, 216] on span "Guardar" at bounding box center [501, 213] width 37 height 9
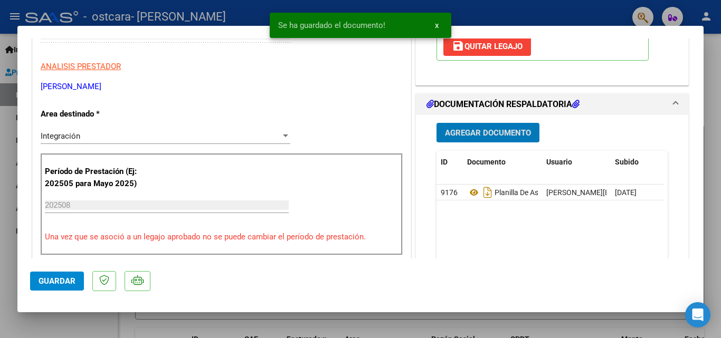
scroll to position [422, 0]
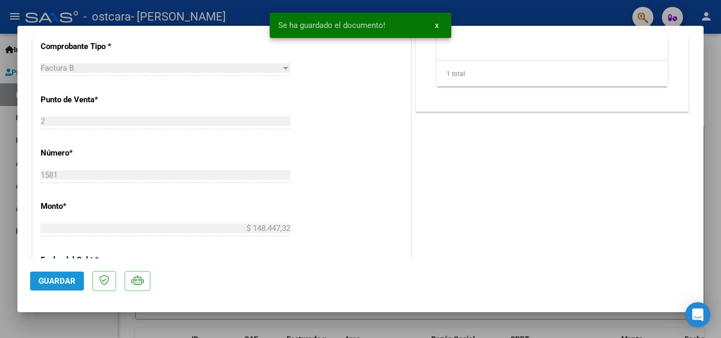
click at [50, 278] on span "Guardar" at bounding box center [57, 280] width 37 height 9
click at [102, 317] on div at bounding box center [360, 169] width 721 height 338
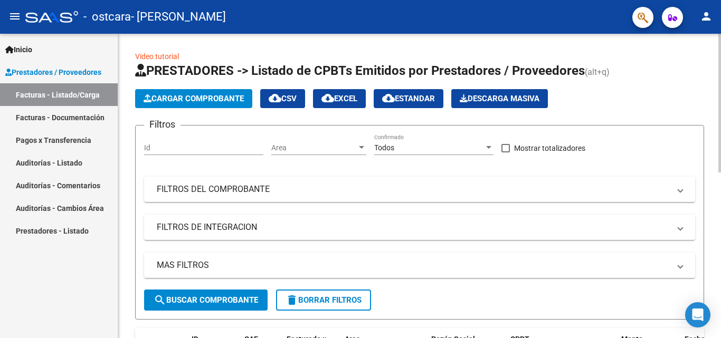
click at [227, 94] on span "Cargar Comprobante" at bounding box center [193, 98] width 100 height 9
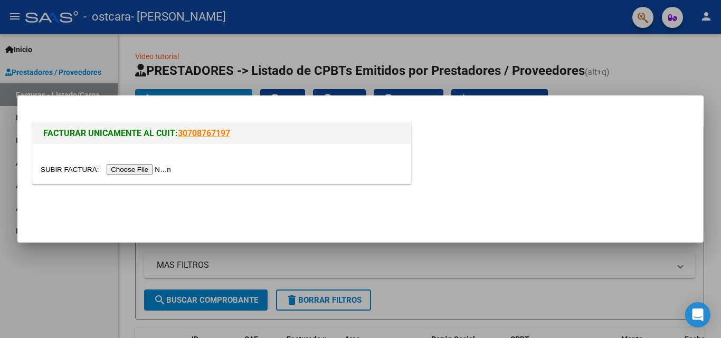
click at [170, 167] on input "file" at bounding box center [107, 169] width 133 height 11
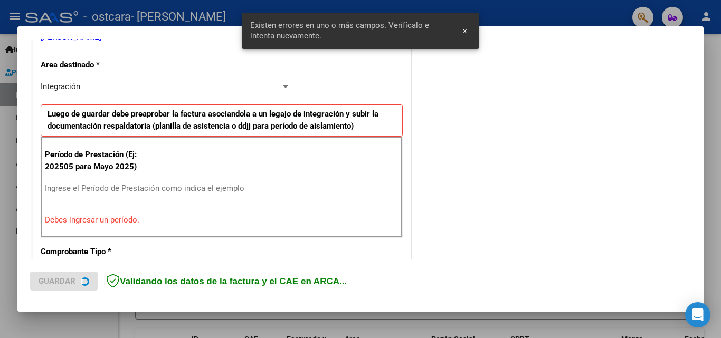
scroll to position [238, 0]
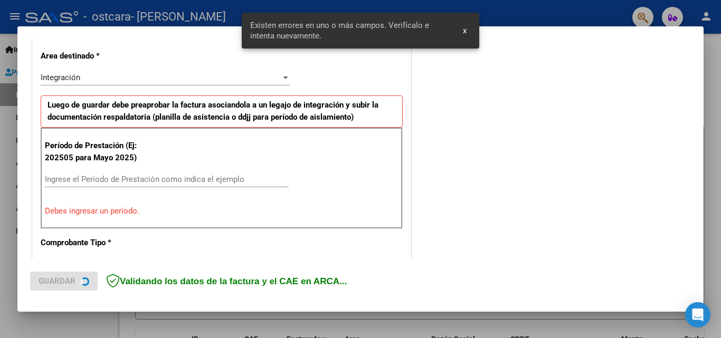
click at [100, 177] on input "Ingrese el Período de Prestación como indica el ejemplo" at bounding box center [167, 179] width 244 height 9
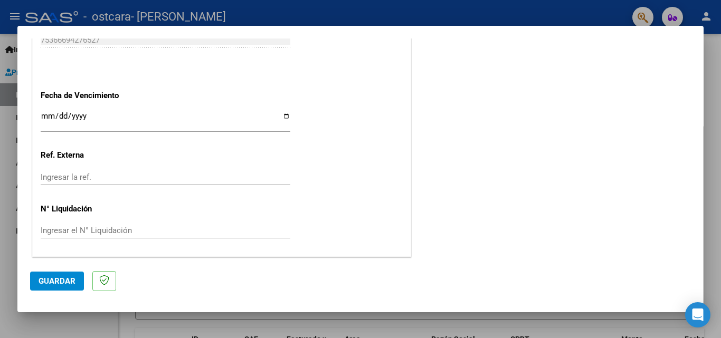
scroll to position [708, 0]
type input "202508"
click at [283, 116] on input "Ingresar la fecha" at bounding box center [165, 119] width 249 height 17
type input "[DATE]"
click at [57, 282] on span "Guardar" at bounding box center [57, 280] width 37 height 9
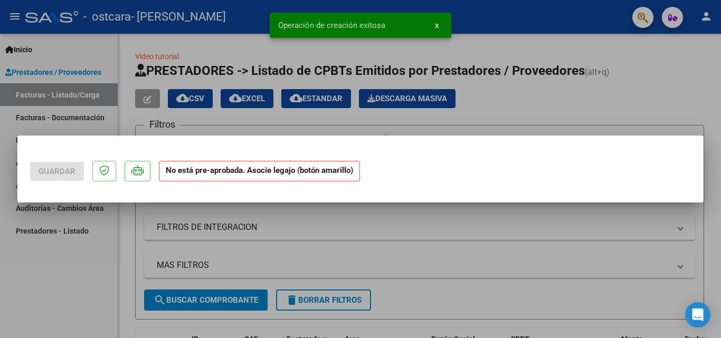
scroll to position [0, 0]
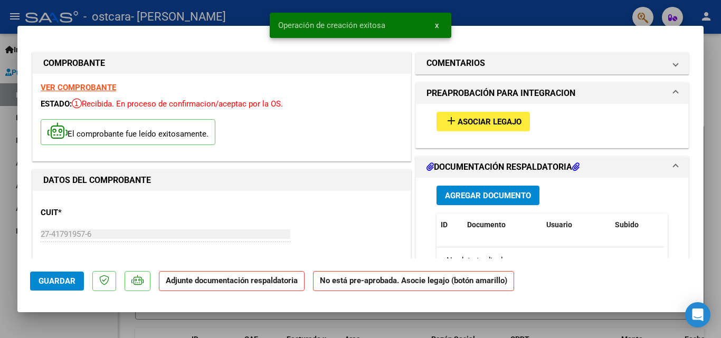
click at [458, 118] on span "Asociar Legajo" at bounding box center [489, 121] width 64 height 9
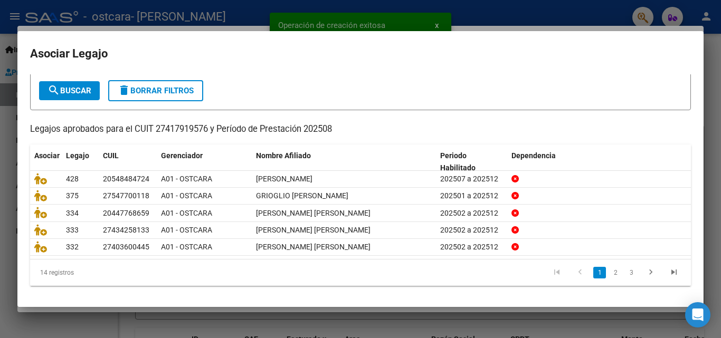
scroll to position [57, 0]
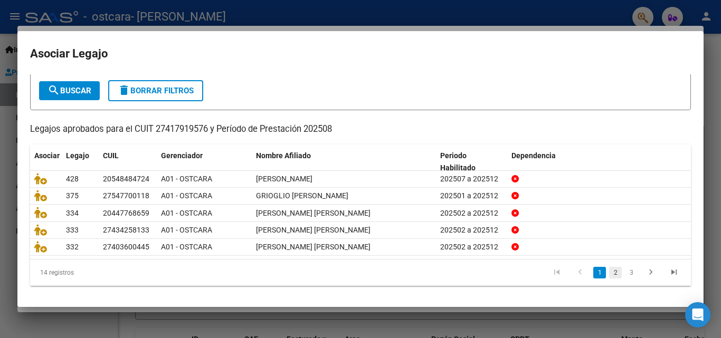
click at [609, 269] on link "2" at bounding box center [615, 273] width 13 height 12
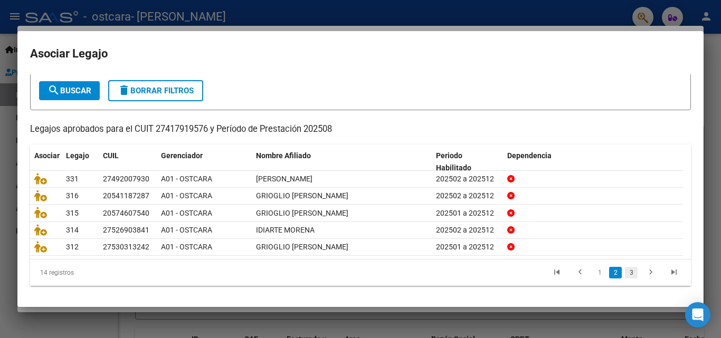
click at [625, 274] on link "3" at bounding box center [631, 273] width 13 height 12
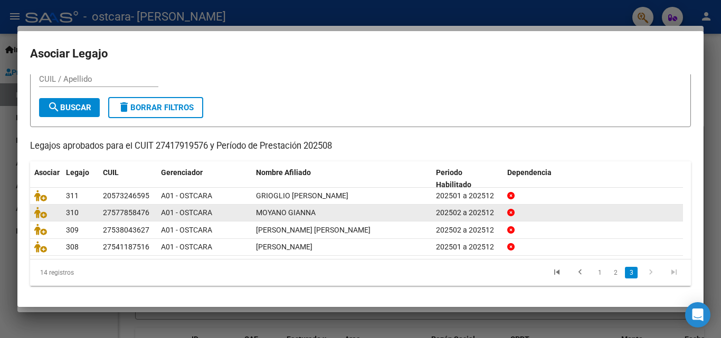
scroll to position [40, 0]
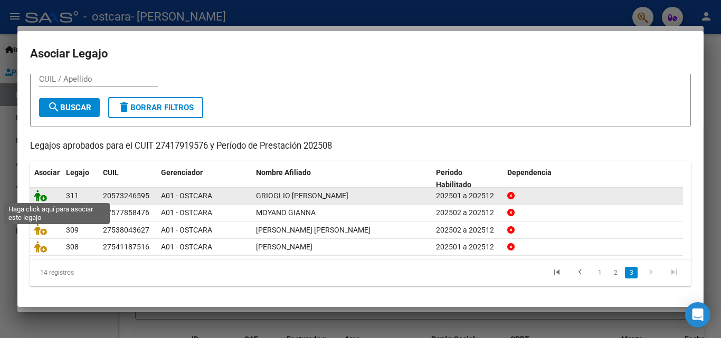
click at [41, 193] on icon at bounding box center [40, 196] width 13 height 12
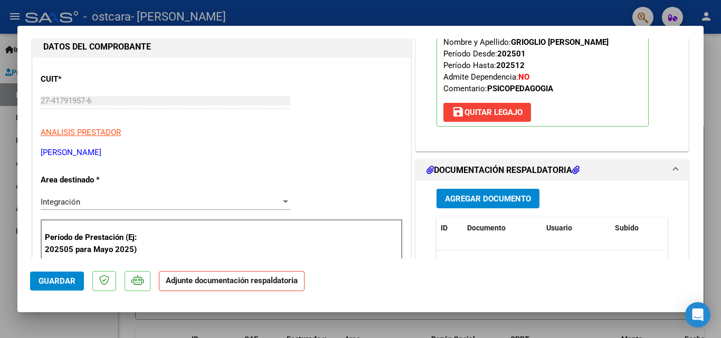
scroll to position [264, 0]
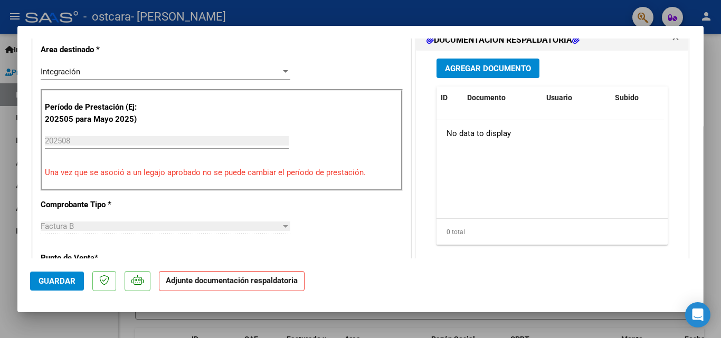
click at [465, 65] on span "Agregar Documento" at bounding box center [488, 68] width 86 height 9
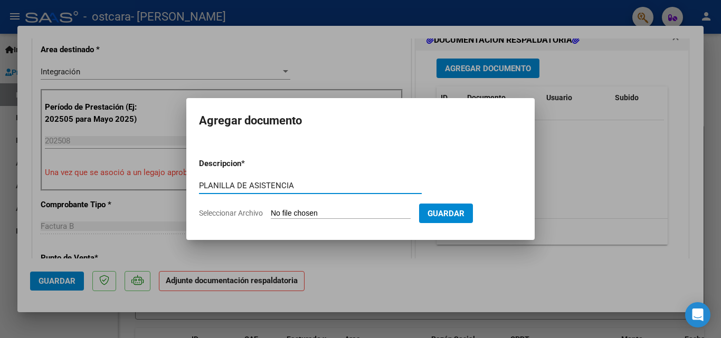
type input "PLANILLA DE ASISTENCIA"
click at [242, 211] on span "Seleccionar Archivo" at bounding box center [231, 213] width 64 height 8
click at [271, 211] on input "Seleccionar Archivo" at bounding box center [341, 214] width 140 height 10
type input "C:\fakepath\ASISTENCIA AGOSTO [PERSON_NAME].pdf"
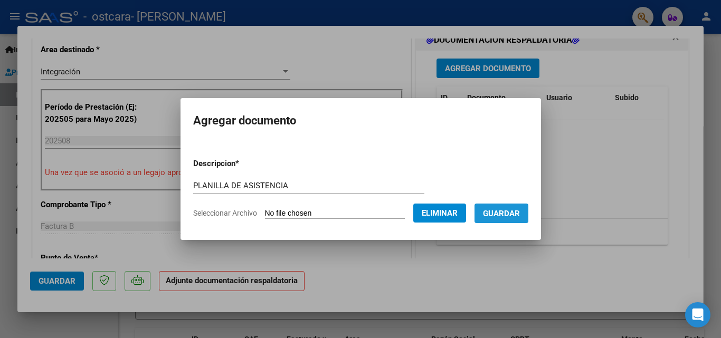
click at [505, 213] on span "Guardar" at bounding box center [501, 213] width 37 height 9
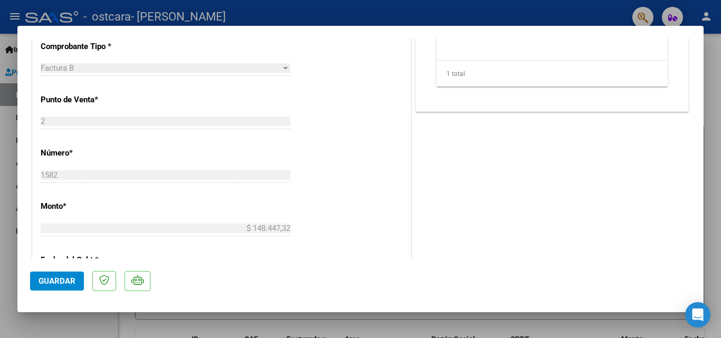
scroll to position [724, 0]
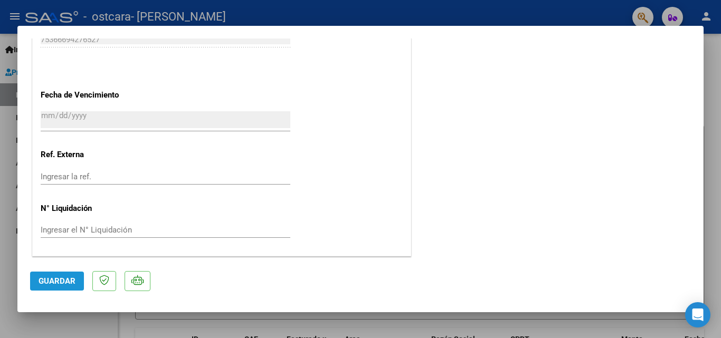
click at [71, 281] on span "Guardar" at bounding box center [57, 280] width 37 height 9
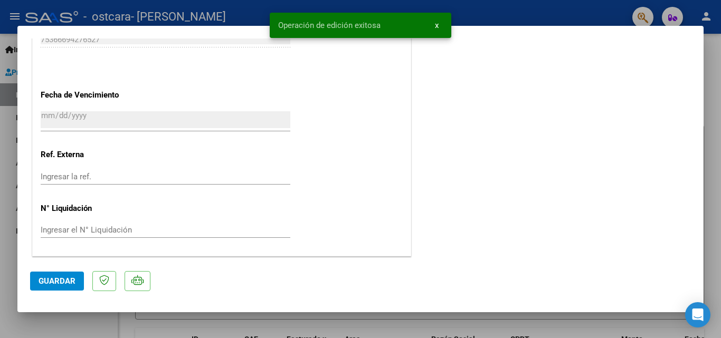
click at [352, 329] on div at bounding box center [360, 169] width 721 height 338
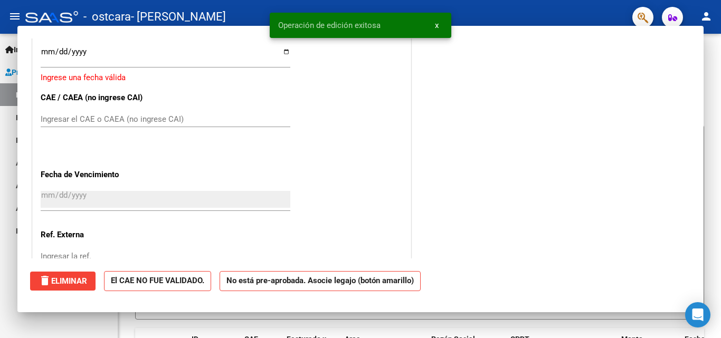
scroll to position [0, 0]
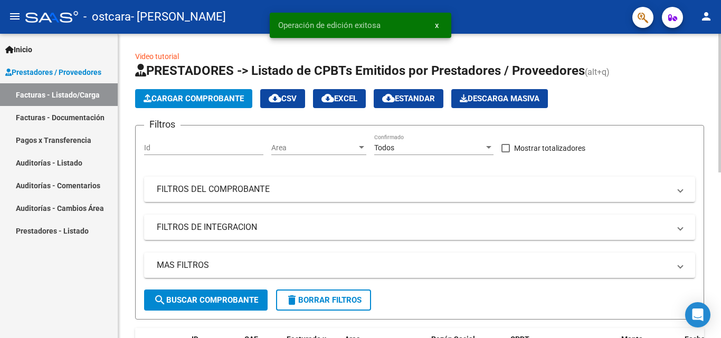
click at [189, 90] on button "Cargar Comprobante" at bounding box center [193, 98] width 117 height 19
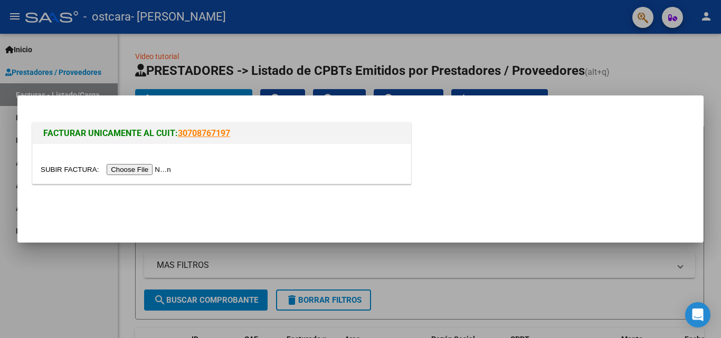
click at [162, 170] on input "file" at bounding box center [107, 169] width 133 height 11
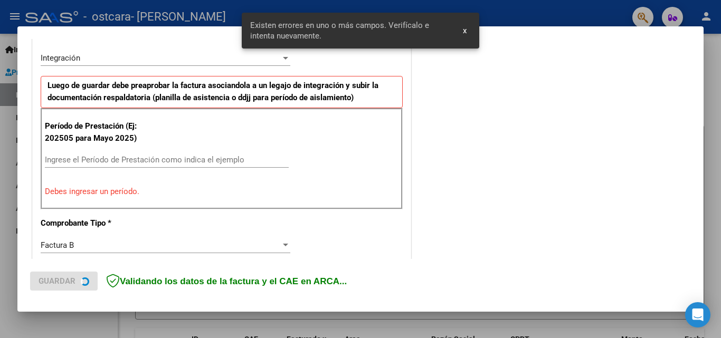
scroll to position [310, 0]
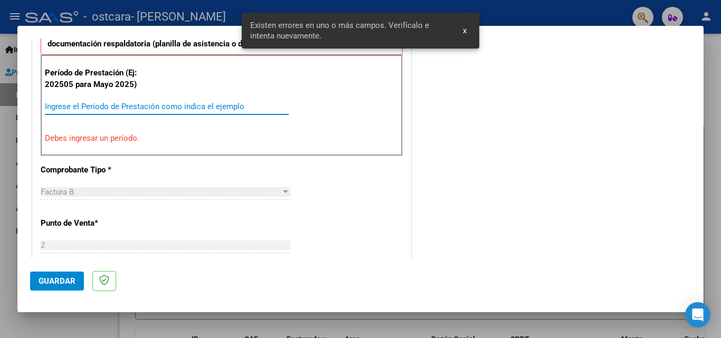
click at [166, 107] on input "Ingrese el Período de Prestación como indica el ejemplo" at bounding box center [167, 106] width 244 height 9
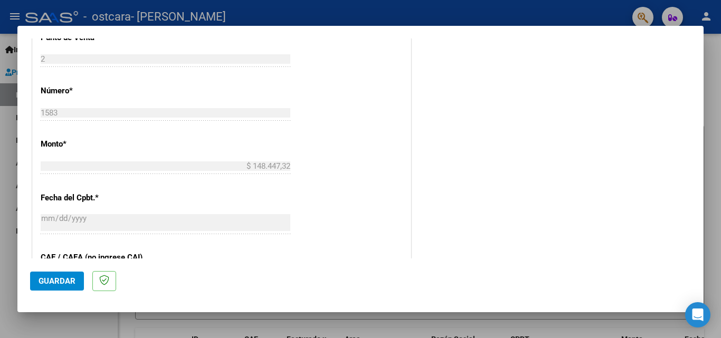
scroll to position [574, 0]
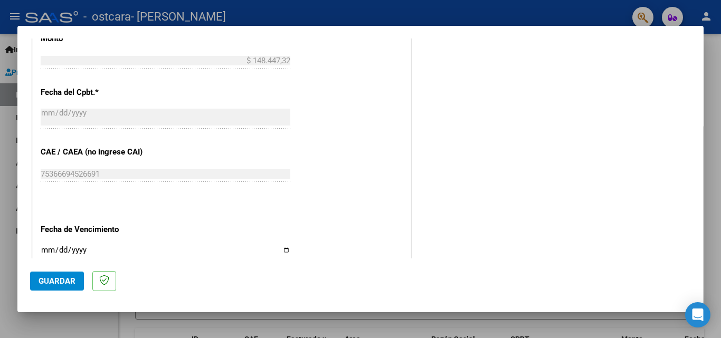
type input "202508"
click at [285, 249] on input "Ingresar la fecha" at bounding box center [165, 254] width 249 height 17
type input "[DATE]"
click at [63, 280] on span "Guardar" at bounding box center [57, 280] width 37 height 9
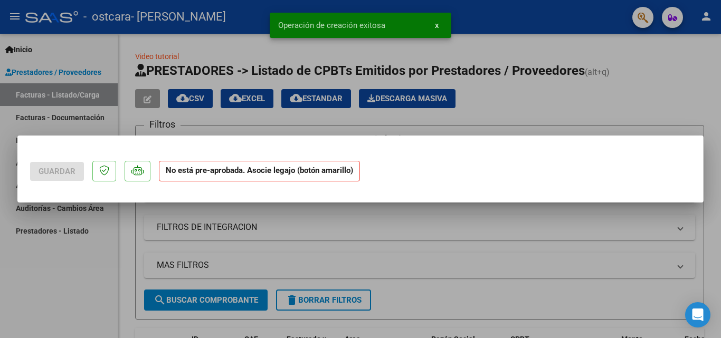
scroll to position [0, 0]
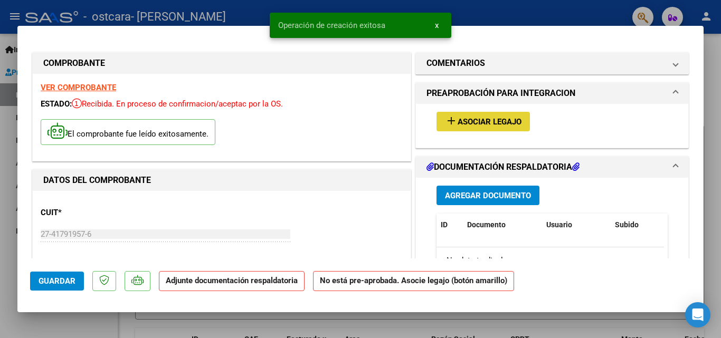
click at [503, 123] on span "Asociar Legajo" at bounding box center [489, 121] width 64 height 9
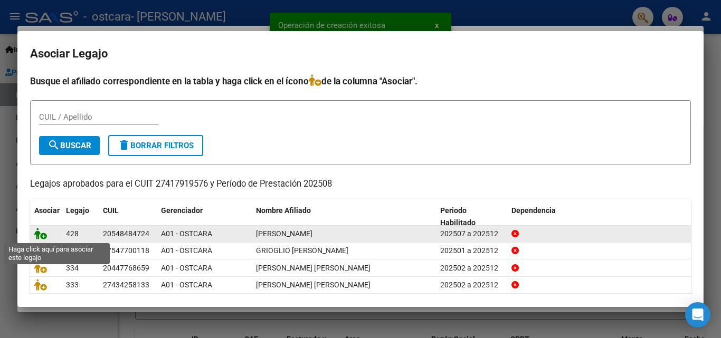
click at [40, 233] on icon at bounding box center [40, 234] width 13 height 12
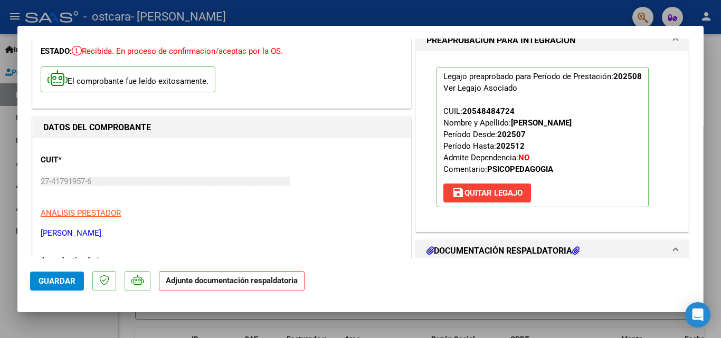
scroll to position [158, 0]
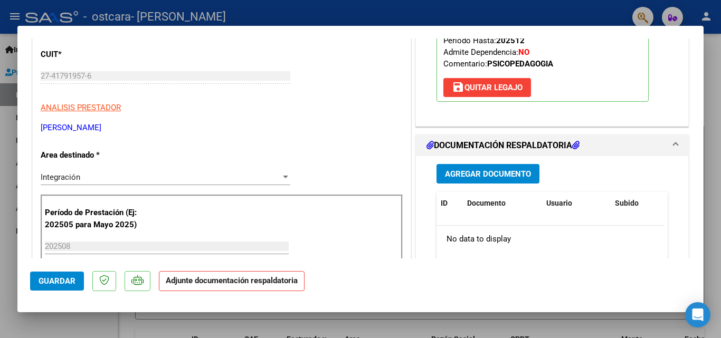
click at [470, 175] on span "Agregar Documento" at bounding box center [488, 173] width 86 height 9
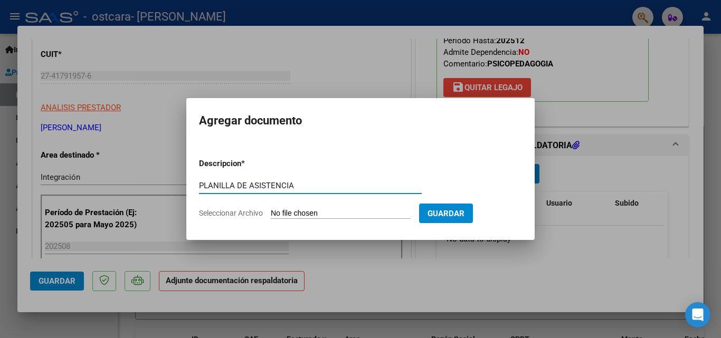
type input "PLANILLA DE ASISTENCIA"
click at [239, 212] on span "Seleccionar Archivo" at bounding box center [231, 213] width 64 height 8
click at [271, 212] on input "Seleccionar Archivo" at bounding box center [341, 214] width 140 height 10
type input "C:\fakepath\ASISTENCIA AGOSTO [PERSON_NAME].pdf"
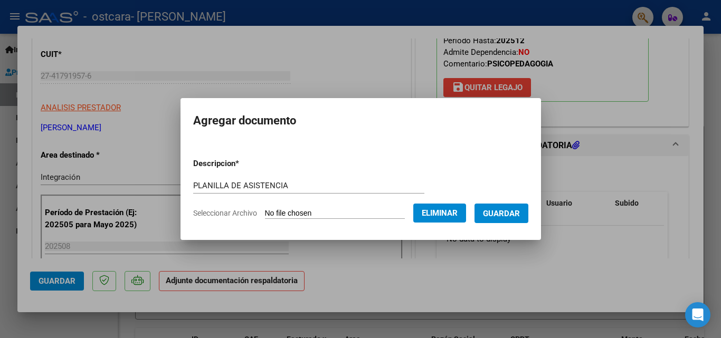
click at [518, 216] on span "Guardar" at bounding box center [501, 213] width 37 height 9
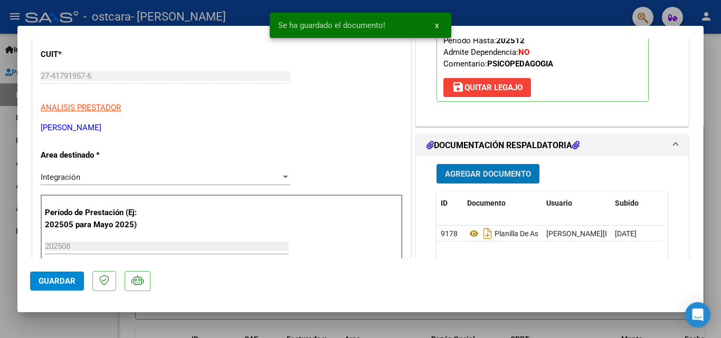
click at [74, 285] on span "Guardar" at bounding box center [57, 280] width 37 height 9
click at [345, 320] on div at bounding box center [360, 169] width 721 height 338
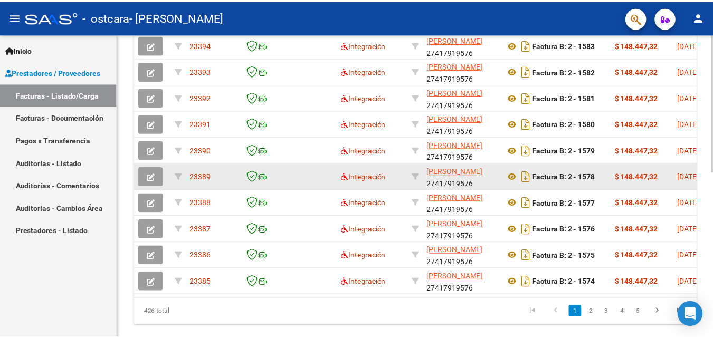
scroll to position [364, 0]
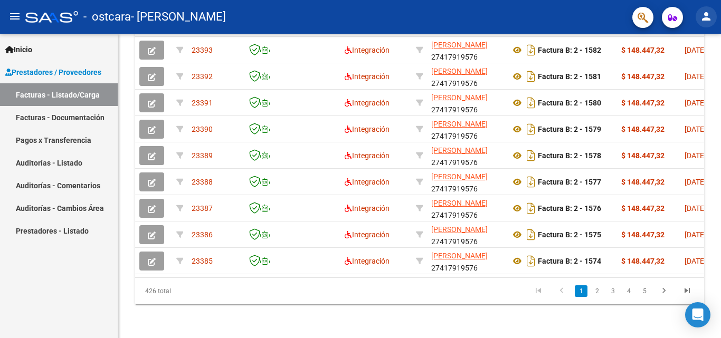
click at [707, 13] on mat-icon "person" at bounding box center [705, 16] width 13 height 13
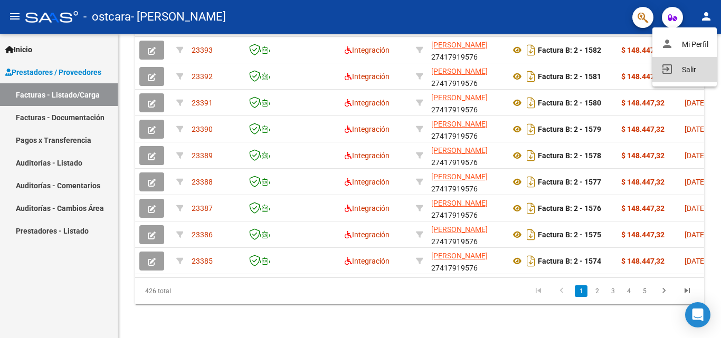
click at [684, 71] on button "exit_to_app Salir" at bounding box center [684, 69] width 64 height 25
